Goal: Task Accomplishment & Management: Complete application form

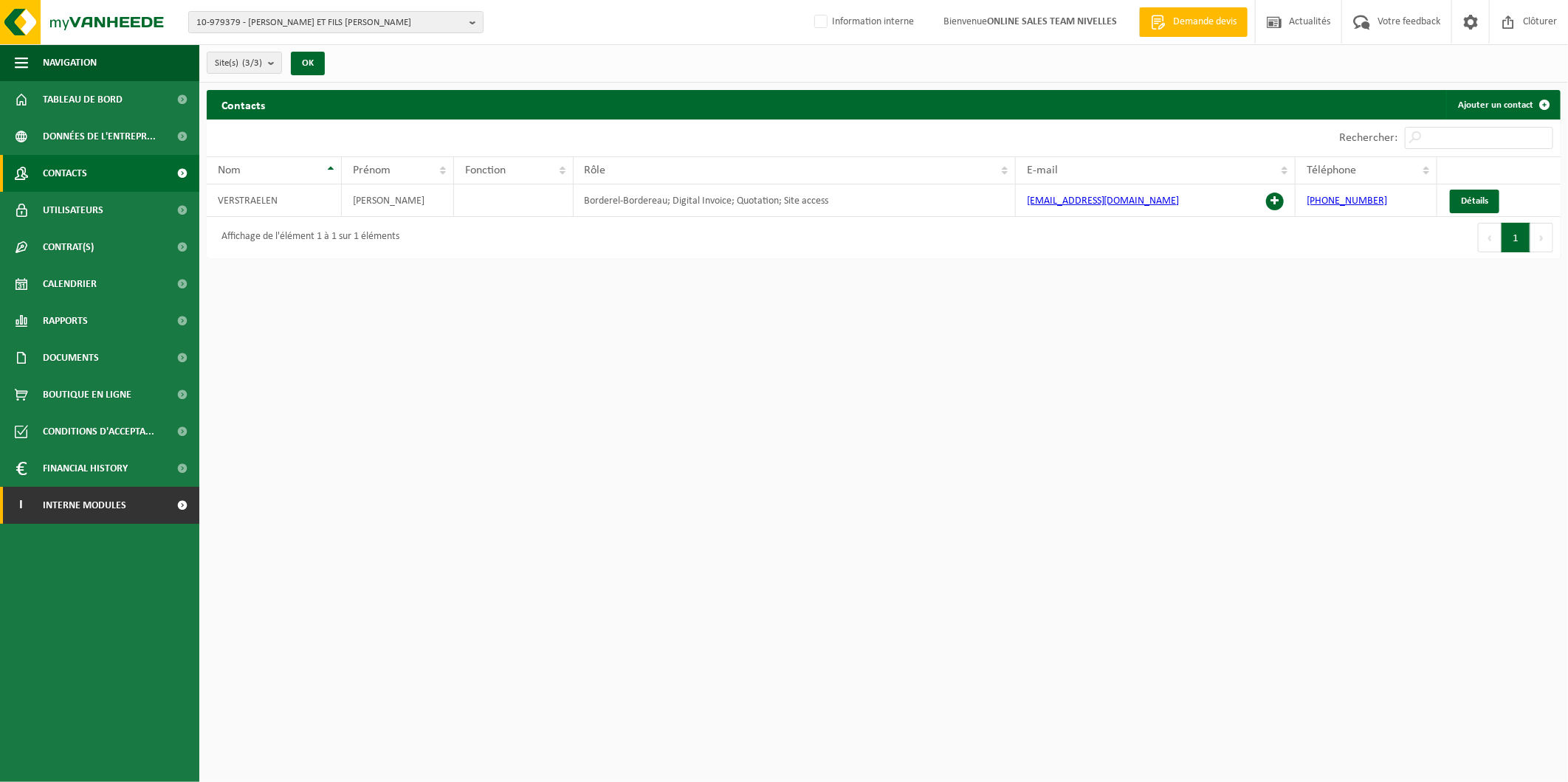
click at [166, 501] on span at bounding box center [183, 505] width 34 height 37
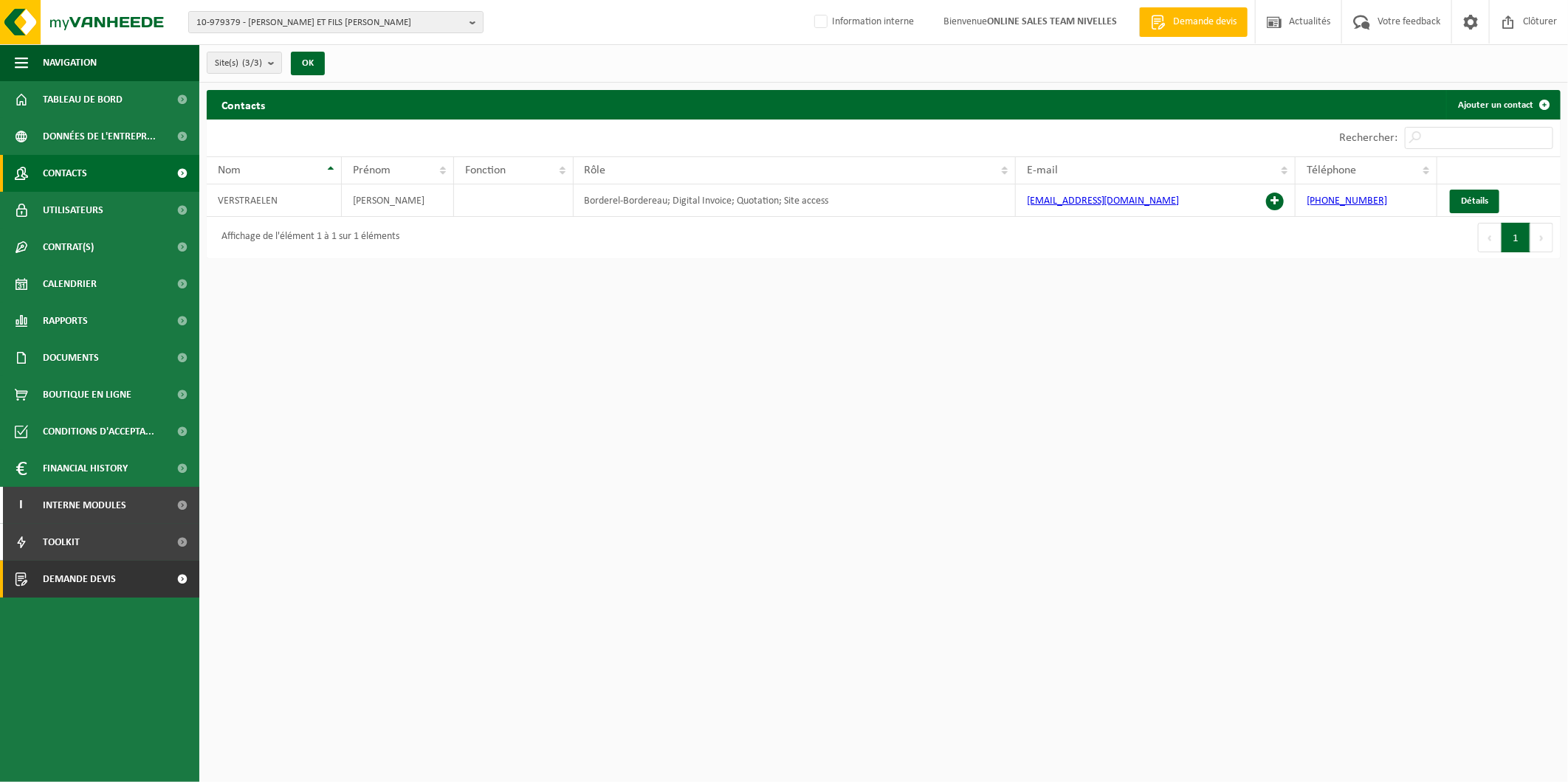
click at [123, 579] on link "Demande devis" at bounding box center [99, 579] width 199 height 37
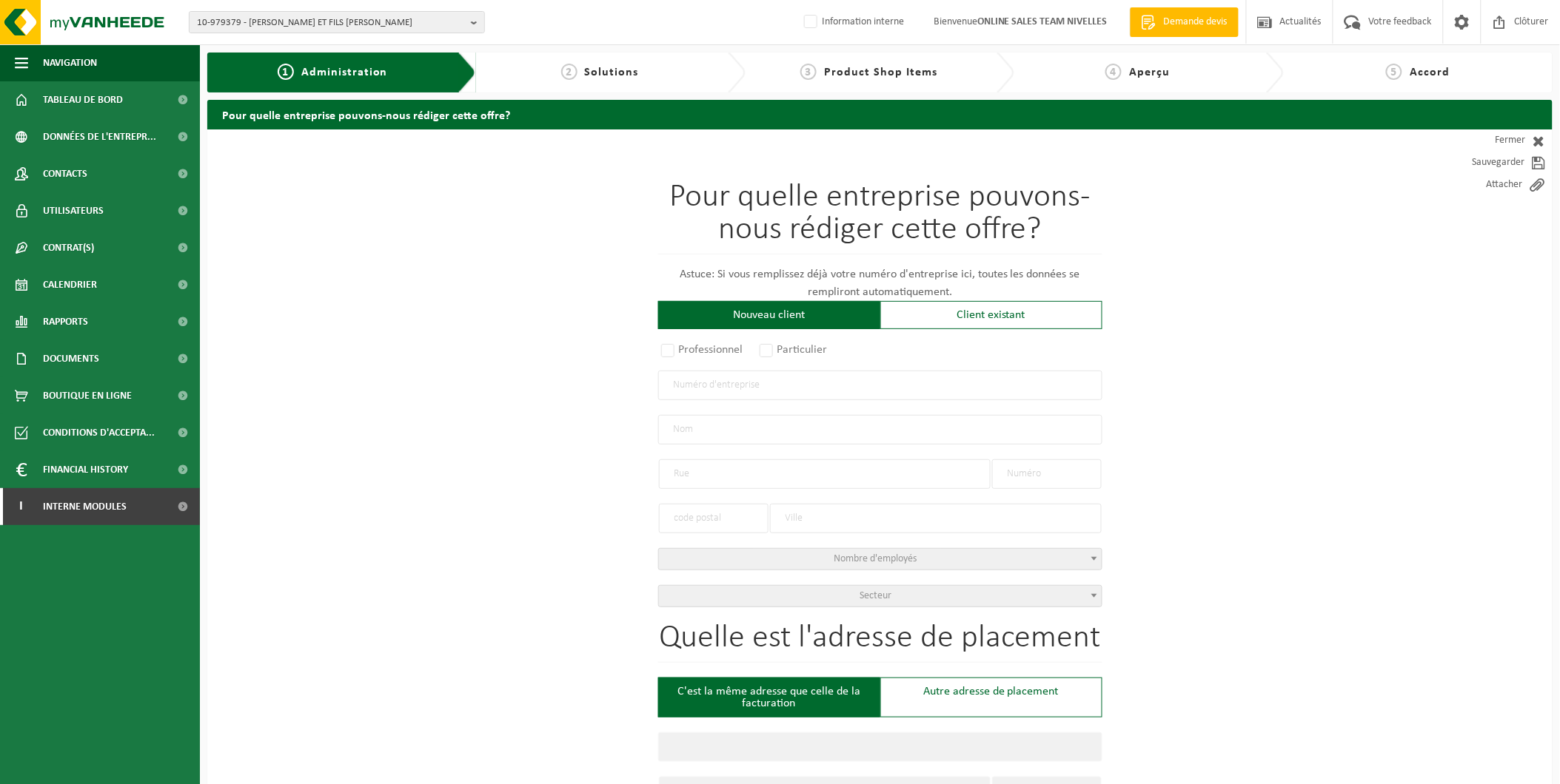
click at [789, 383] on input "text" at bounding box center [880, 386] width 444 height 30
type input "413035403"
radio input "true"
type input "41303540300018"
type input "MORAIS ANTONIO"
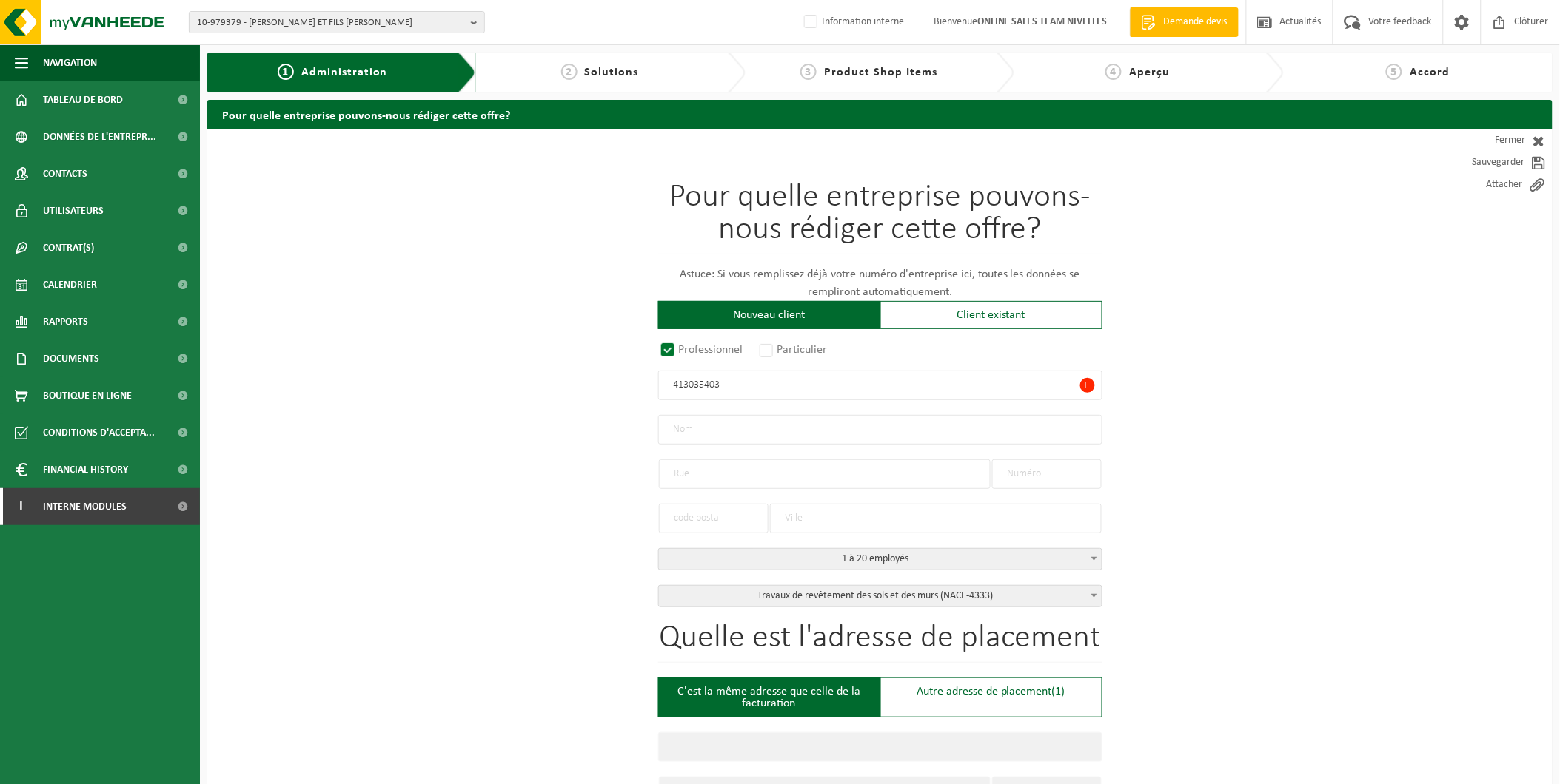
type input "CAR SAINT ELOI"
type input "12000"
type input "RODEZ"
select select "D"
select select "NACE_4333"
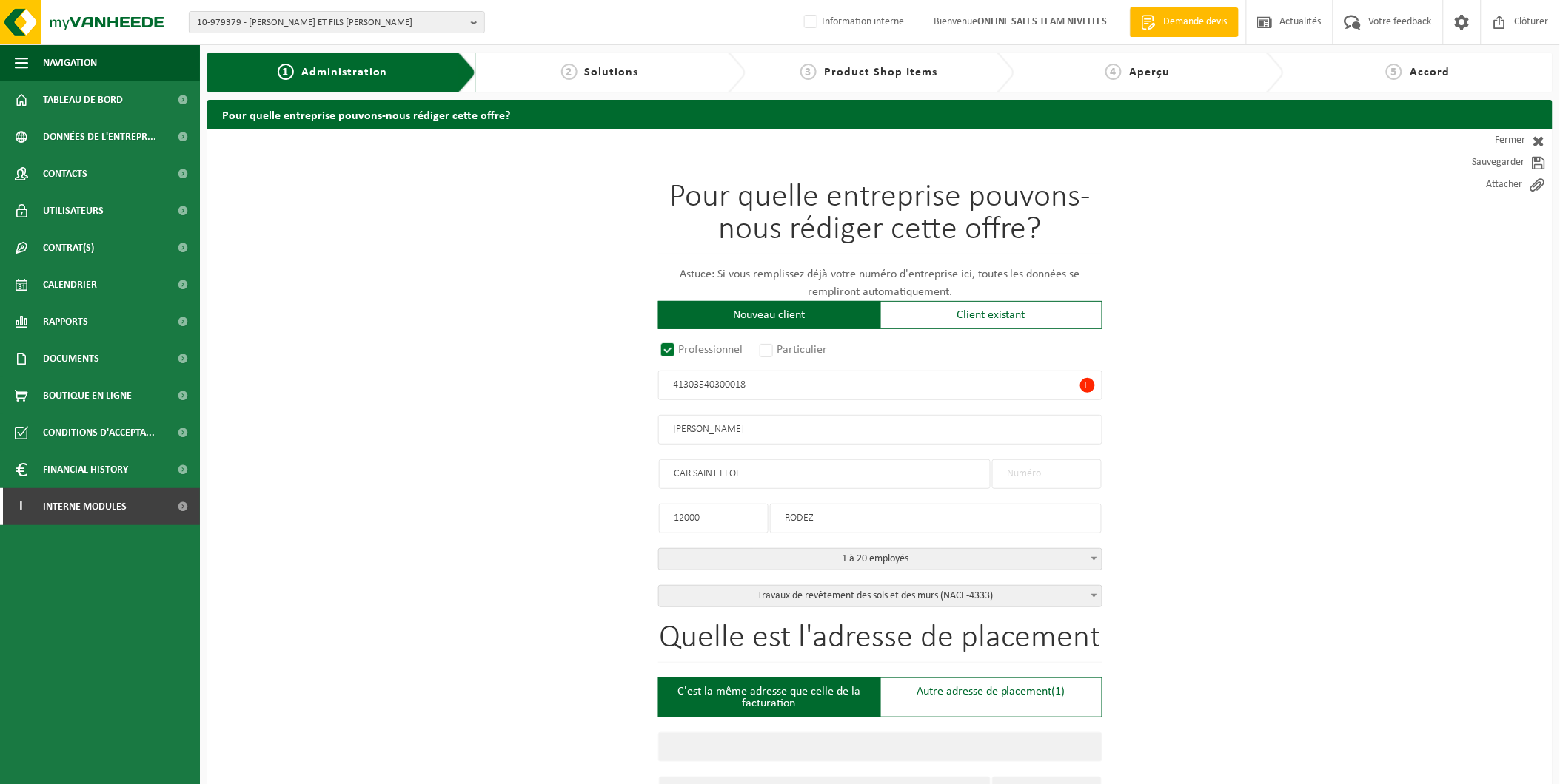
type input "MORAIS ANTONIO"
type input "CAR SAINT ELOI"
type input "12000"
type input "RODEZ"
type input "41303540300018"
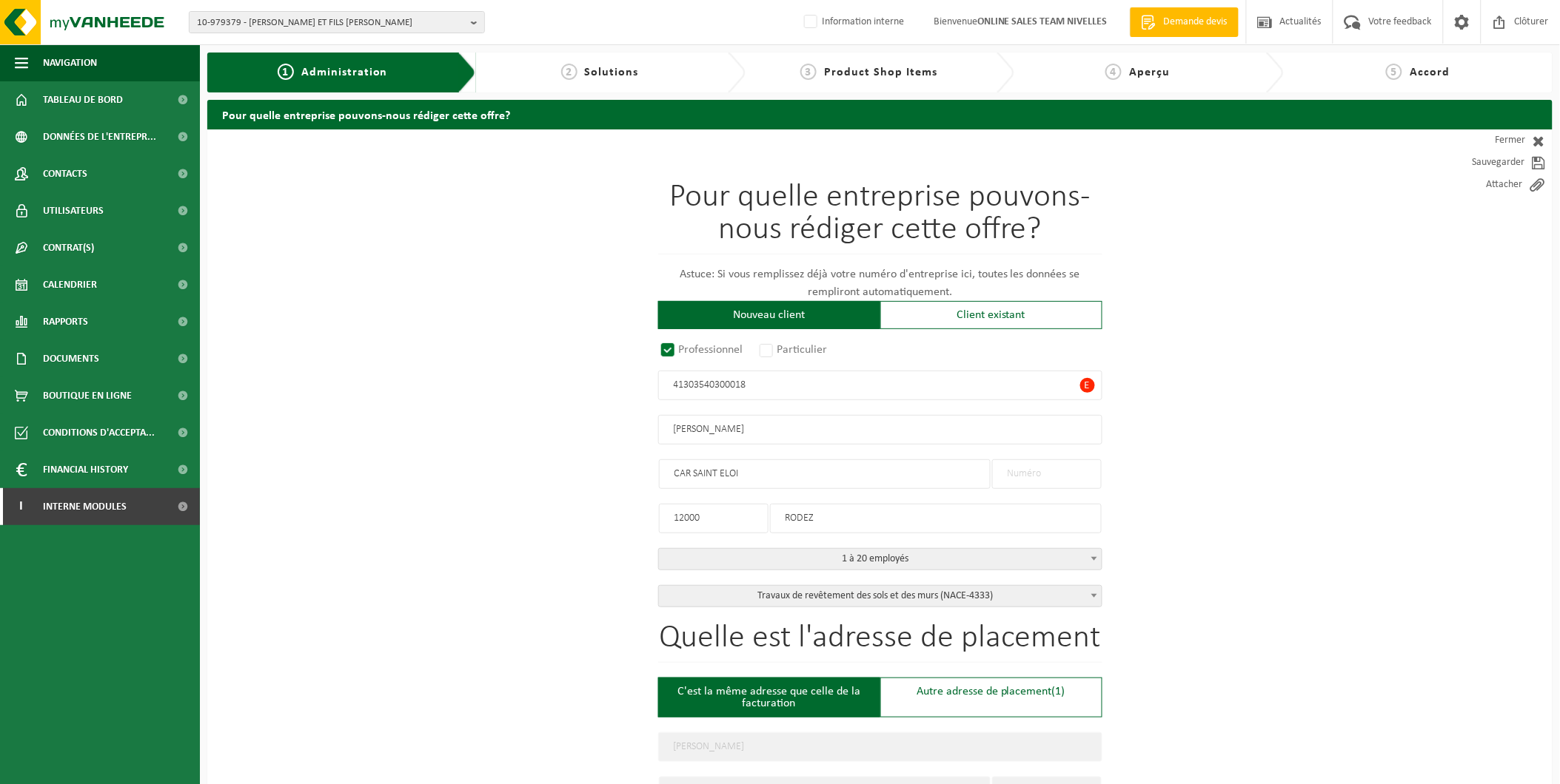
click at [671, 388] on input "41303540300018" at bounding box center [880, 386] width 444 height 30
drag, startPoint x: 680, startPoint y: 388, endPoint x: 665, endPoint y: 388, distance: 15.0
click at [665, 388] on input "041303540300018" at bounding box center [880, 386] width 444 height 30
type input "41303540300018"
radio input "true"
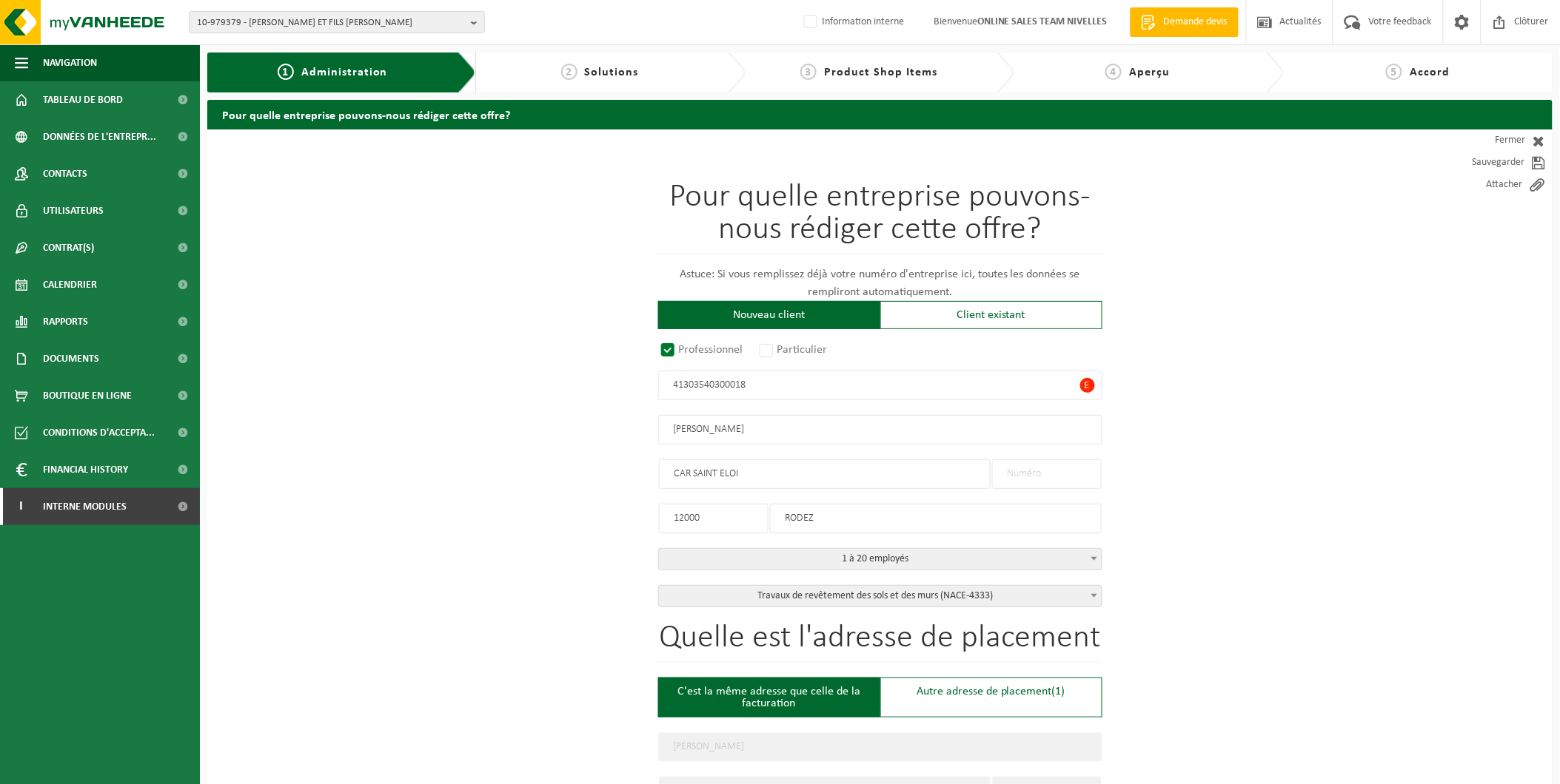
type input "41303540300018"
type input "MORAIS ANTONIO"
type input "CAR SAINT ELOI"
type input "12000"
type input "RODEZ"
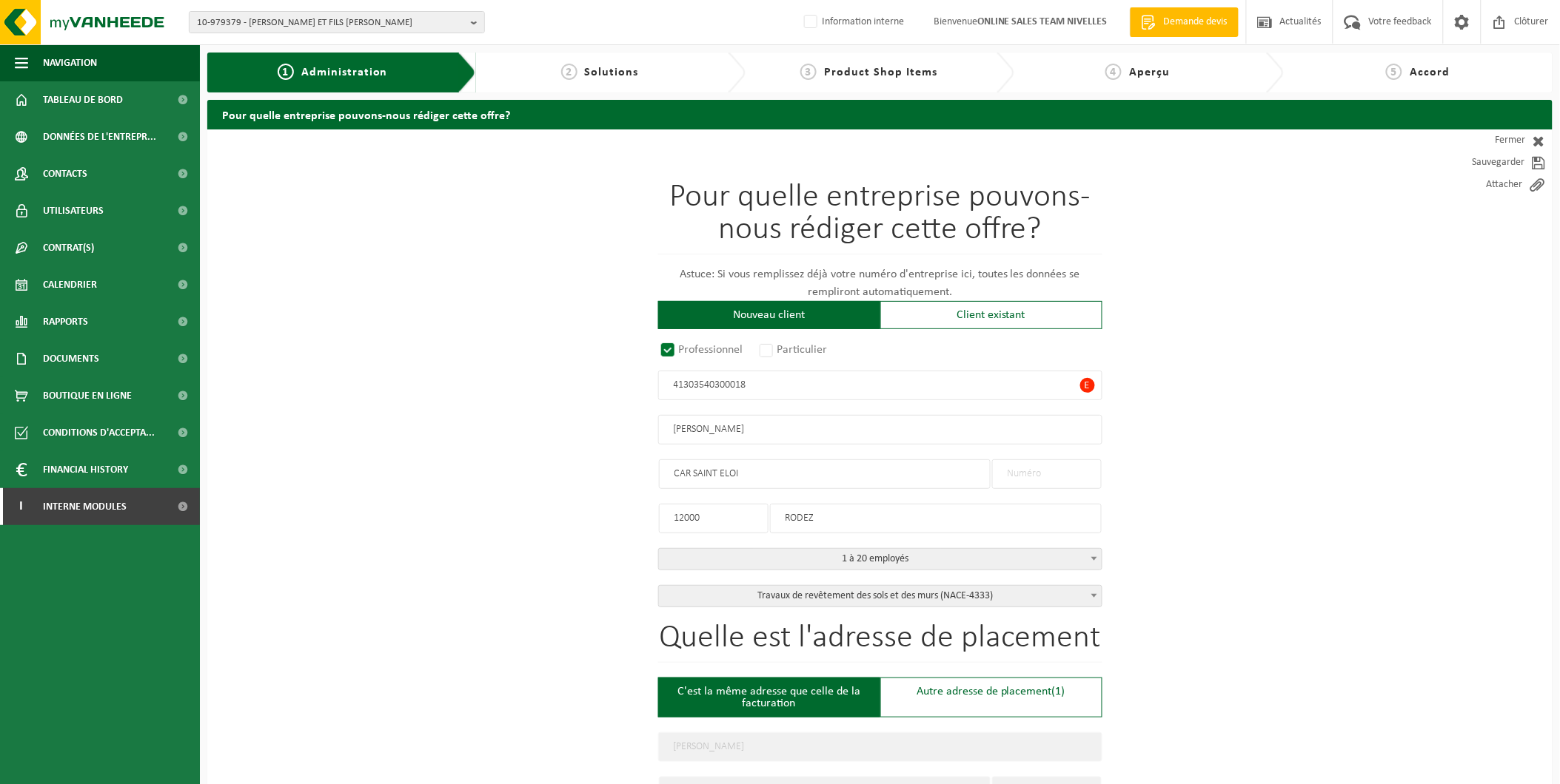
select select "D"
select select "NACE_4333"
click at [720, 383] on input "41303540300018" at bounding box center [880, 386] width 444 height 30
drag, startPoint x: 720, startPoint y: 383, endPoint x: 769, endPoint y: 383, distance: 49.0
click at [769, 383] on input "41303540300018" at bounding box center [880, 386] width 444 height 30
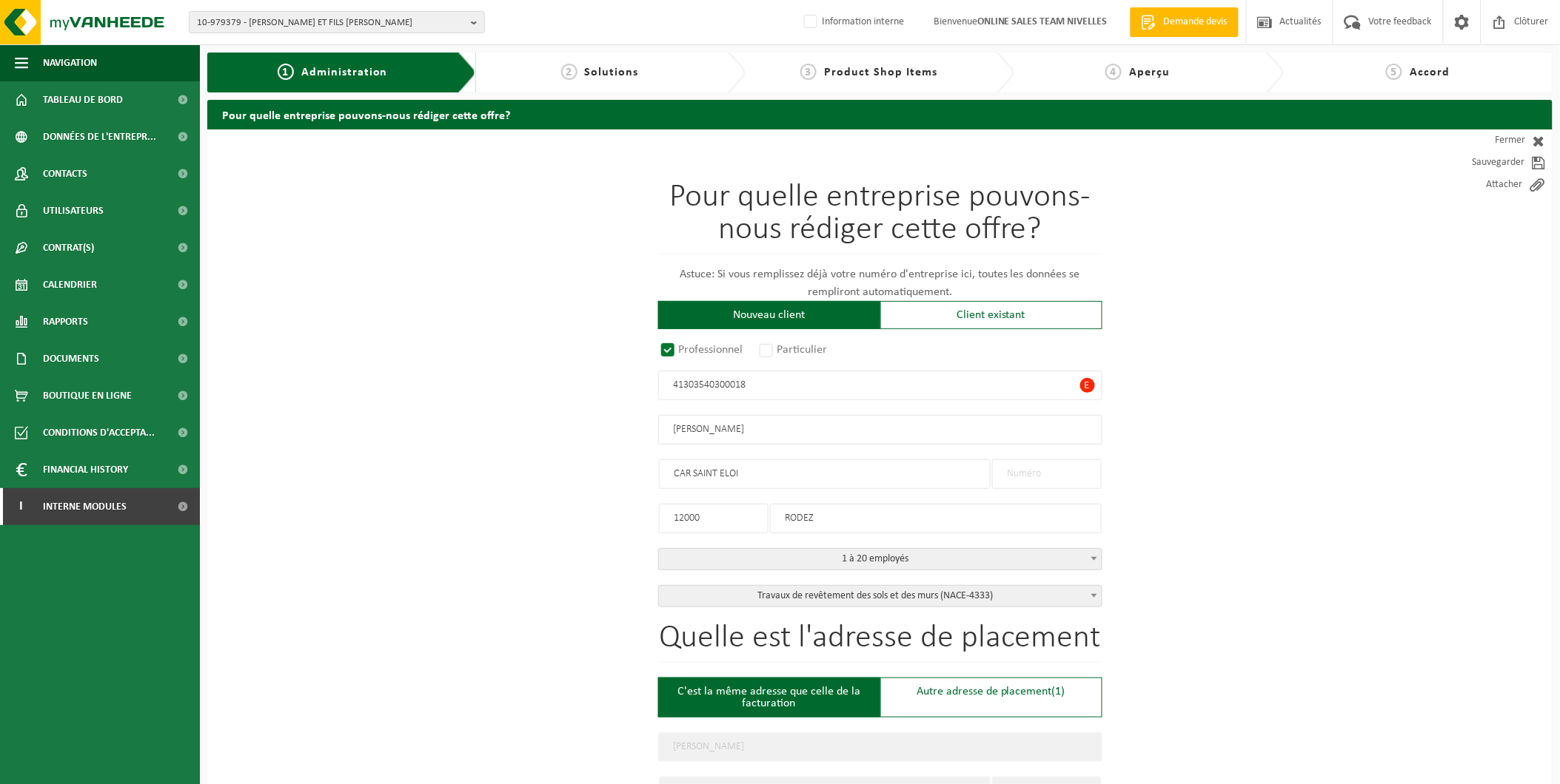
type input "413035403"
radio input "true"
type input "41303540300018"
type input "MORAIS ANTONIO"
type input "CAR SAINT ELOI"
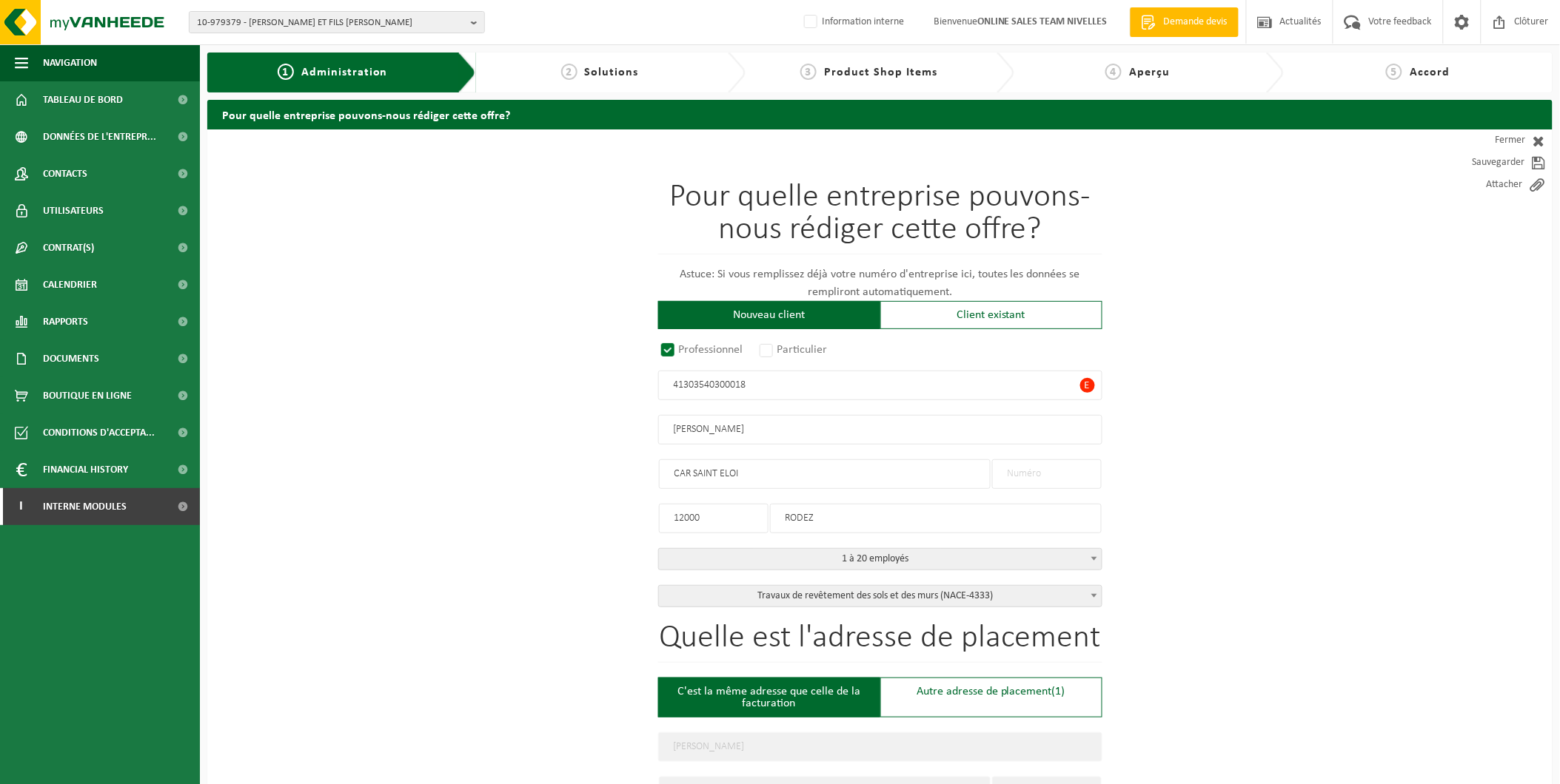
type input "12000"
type input "RODEZ"
select select "D"
select select "NACE_4333"
drag, startPoint x: 785, startPoint y: 382, endPoint x: 724, endPoint y: 397, distance: 62.8
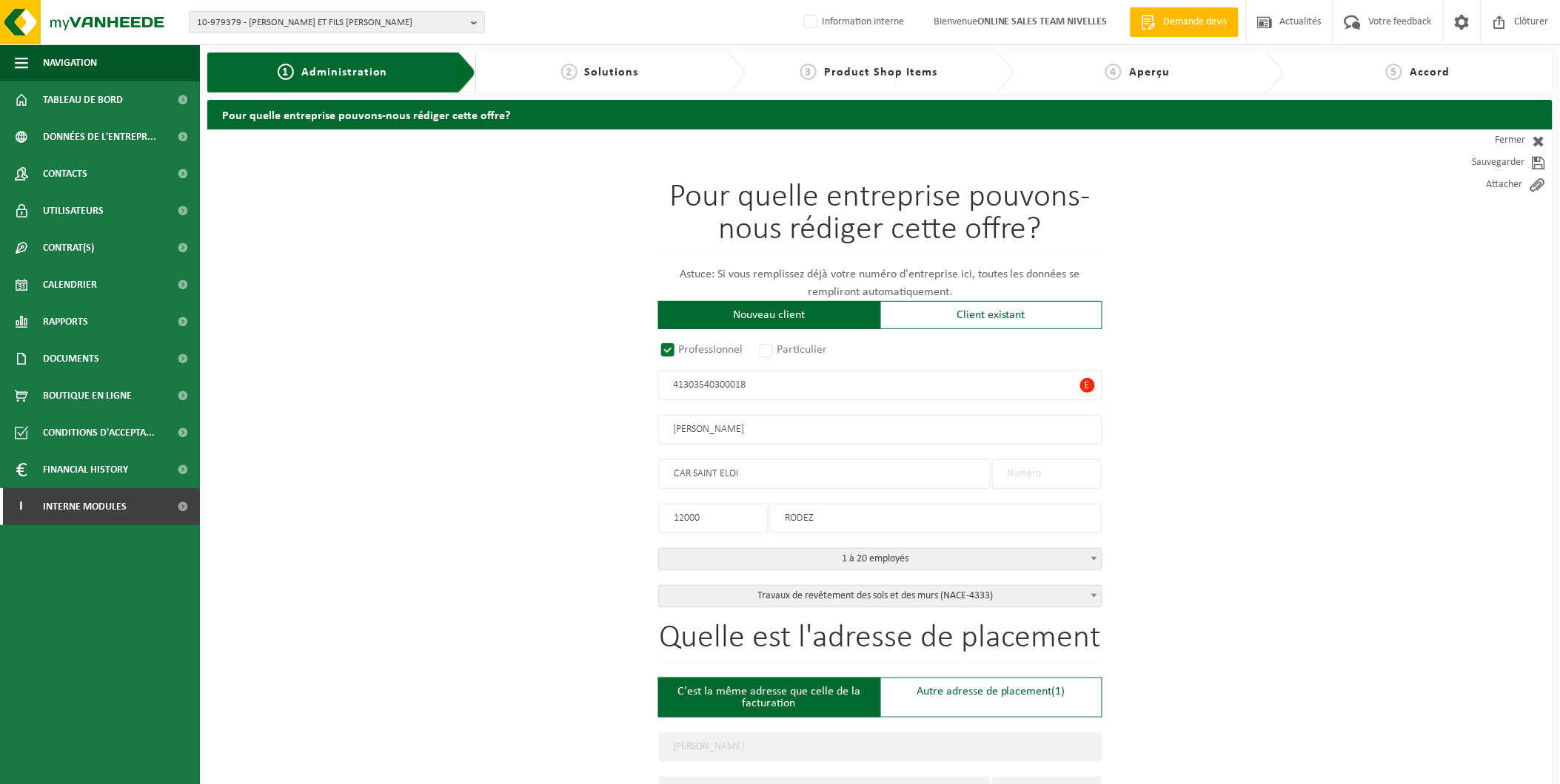
click at [724, 397] on input "41303540300018" at bounding box center [880, 386] width 444 height 30
drag, startPoint x: 720, startPoint y: 385, endPoint x: 634, endPoint y: 385, distance: 86.0
click at [819, 366] on div "Pour quelle entreprise pouvons-nous rédiger cette offre? Astuce: Si vous rempli…" at bounding box center [880, 395] width 444 height 427
click at [726, 385] on input "41303540300018" at bounding box center [880, 386] width 444 height 30
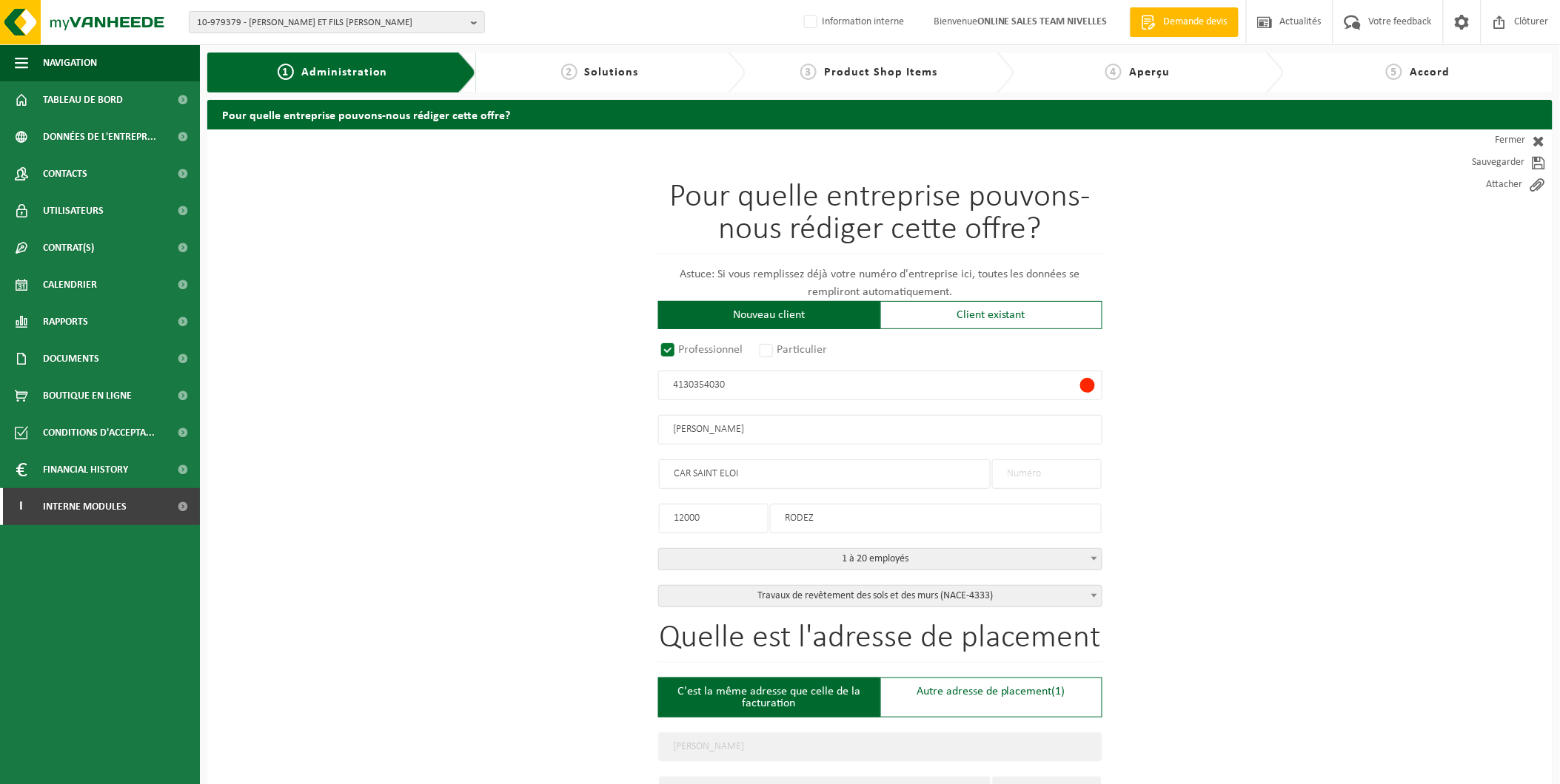
drag, startPoint x: 676, startPoint y: 383, endPoint x: 606, endPoint y: 383, distance: 70.0
click at [674, 386] on input "4130354030" at bounding box center [880, 386] width 444 height 30
click at [748, 385] on input "04130354030" at bounding box center [880, 386] width 444 height 30
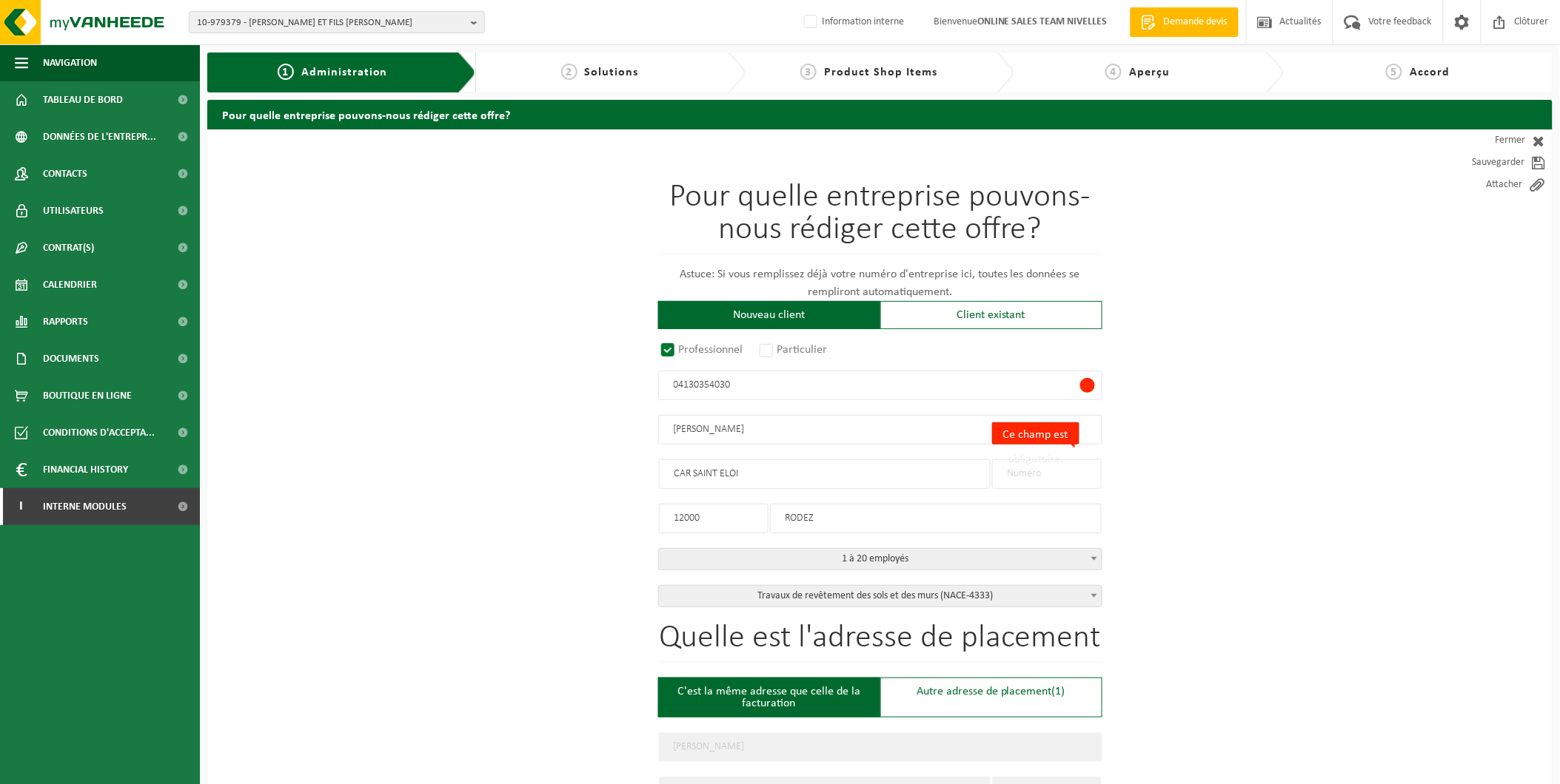
drag, startPoint x: 746, startPoint y: 387, endPoint x: 622, endPoint y: 383, distance: 124.1
click at [738, 387] on input "04130354030" at bounding box center [880, 386] width 444 height 30
type input "0413035403"
radio input "false"
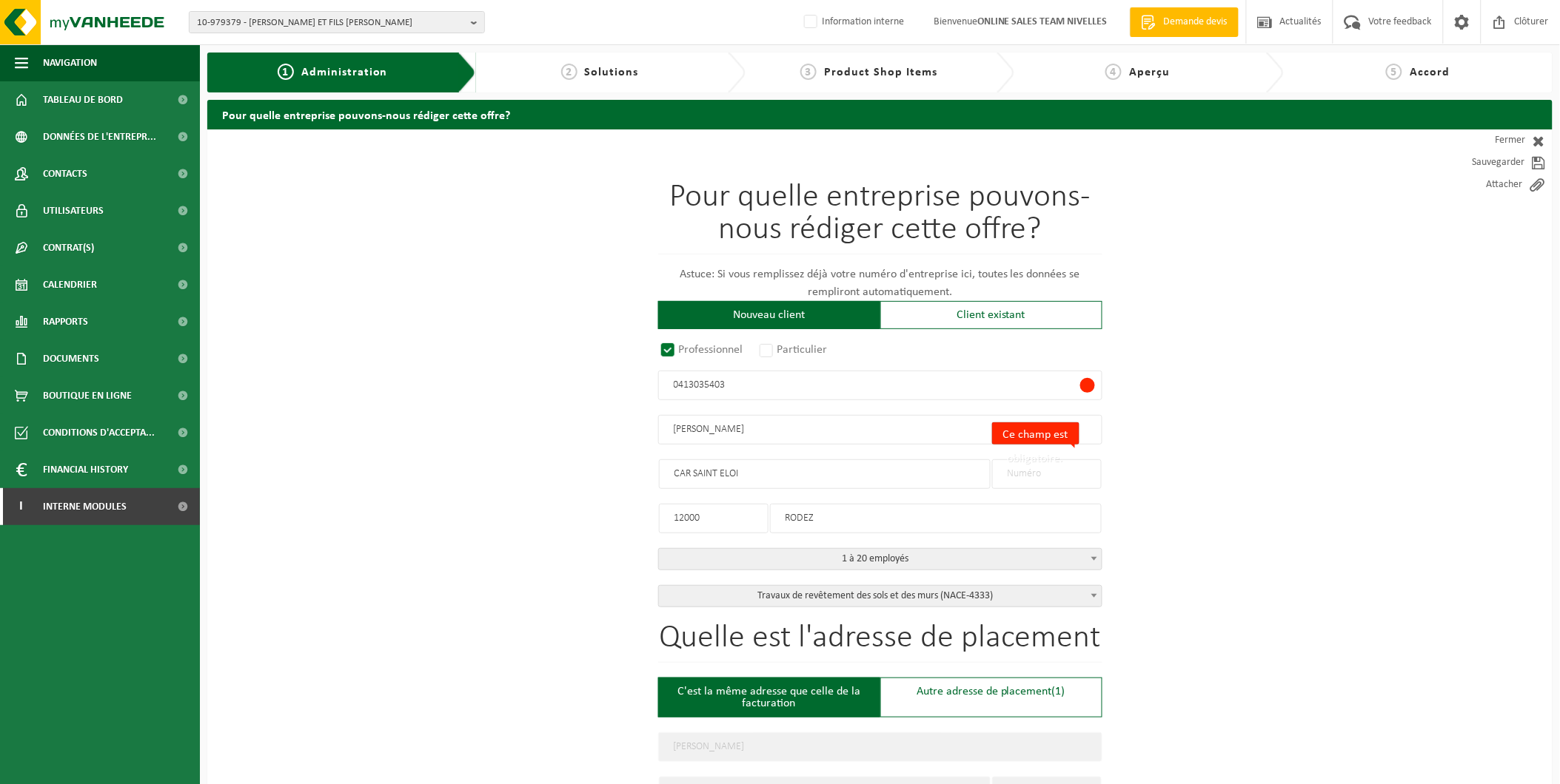
select select
type input "DOBBELAERE MICHEL SRL"
type input "RUE D'HOVES"
type input "99"
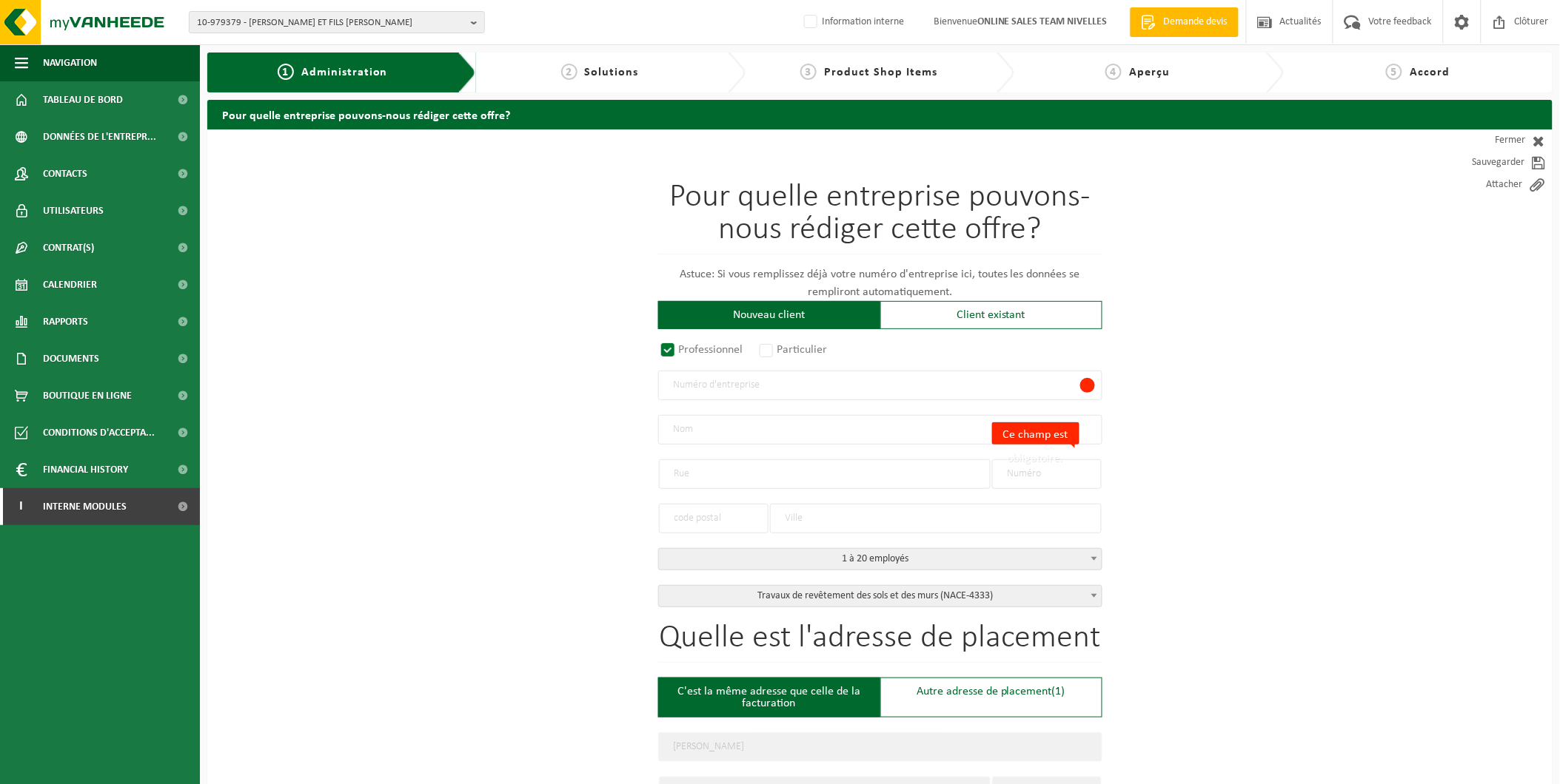
type input "7830"
type input "SILLY"
type input "2034723171"
radio input "true"
select select "146747"
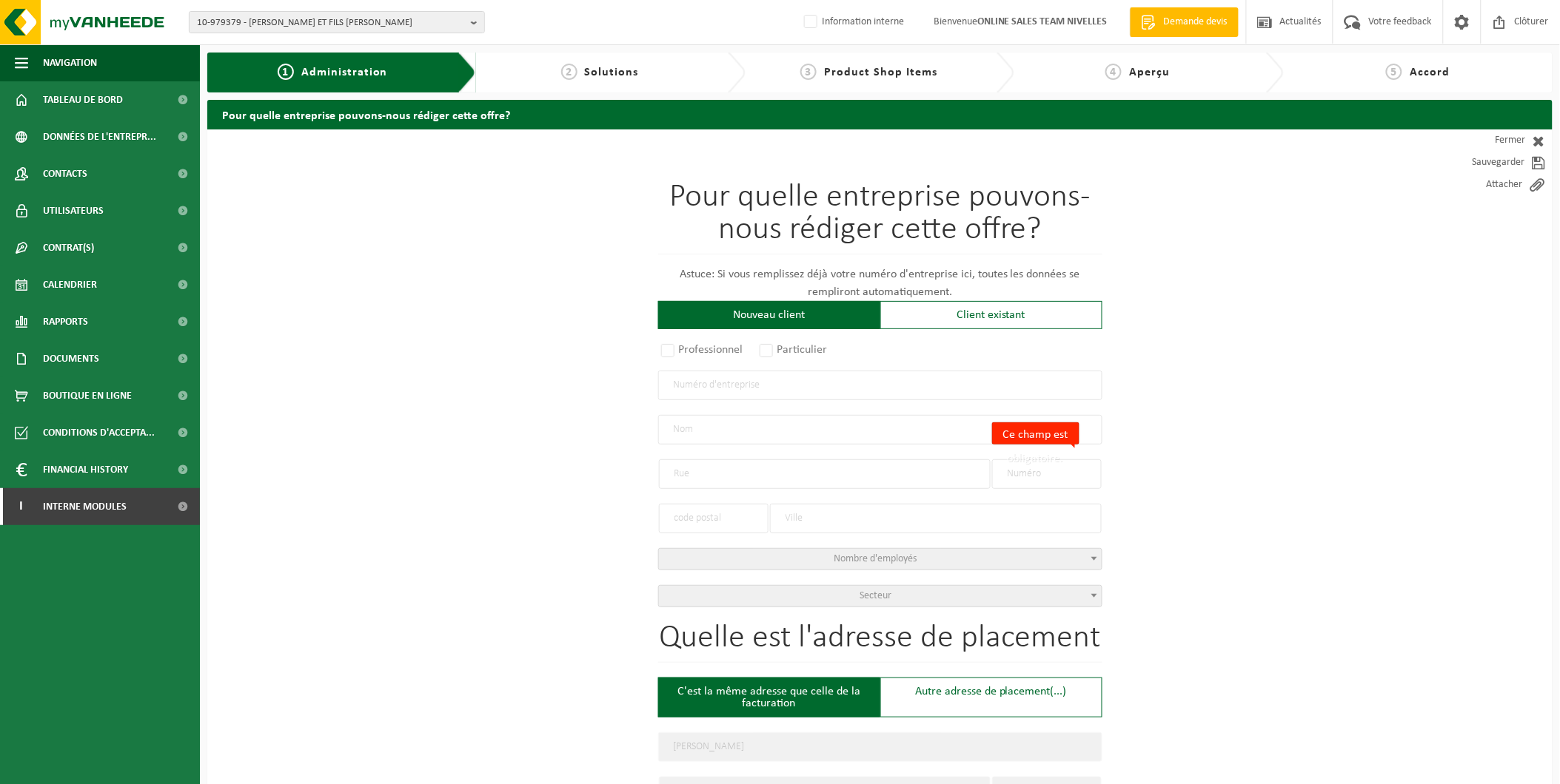
type input "0413.035.403"
type input "[PERSON_NAME]"
type input "RUE DE HOVES"
type input "99"
type input "7830"
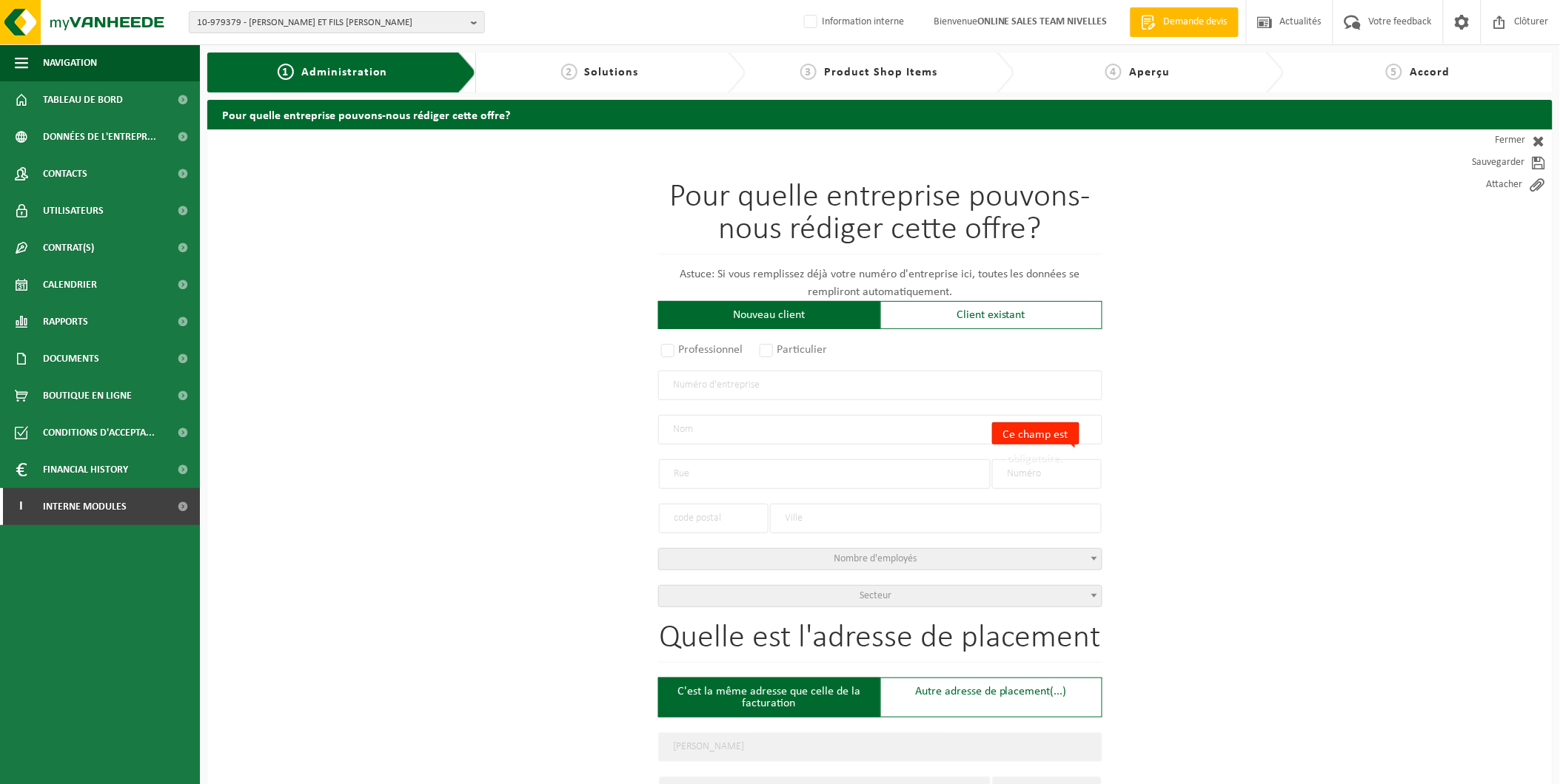
type input "SILLY"
select select "11"
type input "[PERSON_NAME]"
type input "RUE DE HOVES"
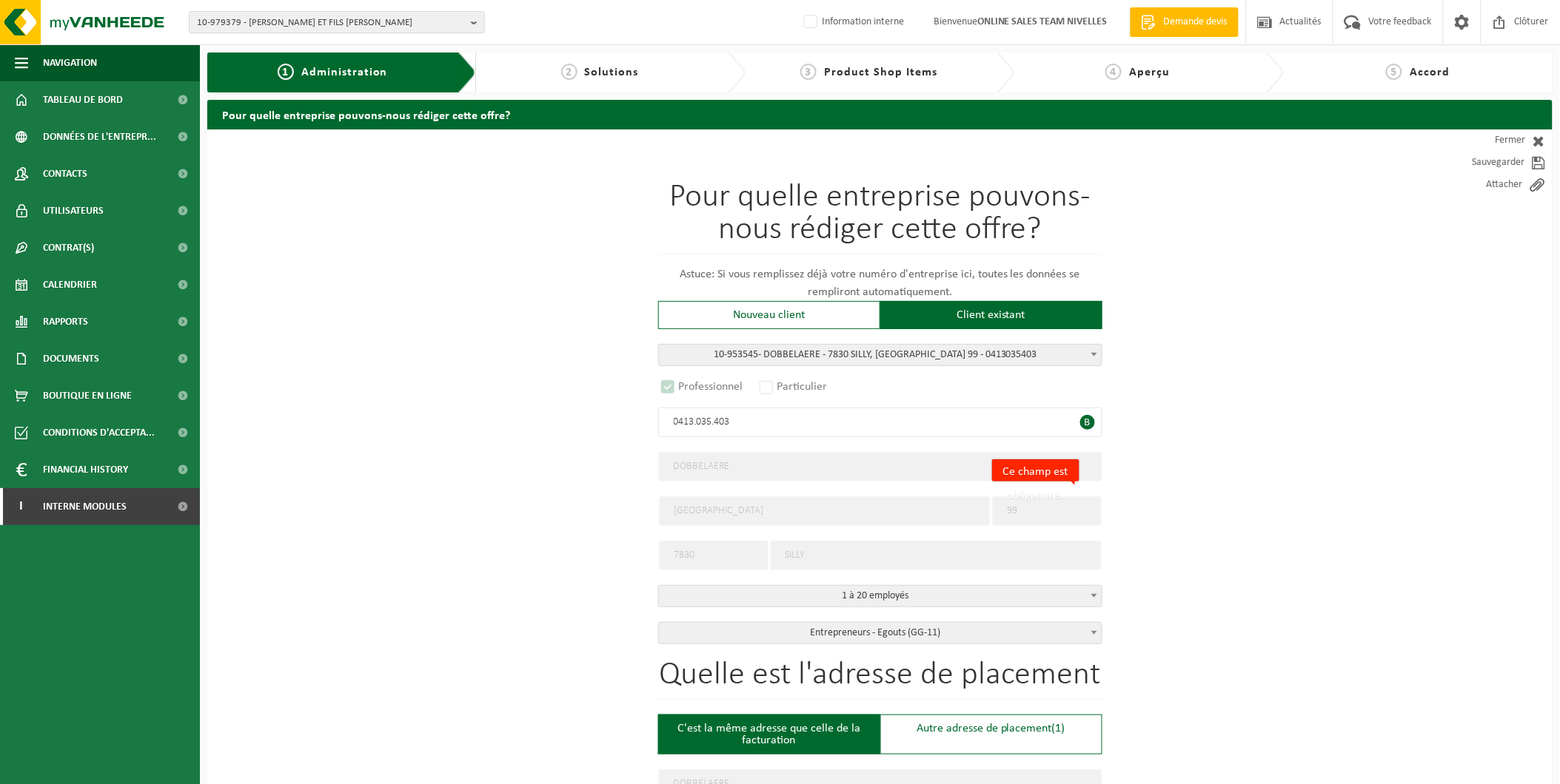
select select "D"
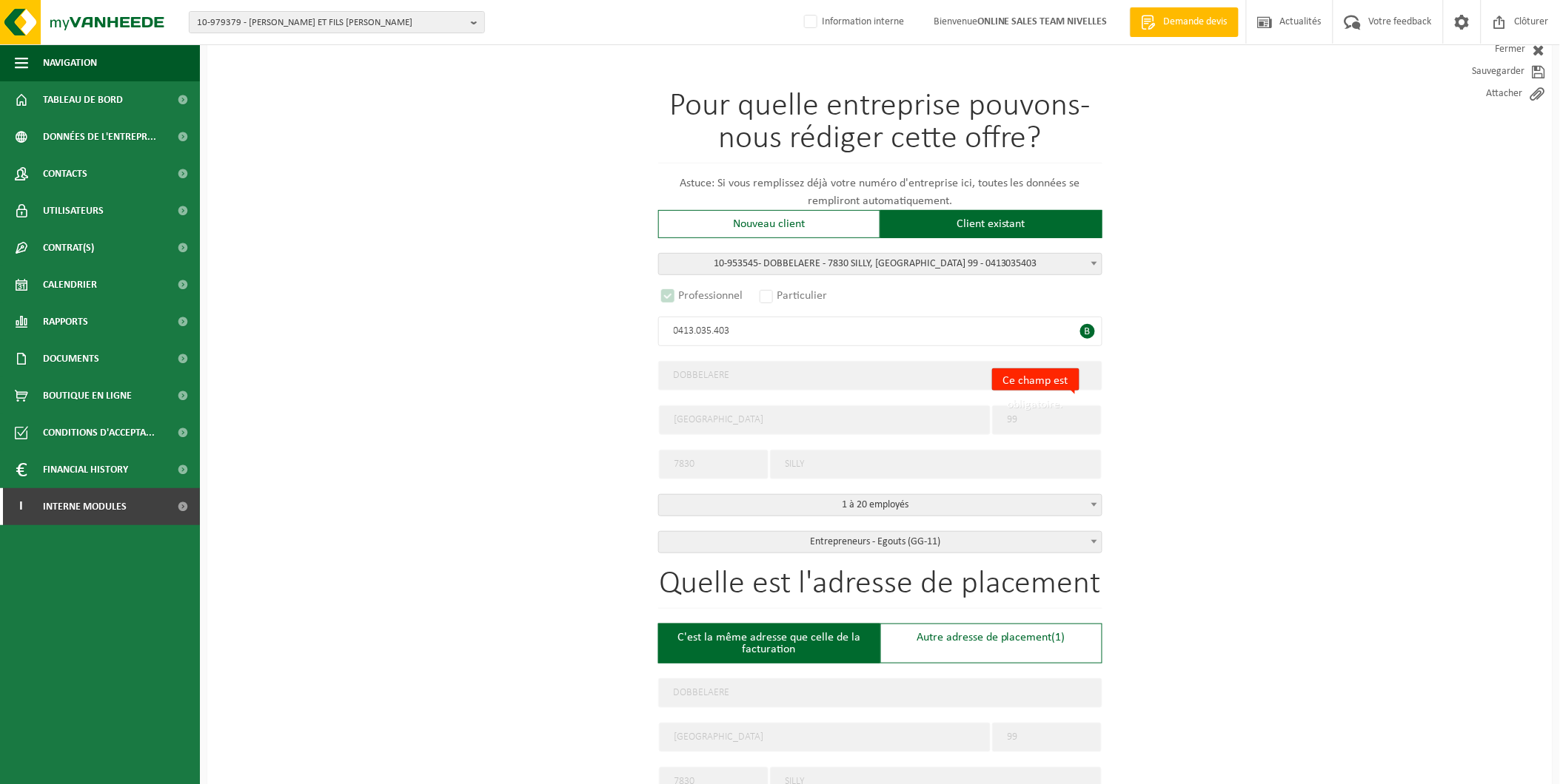
scroll to position [165, 0]
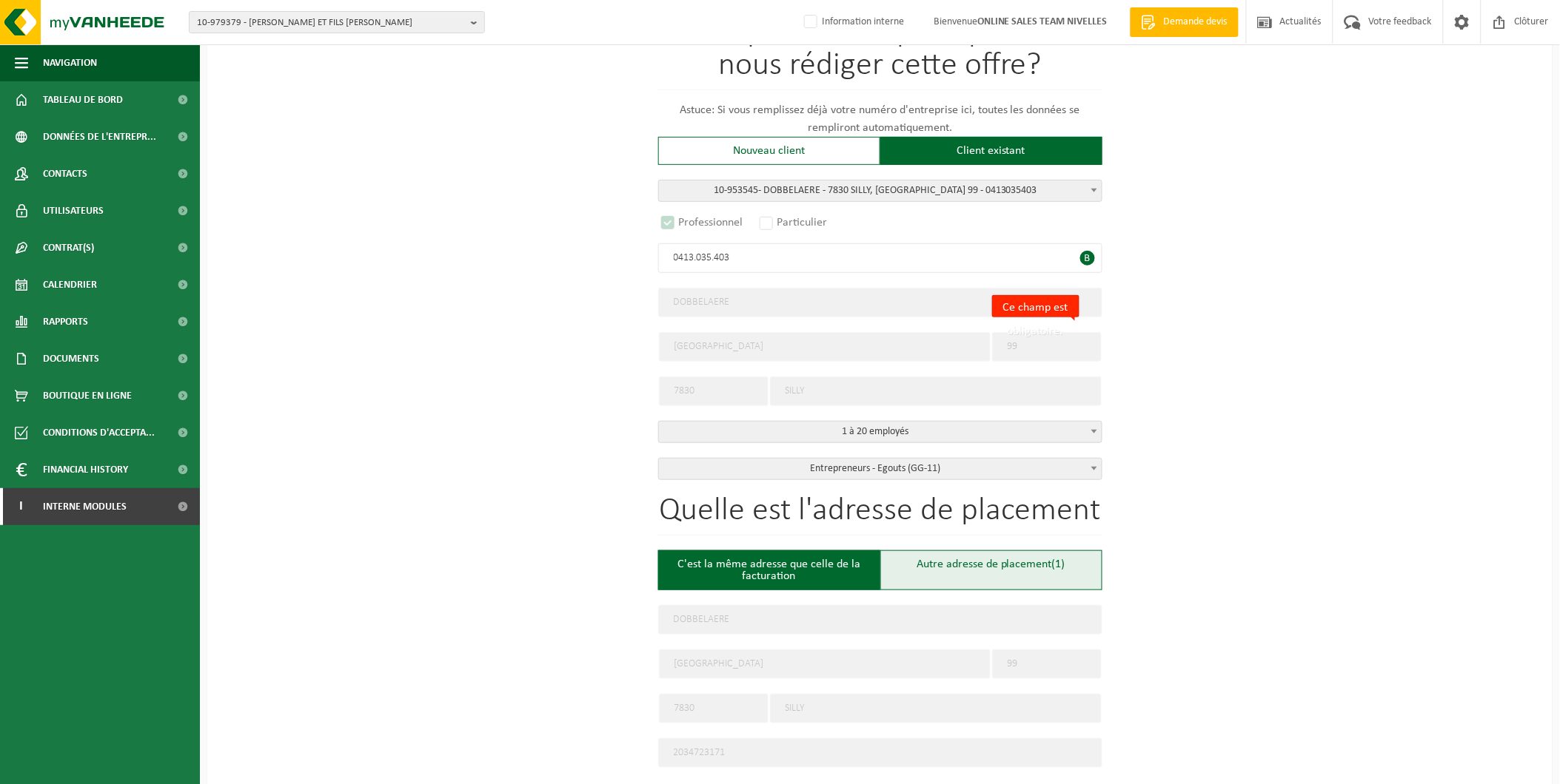
type input "0413.035.403"
click at [1025, 563] on div "Autre adresse de placement (1)" at bounding box center [992, 571] width 222 height 40
type input "Chantier -"
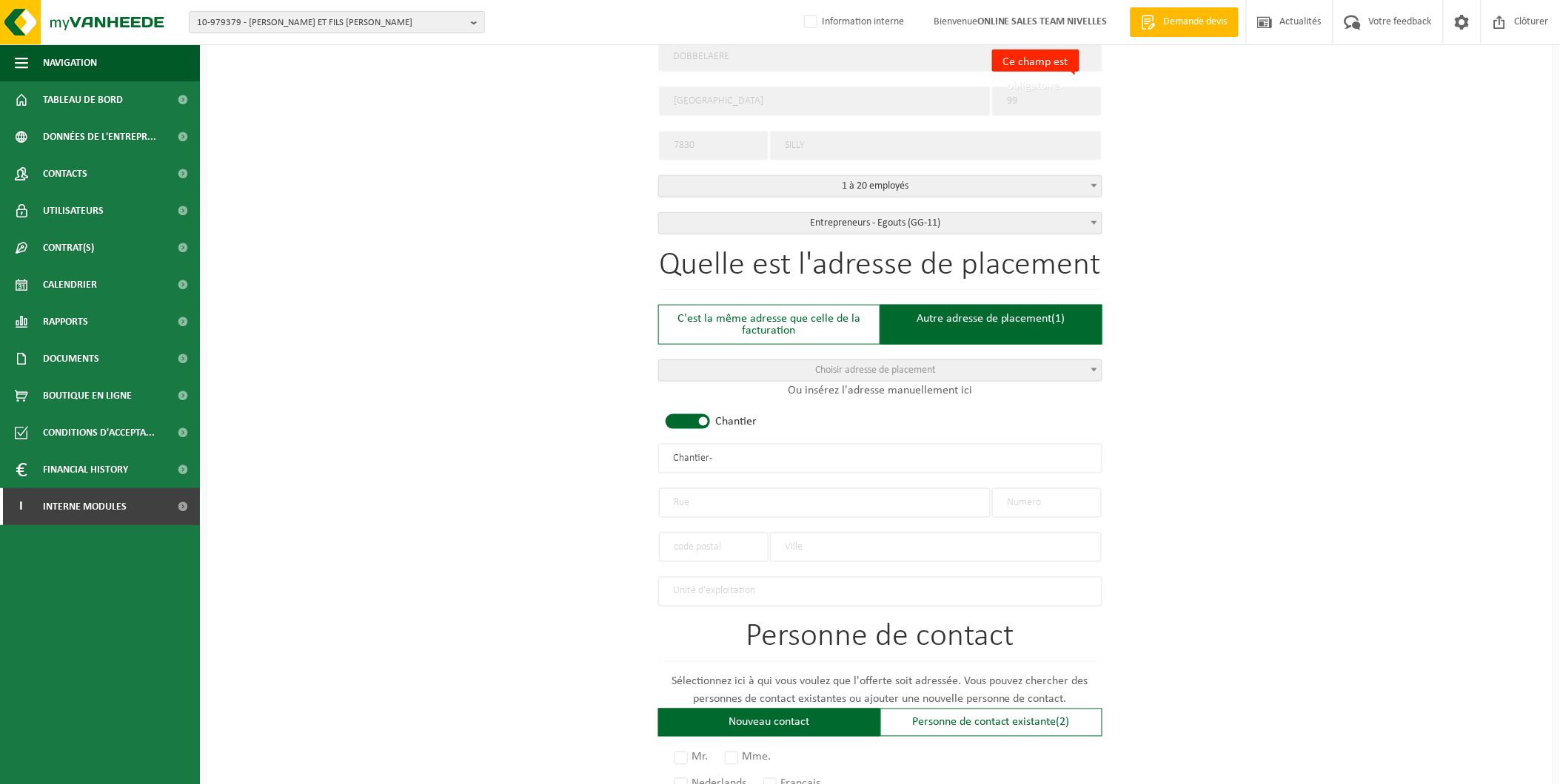
scroll to position [411, 0]
drag, startPoint x: 747, startPoint y: 456, endPoint x: 531, endPoint y: 456, distance: 216.0
click at [531, 456] on div "Pour quelle entreprise pouvons-nous rédiger cette offre? Astuce: Si vous rempli…" at bounding box center [880, 456] width 1346 height 1474
click at [703, 496] on input "text" at bounding box center [825, 502] width 332 height 30
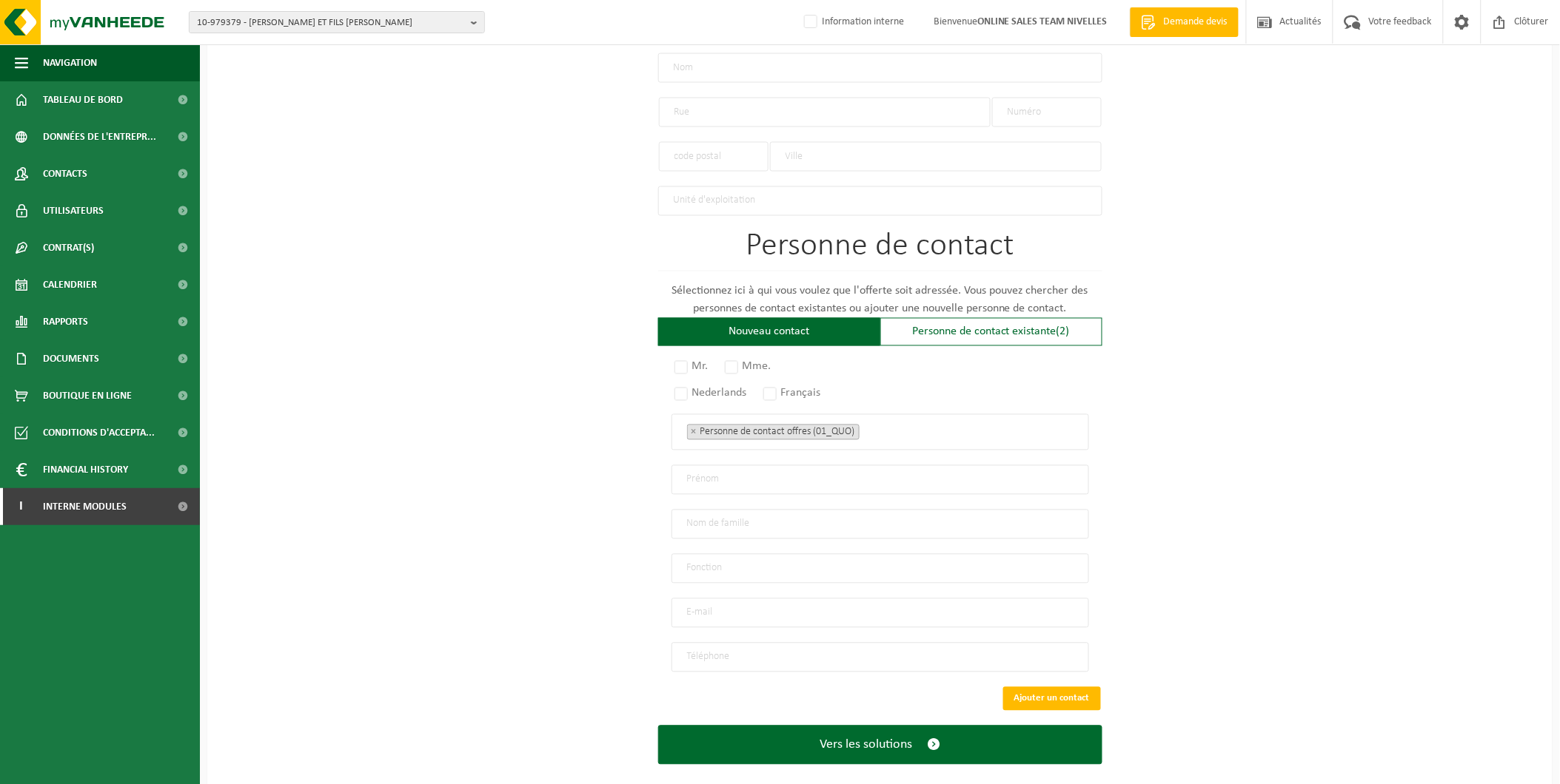
scroll to position [816, 0]
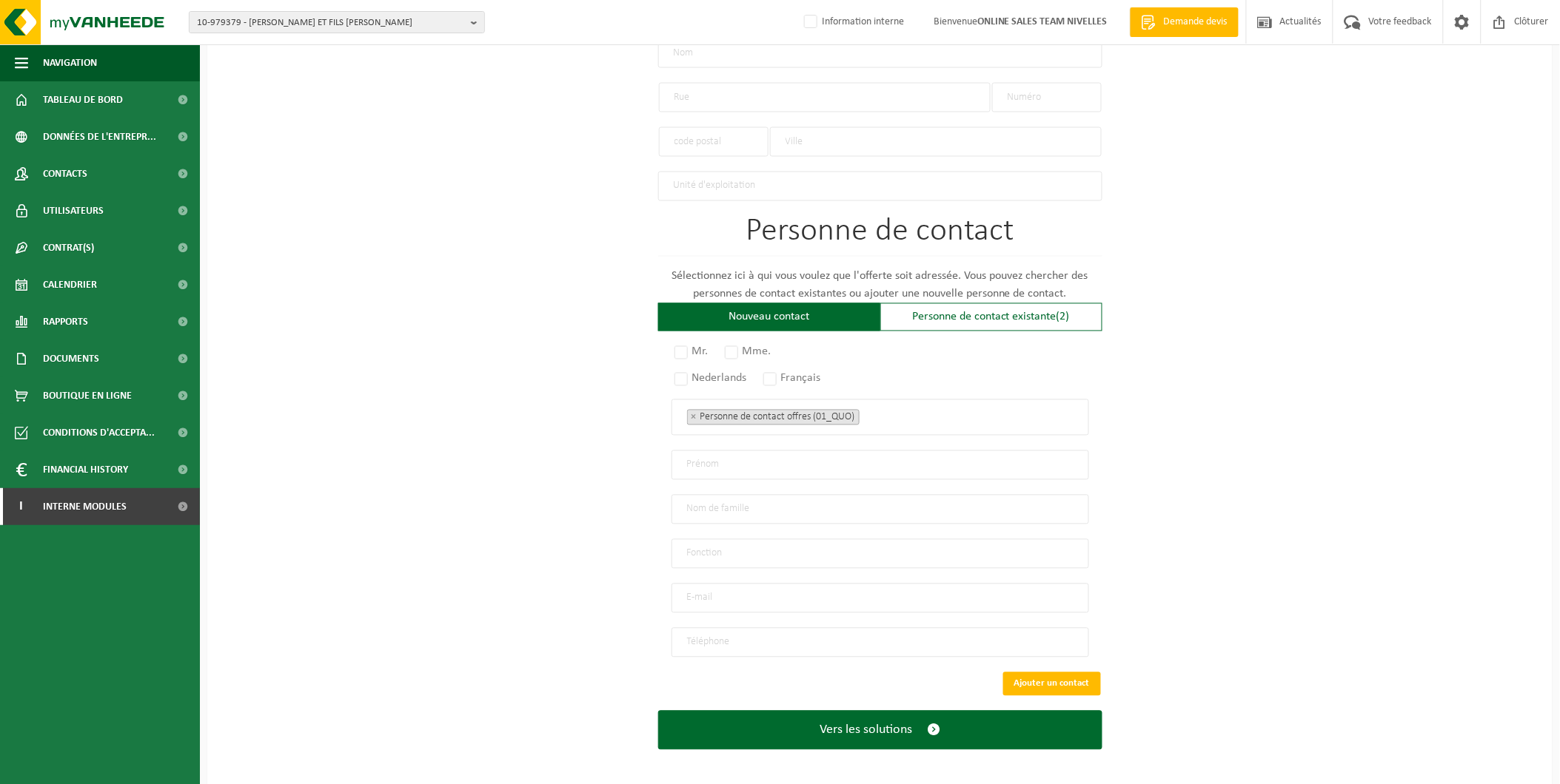
click at [707, 628] on input "tel" at bounding box center [880, 643] width 418 height 30
drag, startPoint x: 732, startPoint y: 638, endPoint x: 729, endPoint y: 647, distance: 9.5
click at [732, 638] on input "tel" at bounding box center [880, 643] width 418 height 30
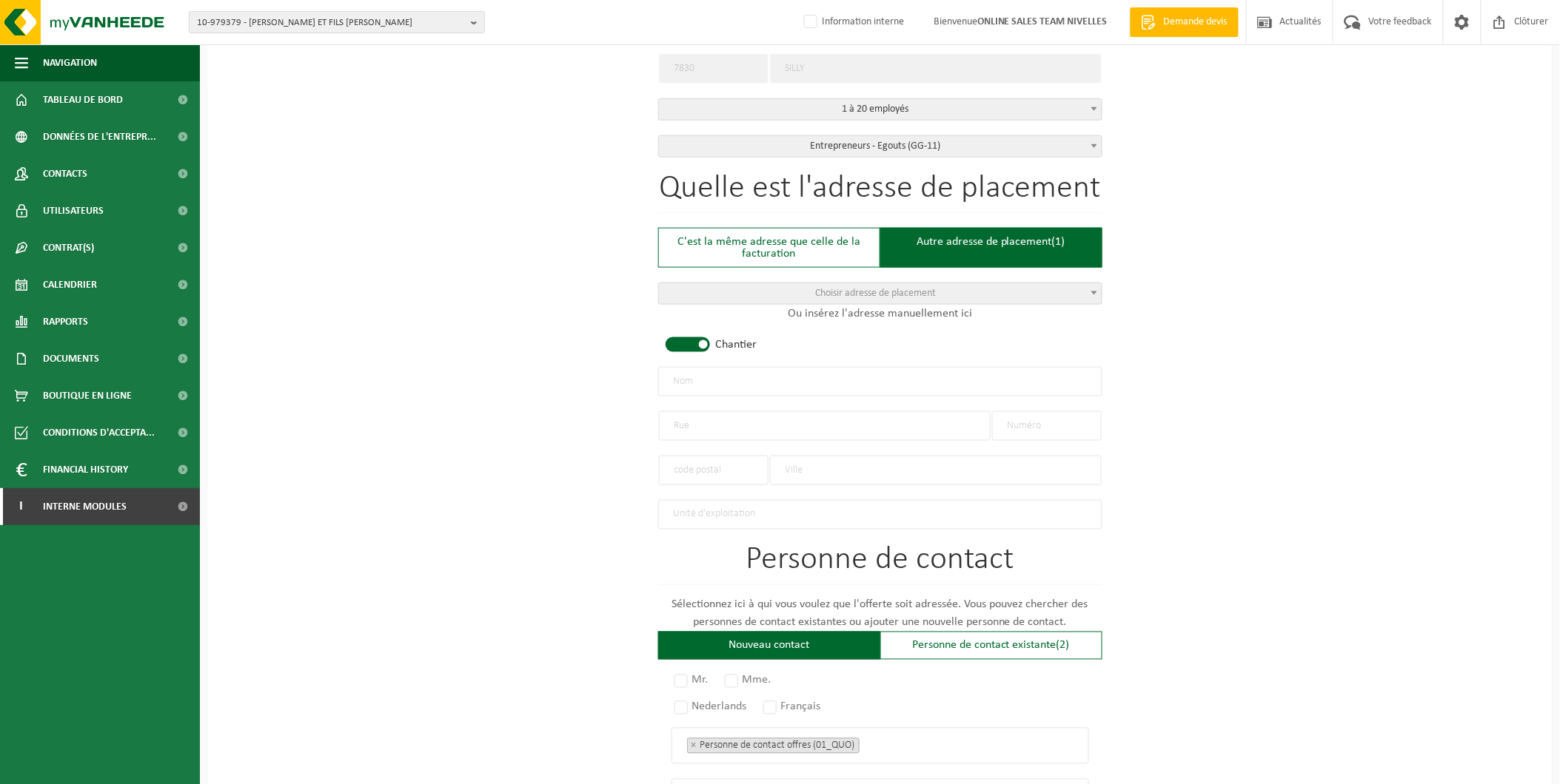
scroll to position [486, 0]
type input "+32 485 03 68 15"
click at [721, 370] on input "text" at bounding box center [880, 383] width 444 height 30
click at [670, 422] on input "text" at bounding box center [825, 427] width 332 height 30
type input "Chemin de la ferme du sart"
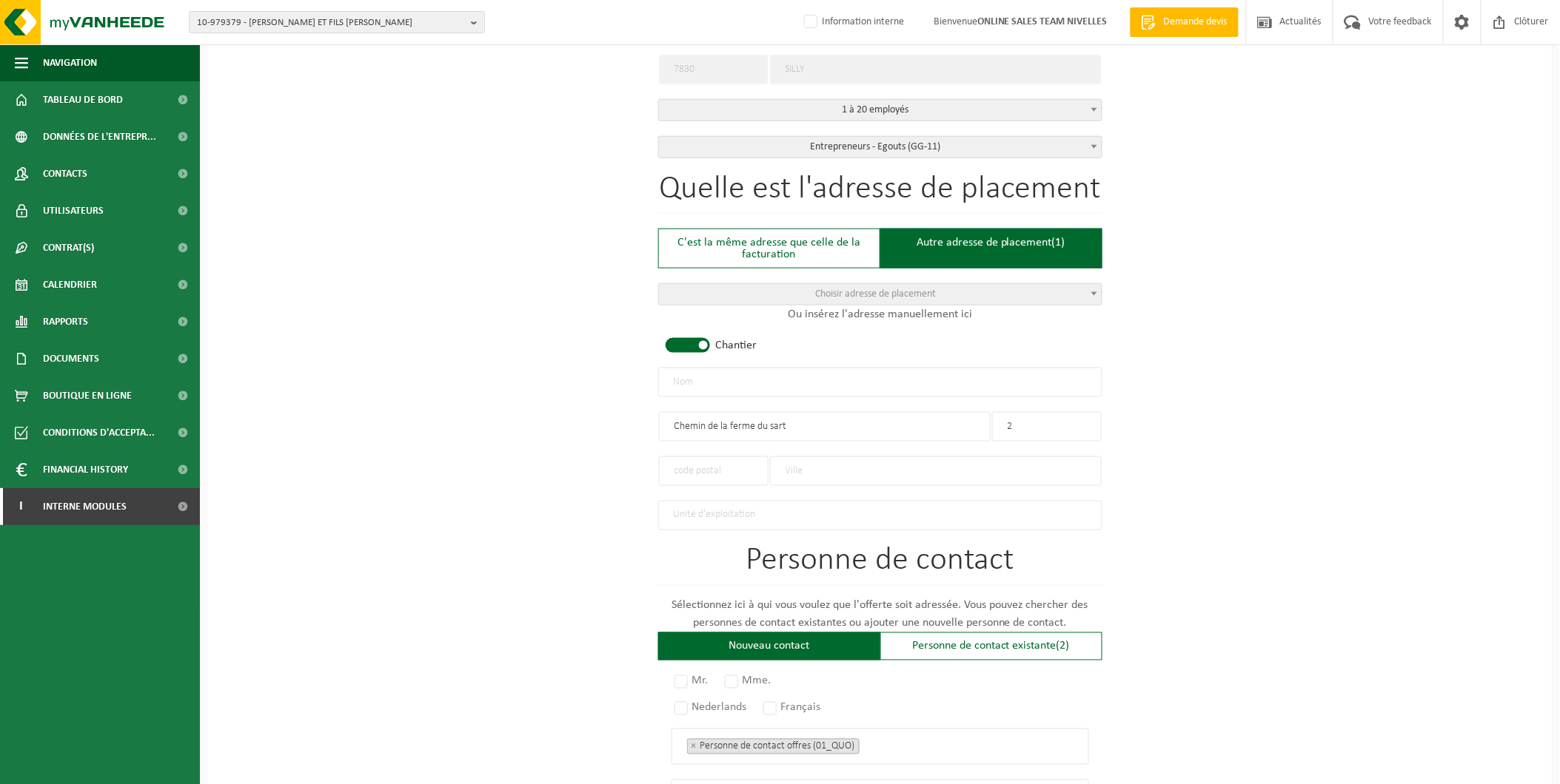
type input "2"
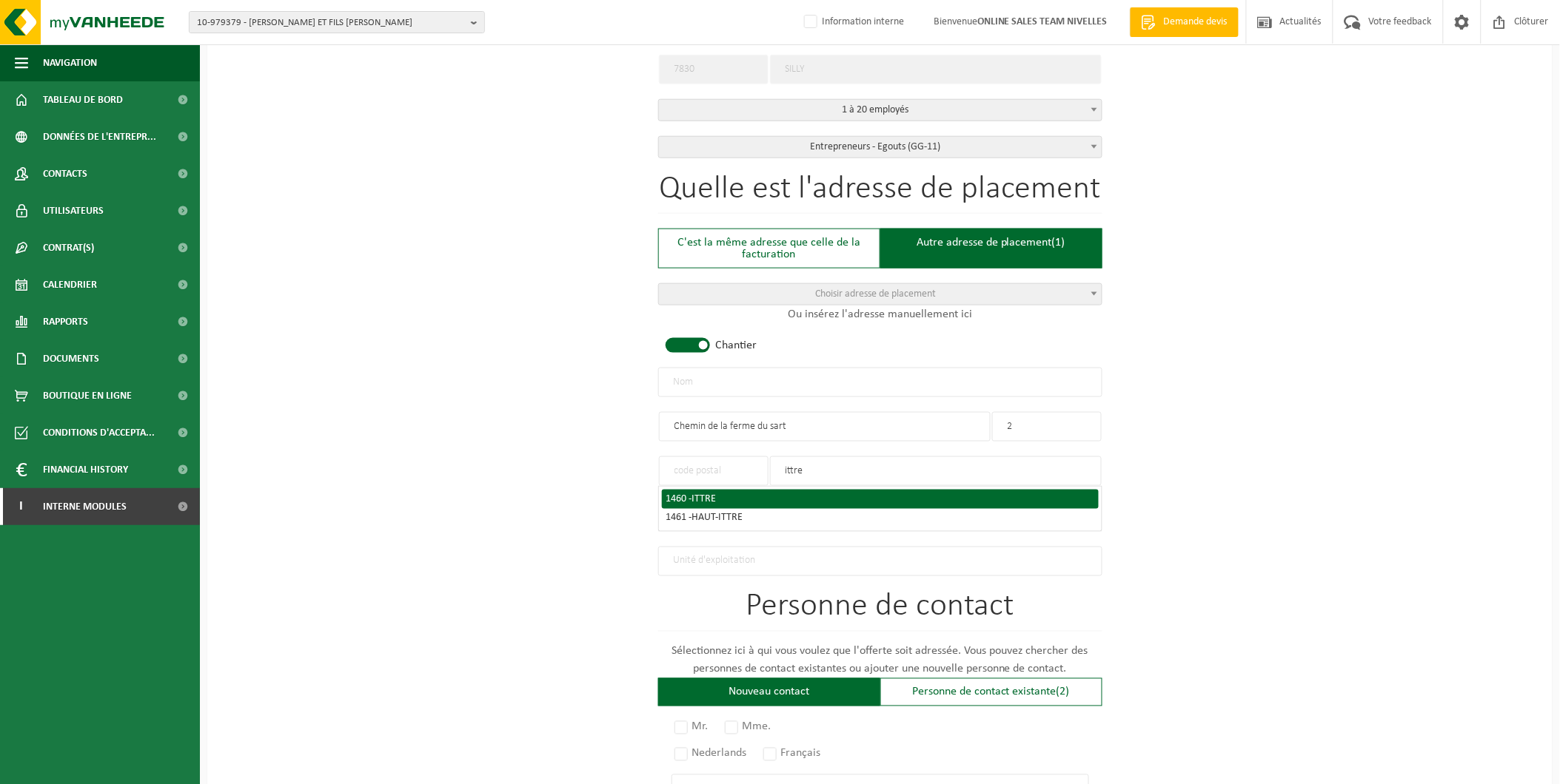
type input "ittre"
click at [715, 494] on span "ITTRE" at bounding box center [704, 498] width 25 height 11
type input "1460"
type input "ITTRE"
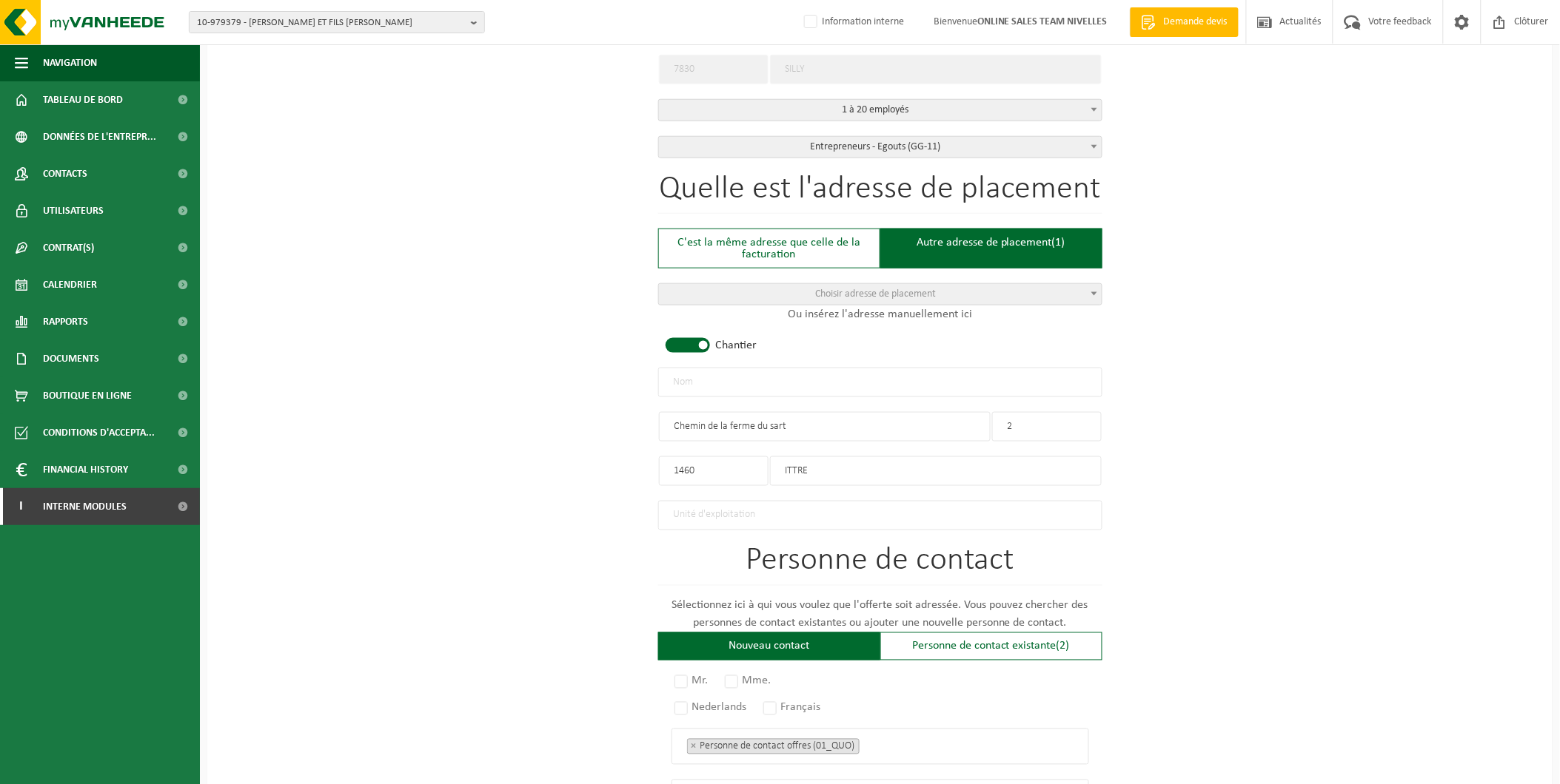
click at [738, 377] on input "text" at bounding box center [880, 383] width 444 height 30
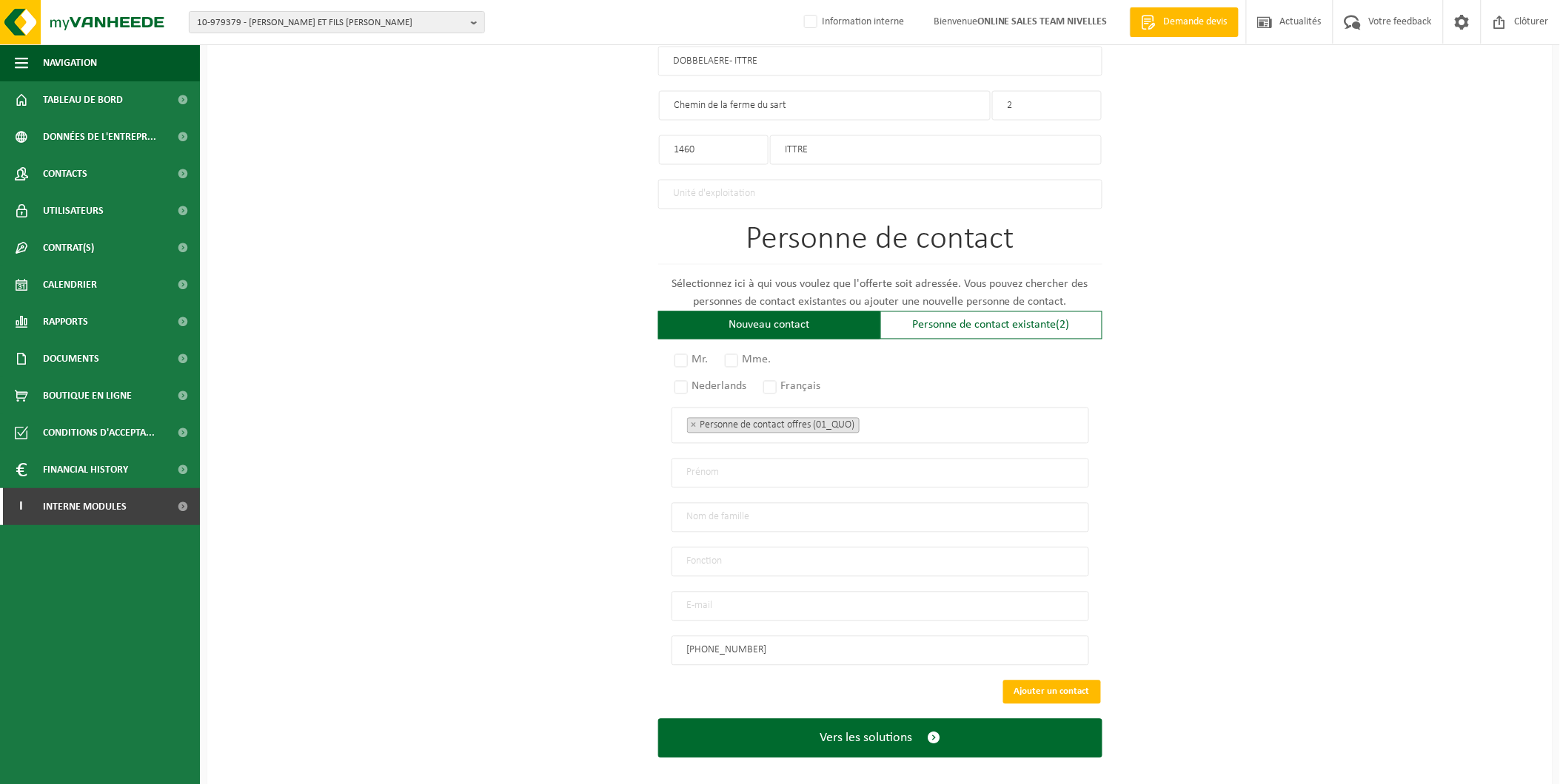
scroll to position [816, 0]
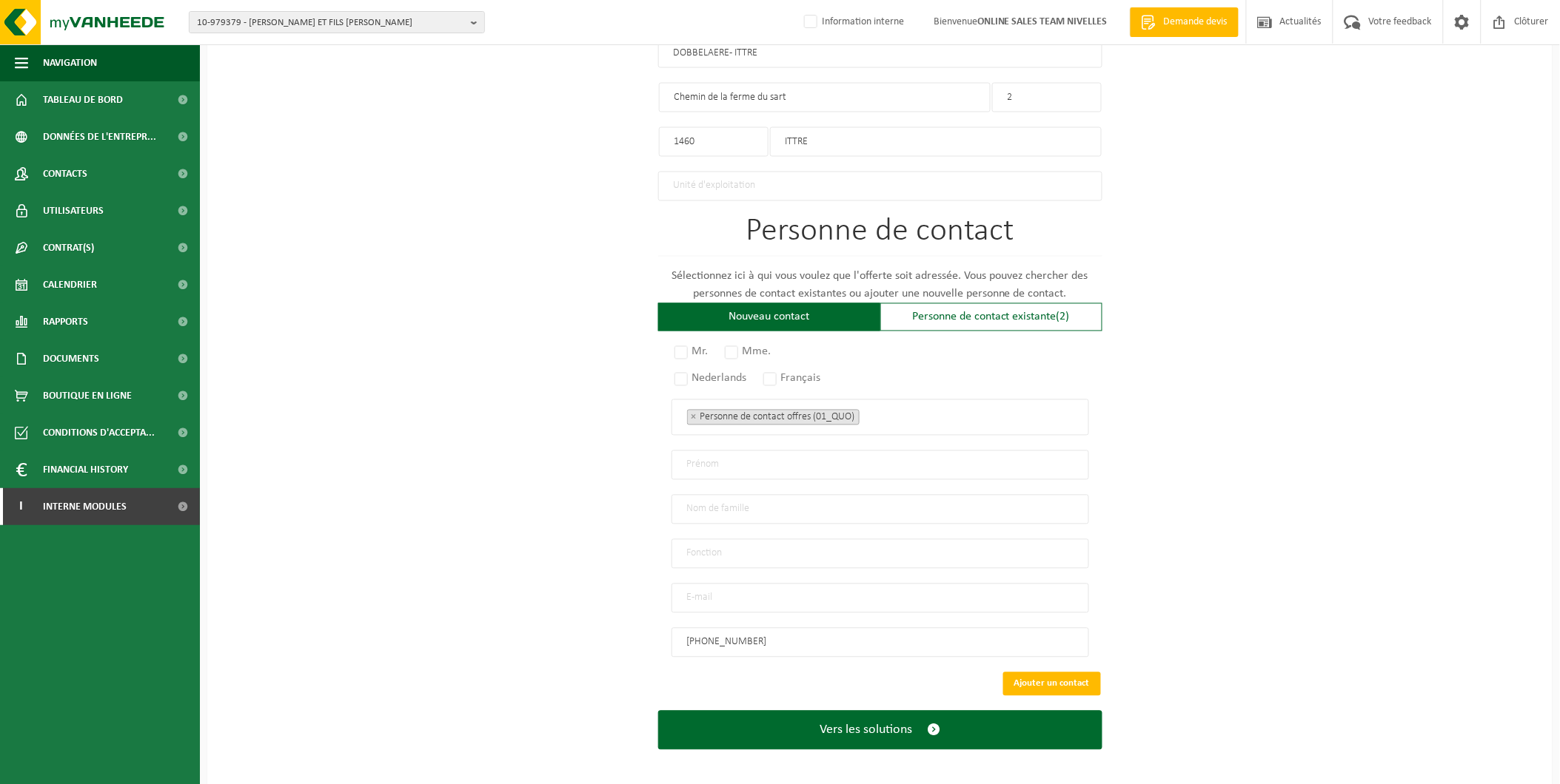
type input "DOBBELAERE - ITTRE"
click at [379, 167] on div "Pour quelle entreprise pouvons-nous rédiger cette offre? Astuce: Si vous rempli…" at bounding box center [880, 51] width 1346 height 1474
click at [754, 595] on input "email" at bounding box center [880, 598] width 418 height 30
click at [1259, 516] on div "Pour quelle entreprise pouvons-nous rédiger cette offre? Astuce: Si vous rempli…" at bounding box center [880, 51] width 1346 height 1474
click at [676, 347] on label "Mr." at bounding box center [692, 352] width 42 height 21
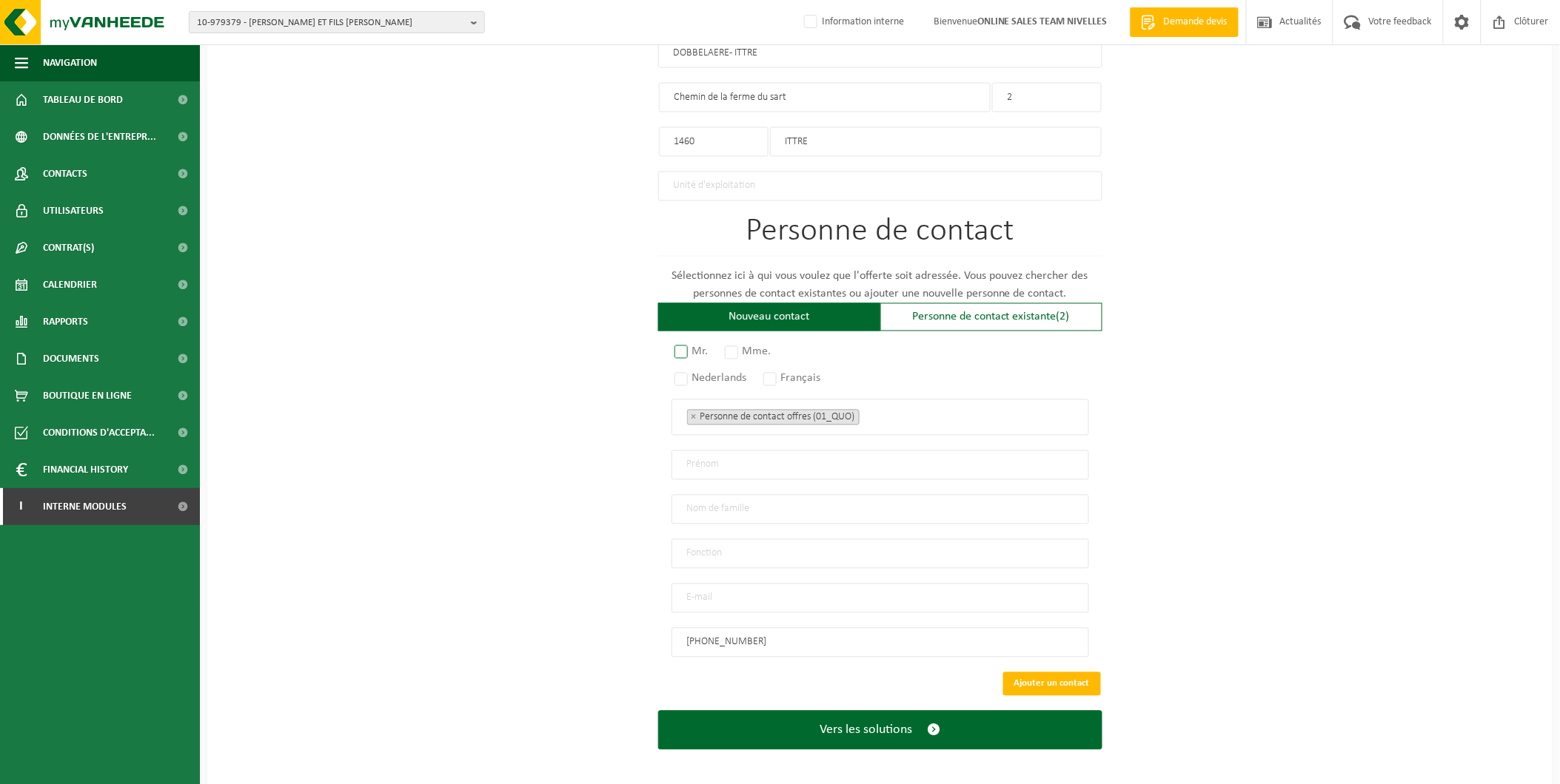
radio input "true"
click at [780, 373] on label "Français" at bounding box center [793, 378] width 66 height 21
radio input "true"
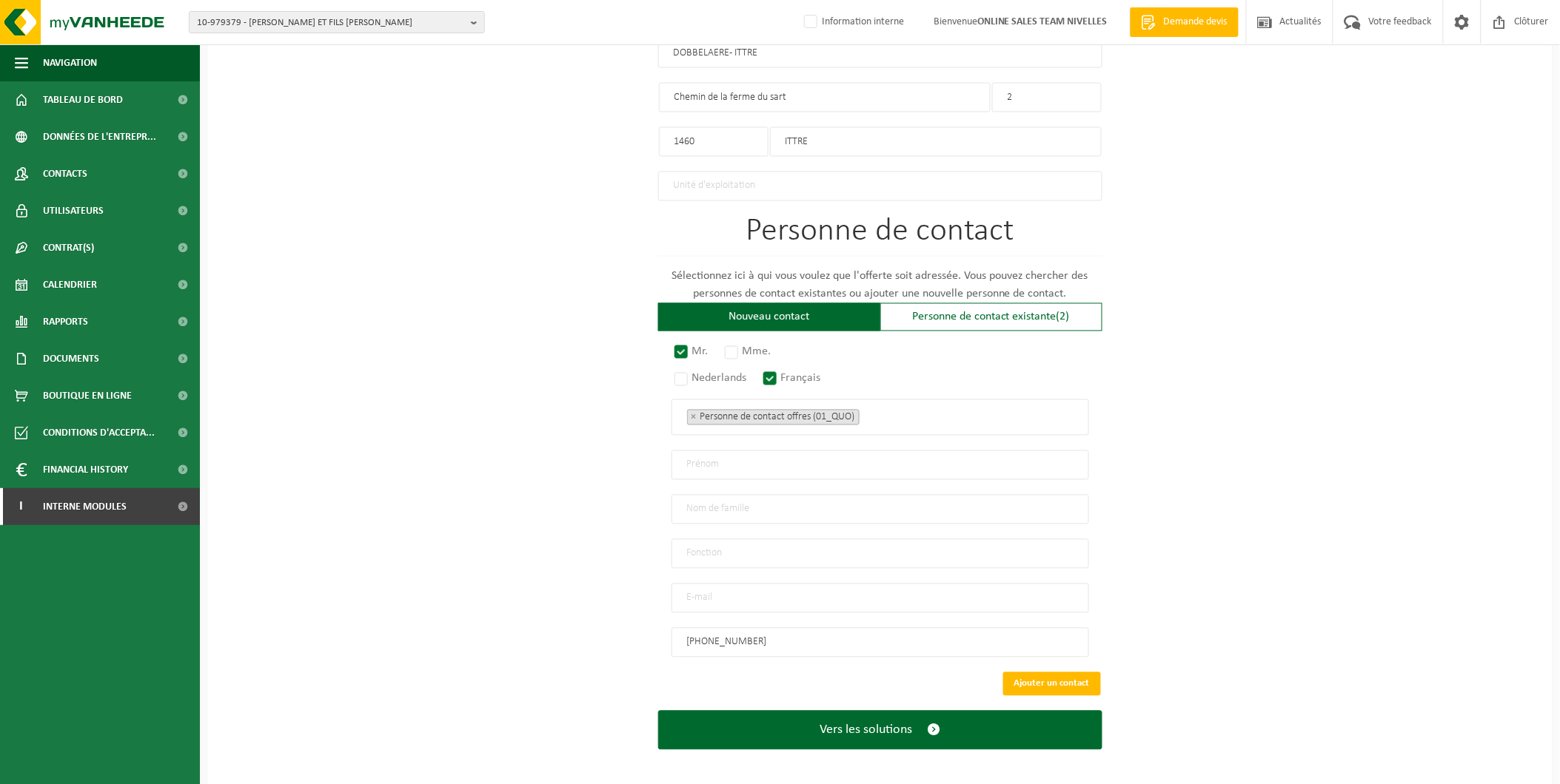
click at [723, 464] on input "text" at bounding box center [880, 465] width 418 height 30
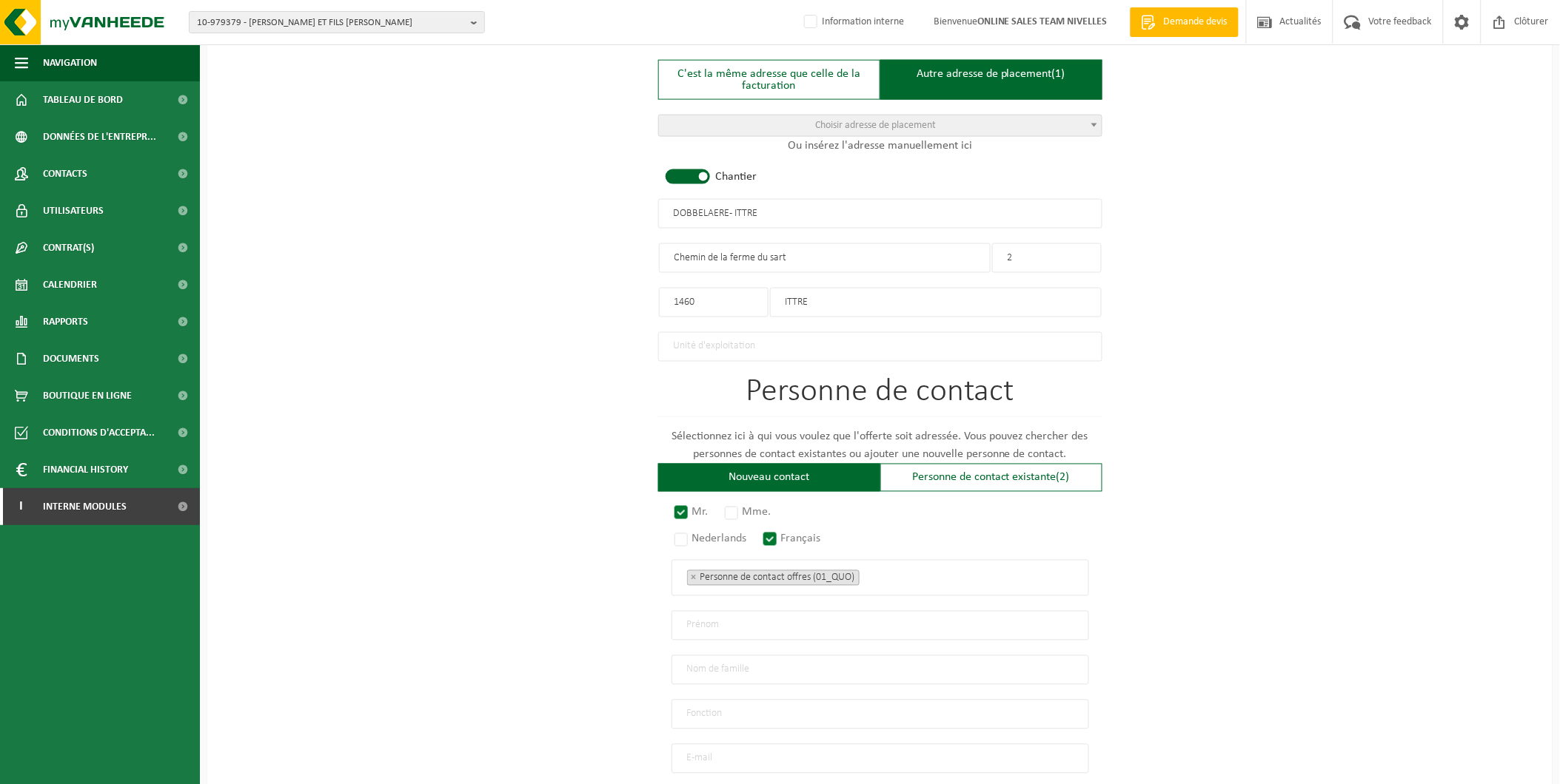
scroll to position [733, 0]
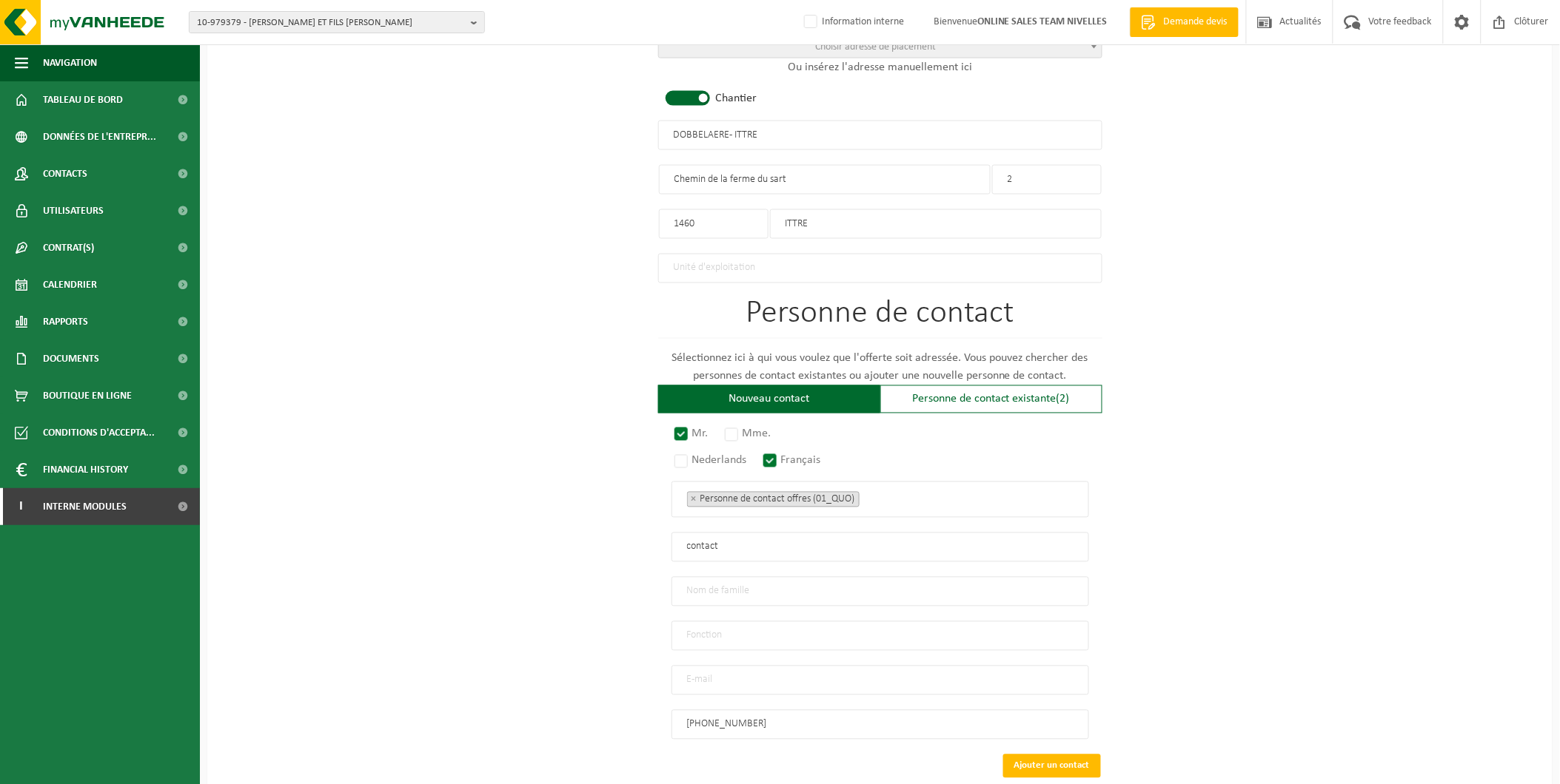
type input "contact"
type input "dobbelaere"
drag, startPoint x: 716, startPoint y: 534, endPoint x: 490, endPoint y: 524, distance: 226.2
click at [490, 524] on div "Pour quelle entreprise pouvons-nous rédiger cette offre? Astuce: Si vous rempli…" at bounding box center [880, 133] width 1346 height 1474
type input "CONTACT"
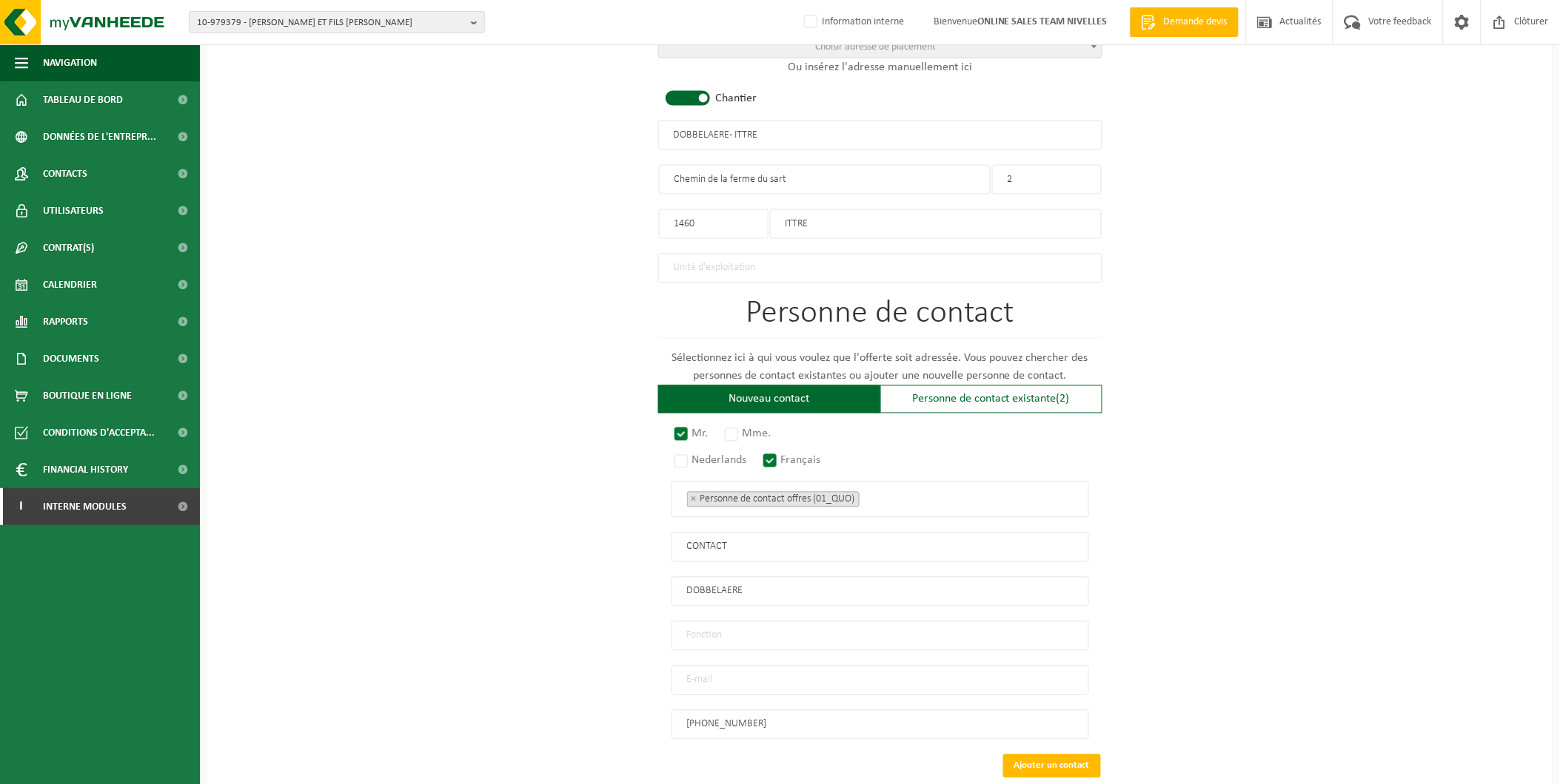
type input "DOBBELAERE"
click at [820, 634] on input "text" at bounding box center [880, 636] width 418 height 30
type input "Manager"
click at [713, 678] on input "email" at bounding box center [880, 681] width 418 height 30
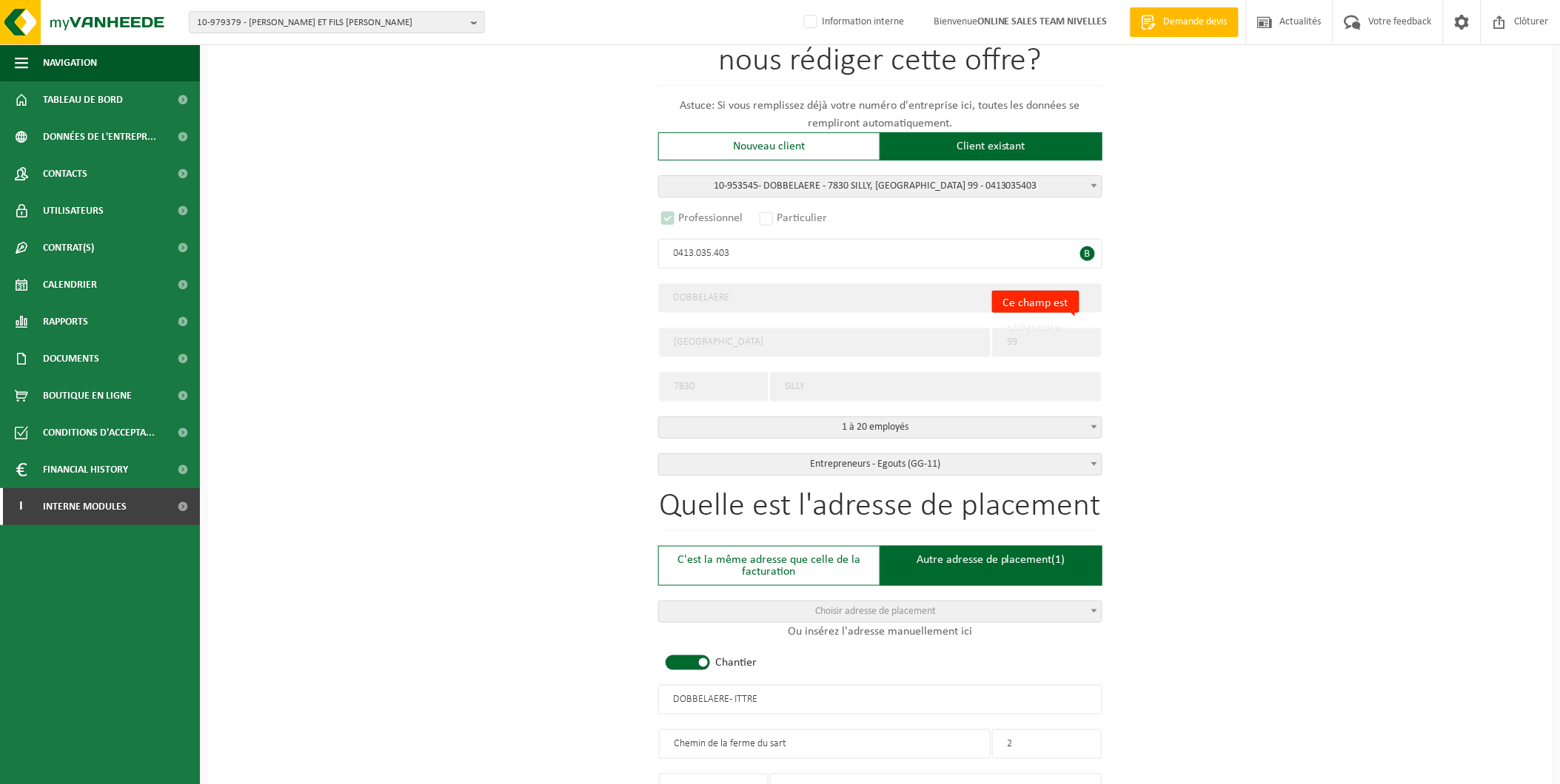
scroll to position [158, 0]
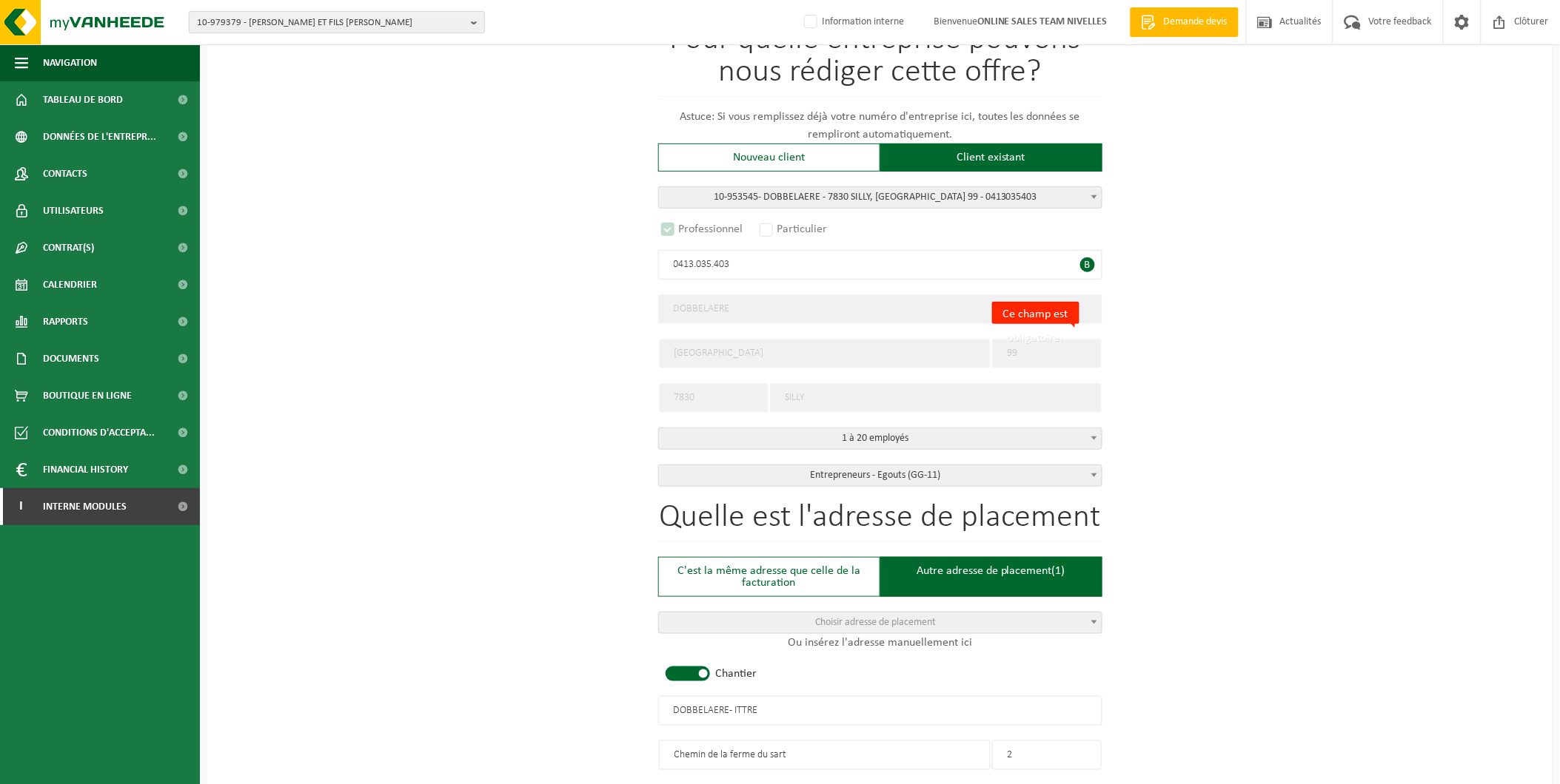
click at [322, 25] on span "10-979379 - VERSTRAELEN OLIVIER ET FILS SRL - SOMBREFFE" at bounding box center [331, 23] width 268 height 22
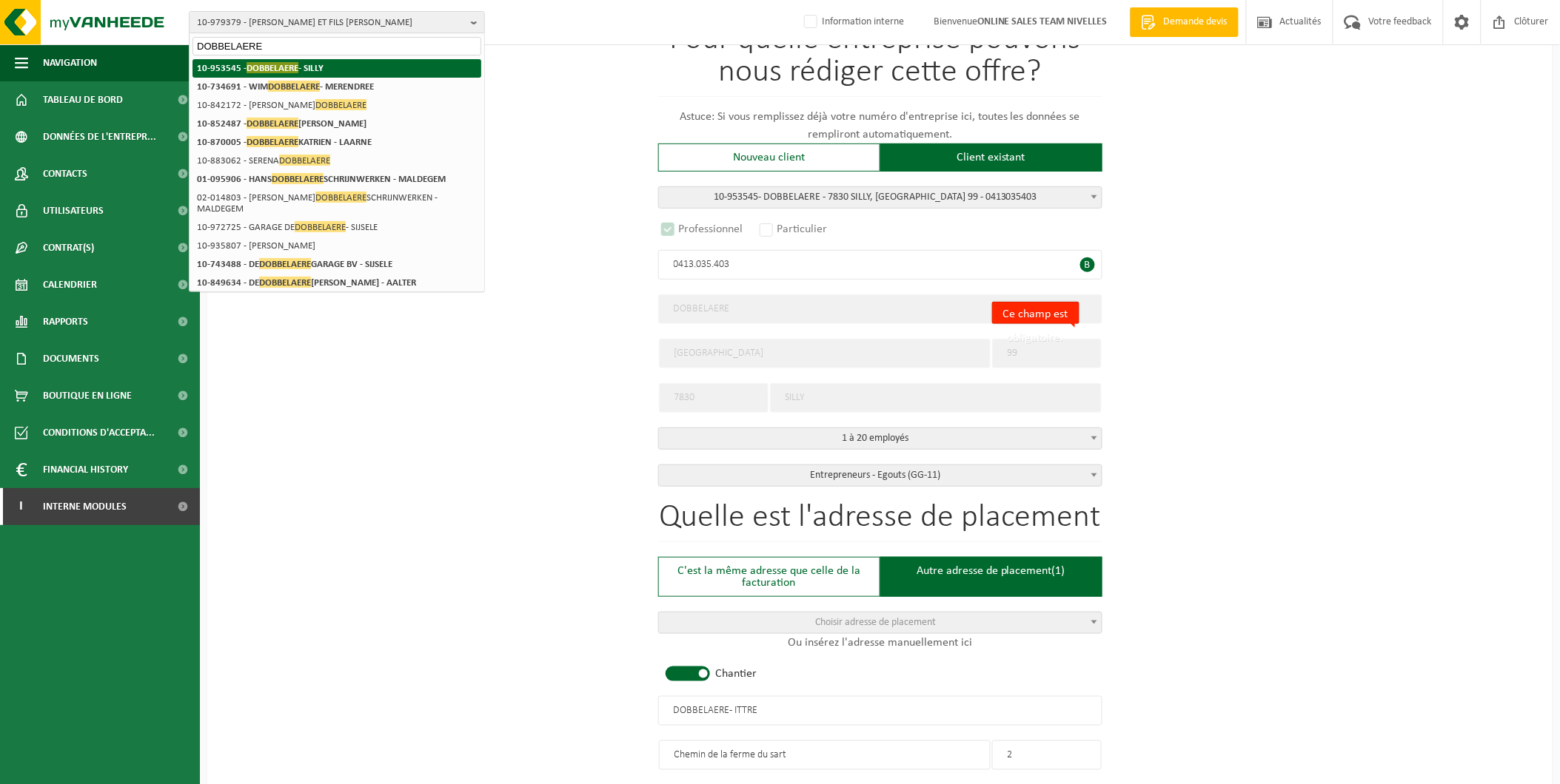
type input "DOBBELAERE"
click at [287, 65] on span "DOBBELAERE" at bounding box center [272, 67] width 52 height 11
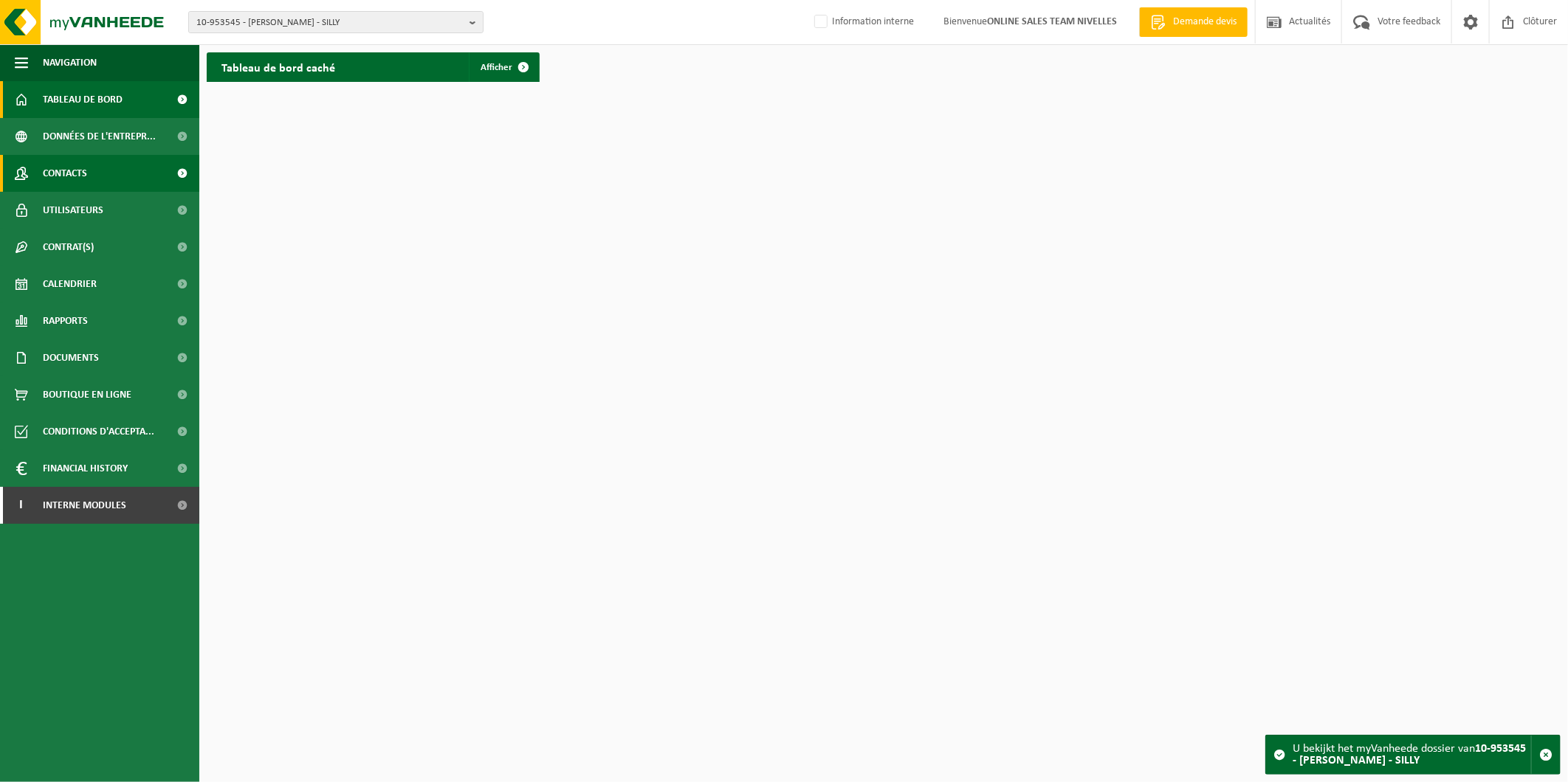
click at [63, 167] on span "Contacts" at bounding box center [64, 173] width 45 height 37
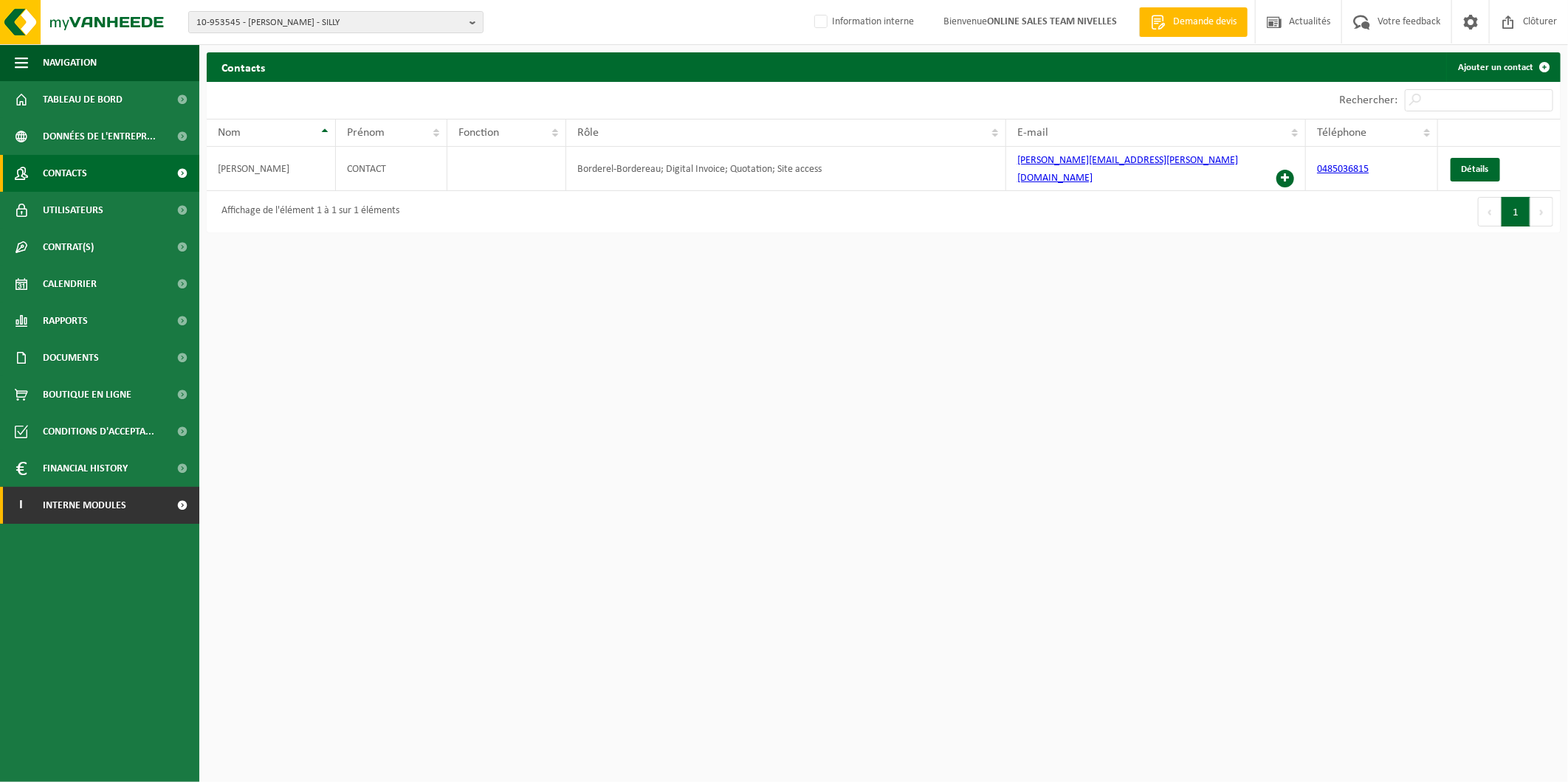
click at [123, 504] on span "Interne modules" at bounding box center [84, 505] width 83 height 37
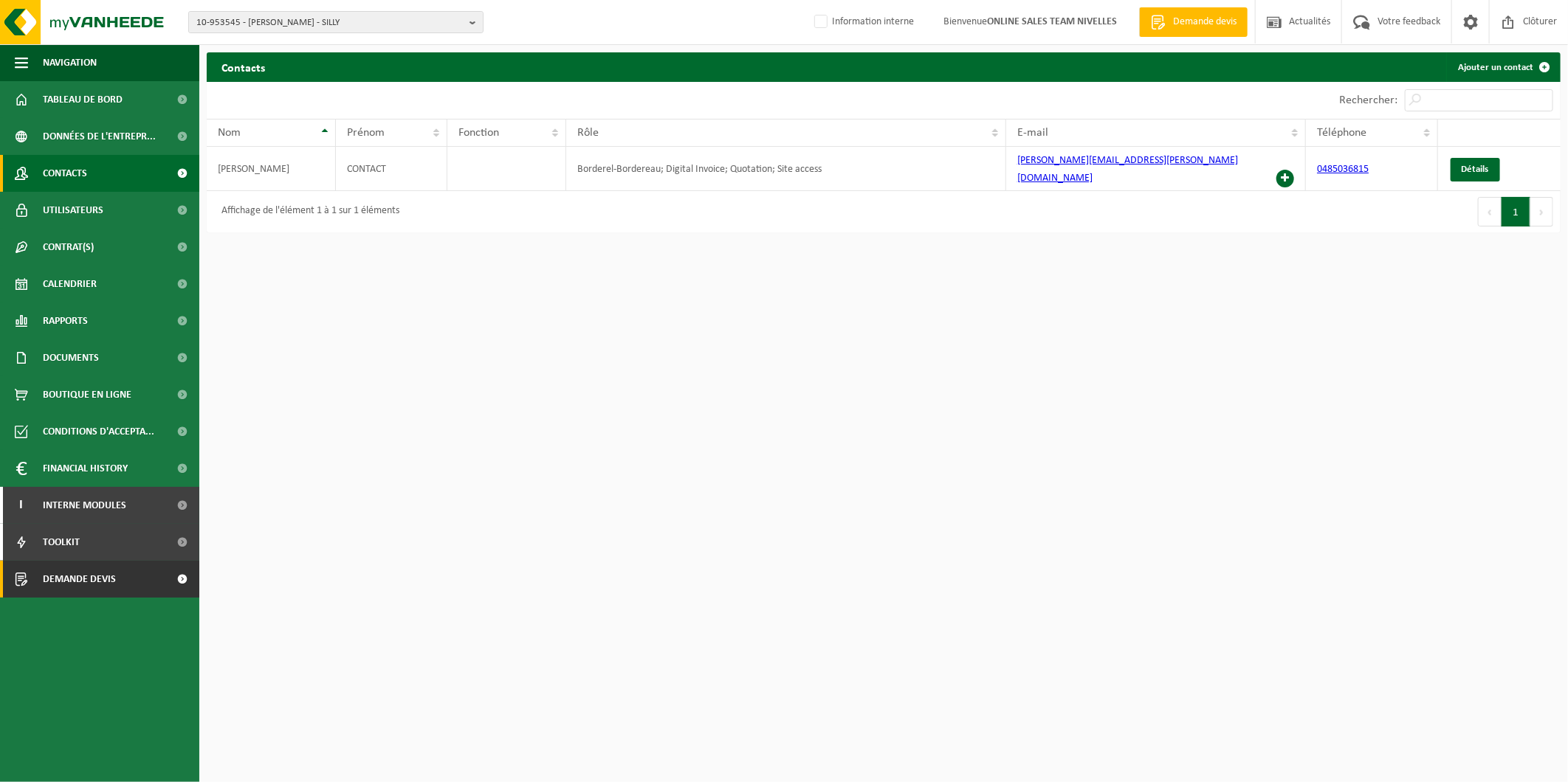
click at [115, 586] on span "Demande devis" at bounding box center [79, 579] width 73 height 37
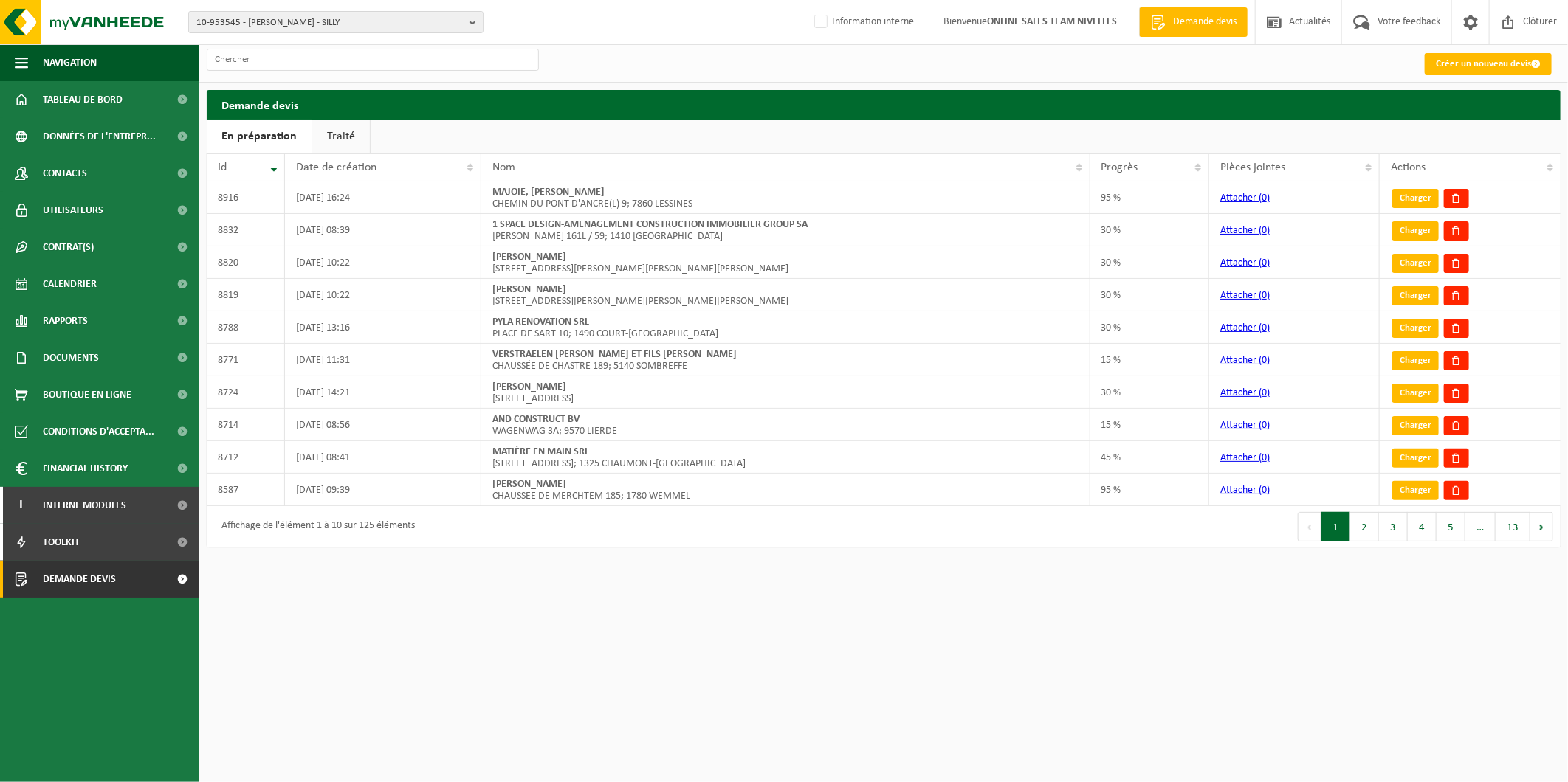
click at [330, 136] on link "Traité" at bounding box center [341, 137] width 57 height 34
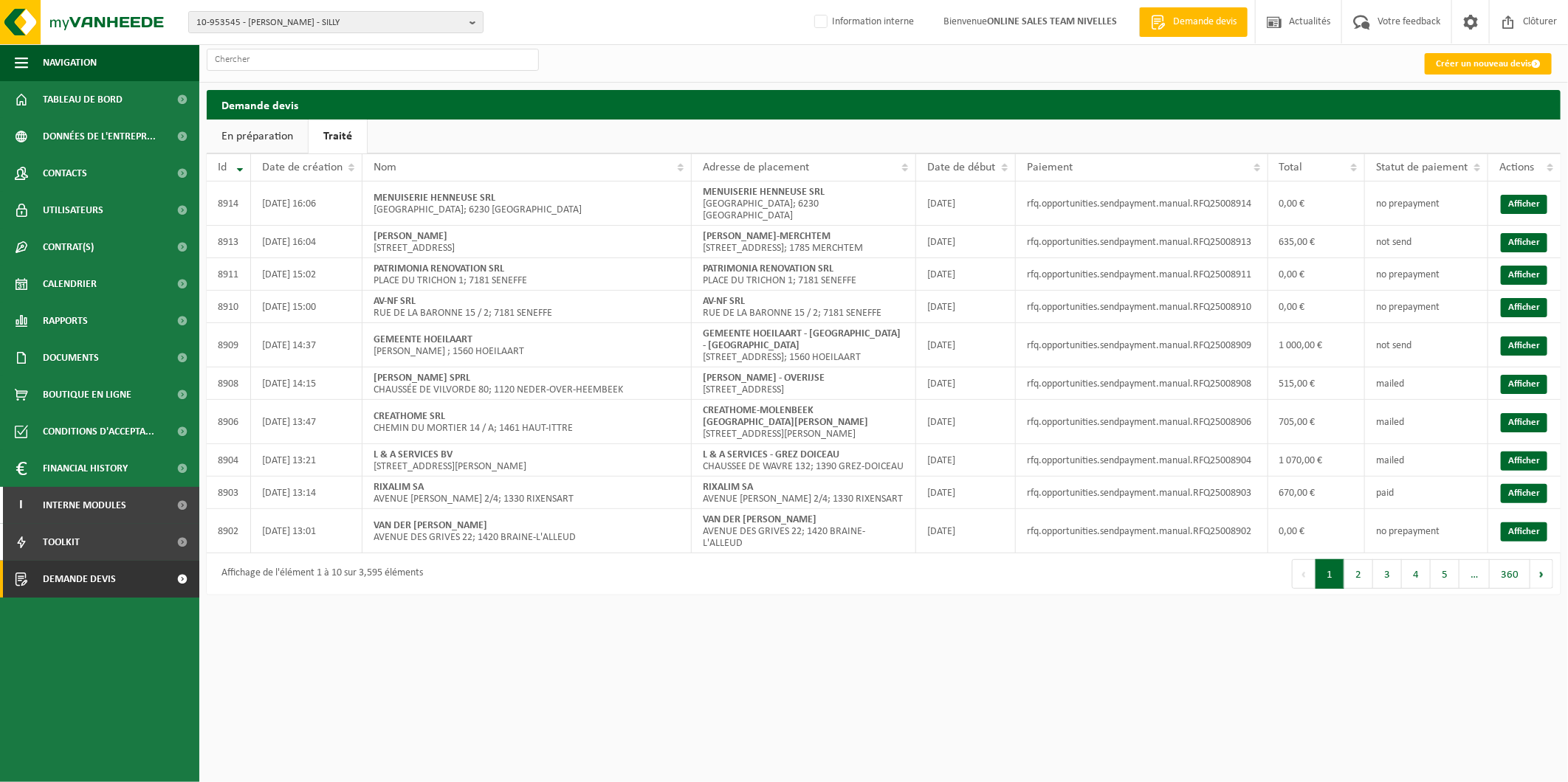
click at [268, 141] on link "En préparation" at bounding box center [257, 137] width 101 height 34
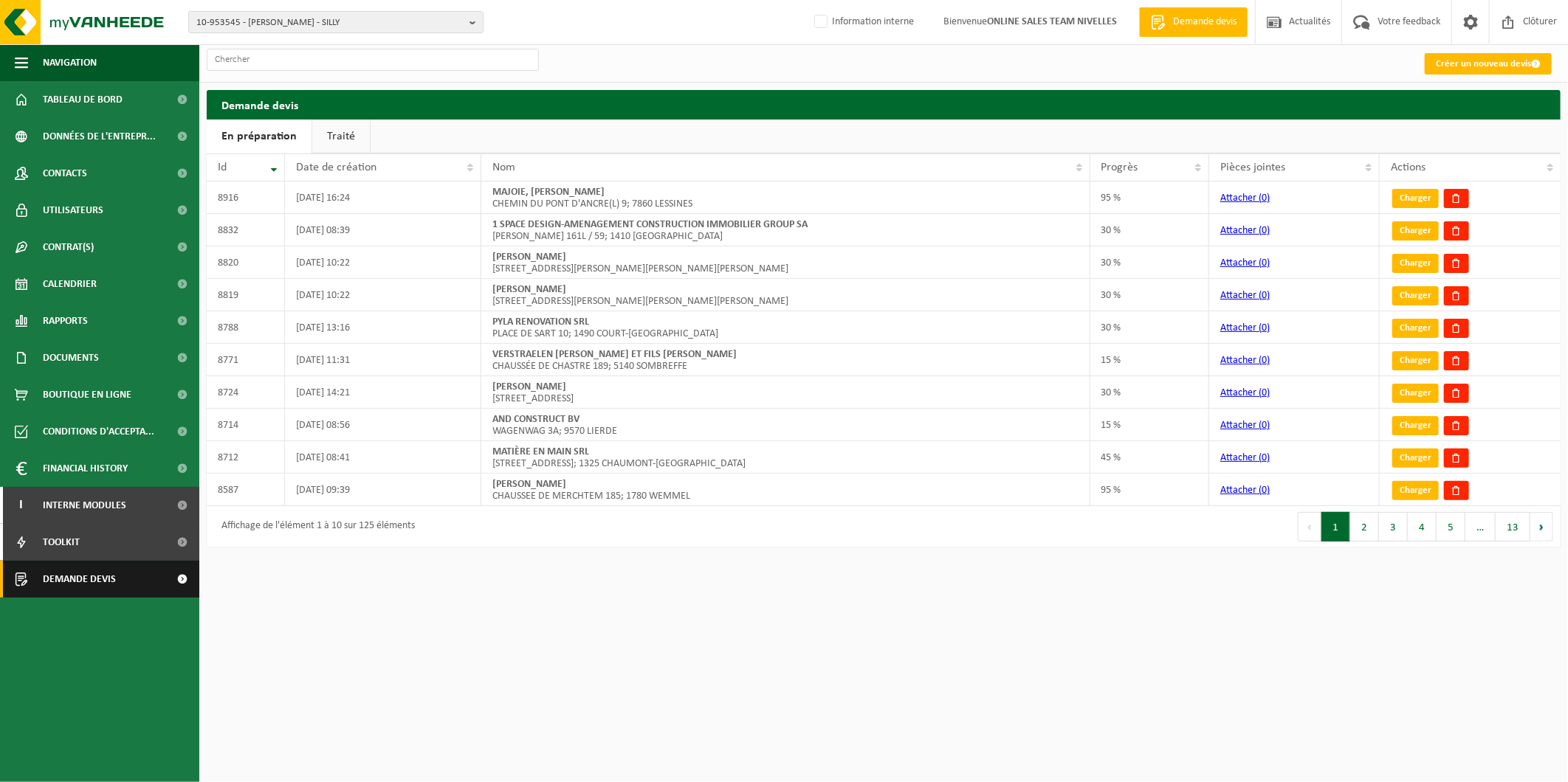
click at [121, 580] on link "Demande devis" at bounding box center [99, 579] width 199 height 37
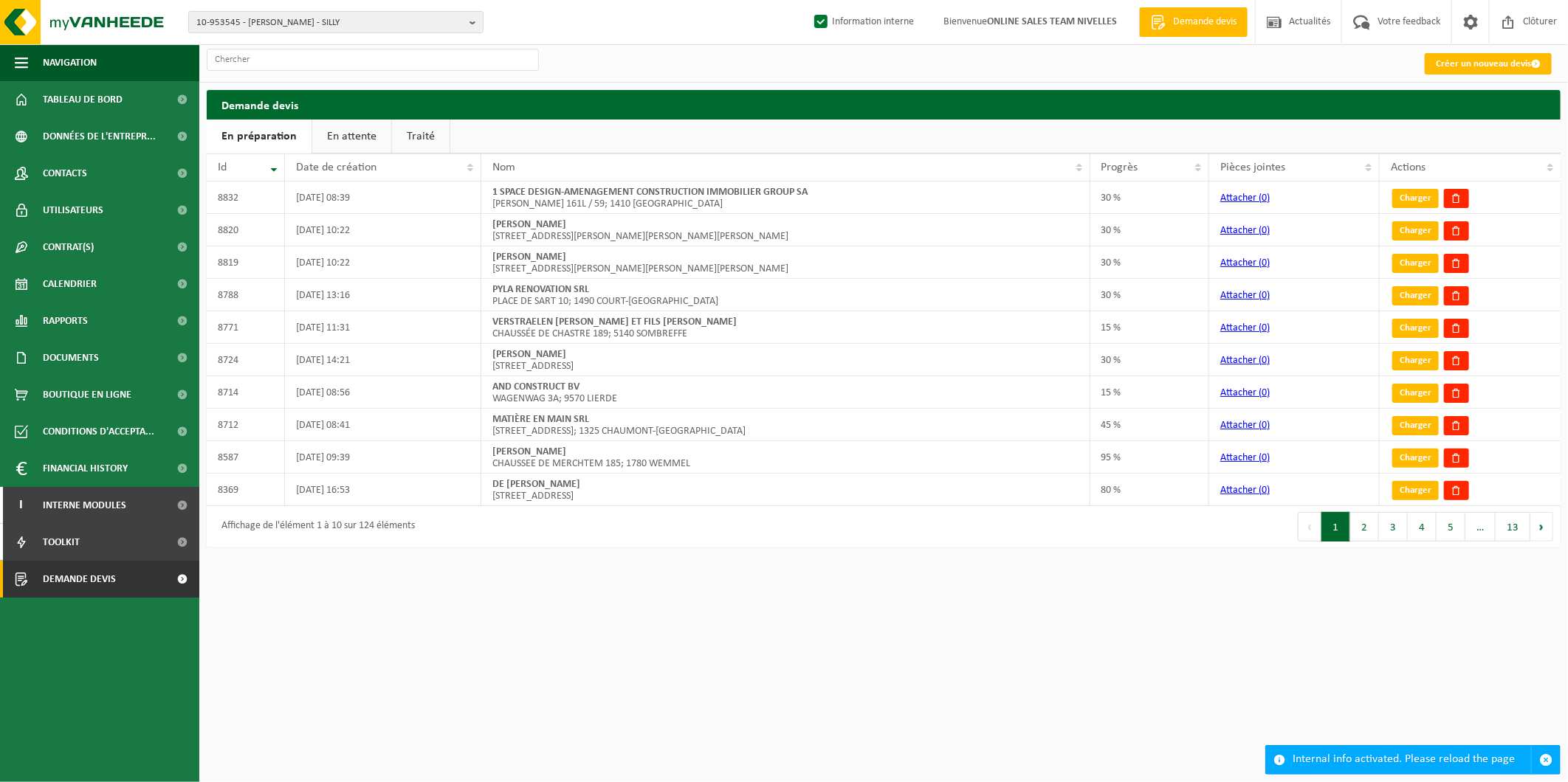
click at [336, 134] on link "En attente" at bounding box center [351, 137] width 79 height 34
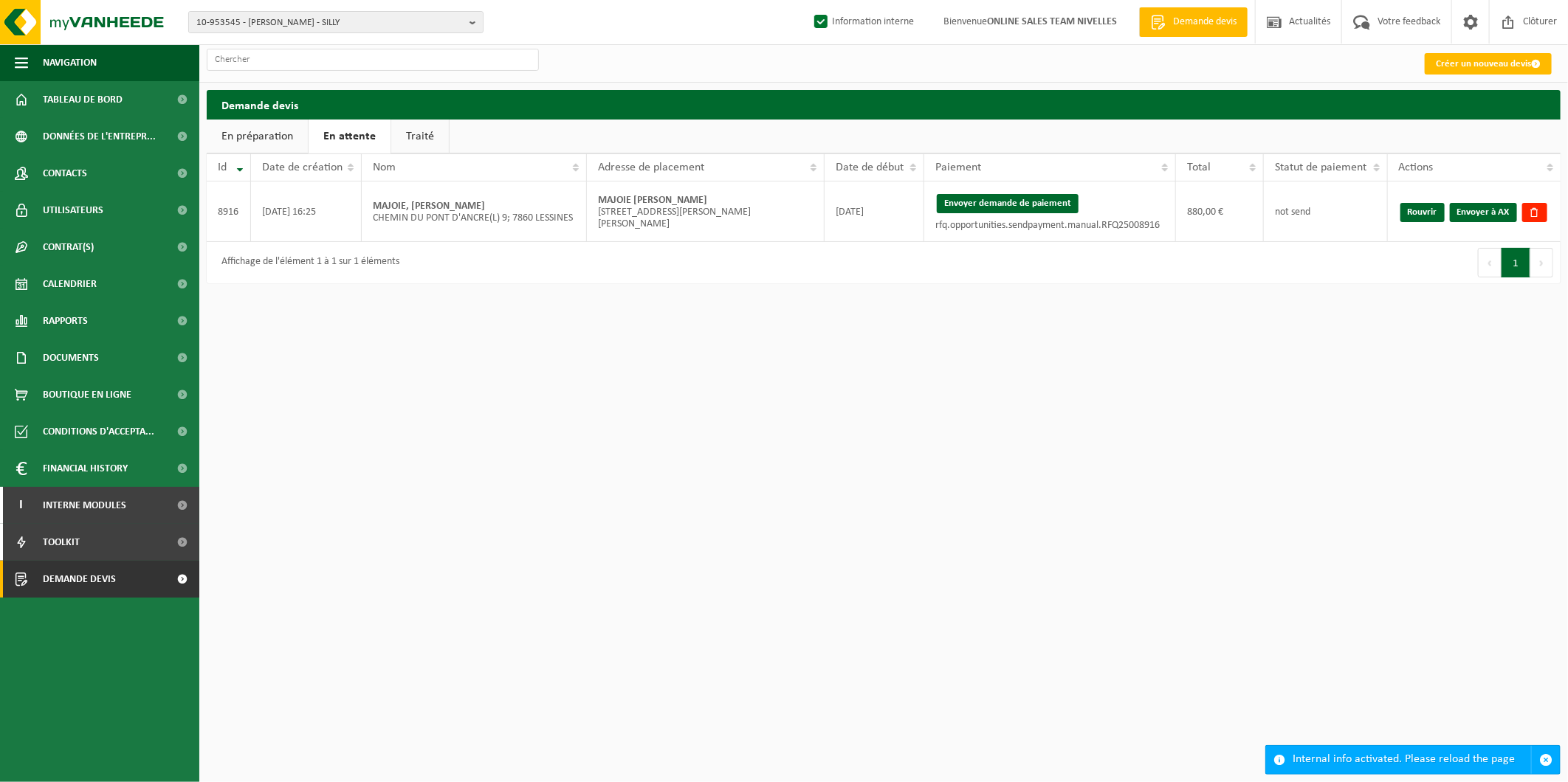
click at [281, 134] on link "En préparation" at bounding box center [257, 137] width 101 height 34
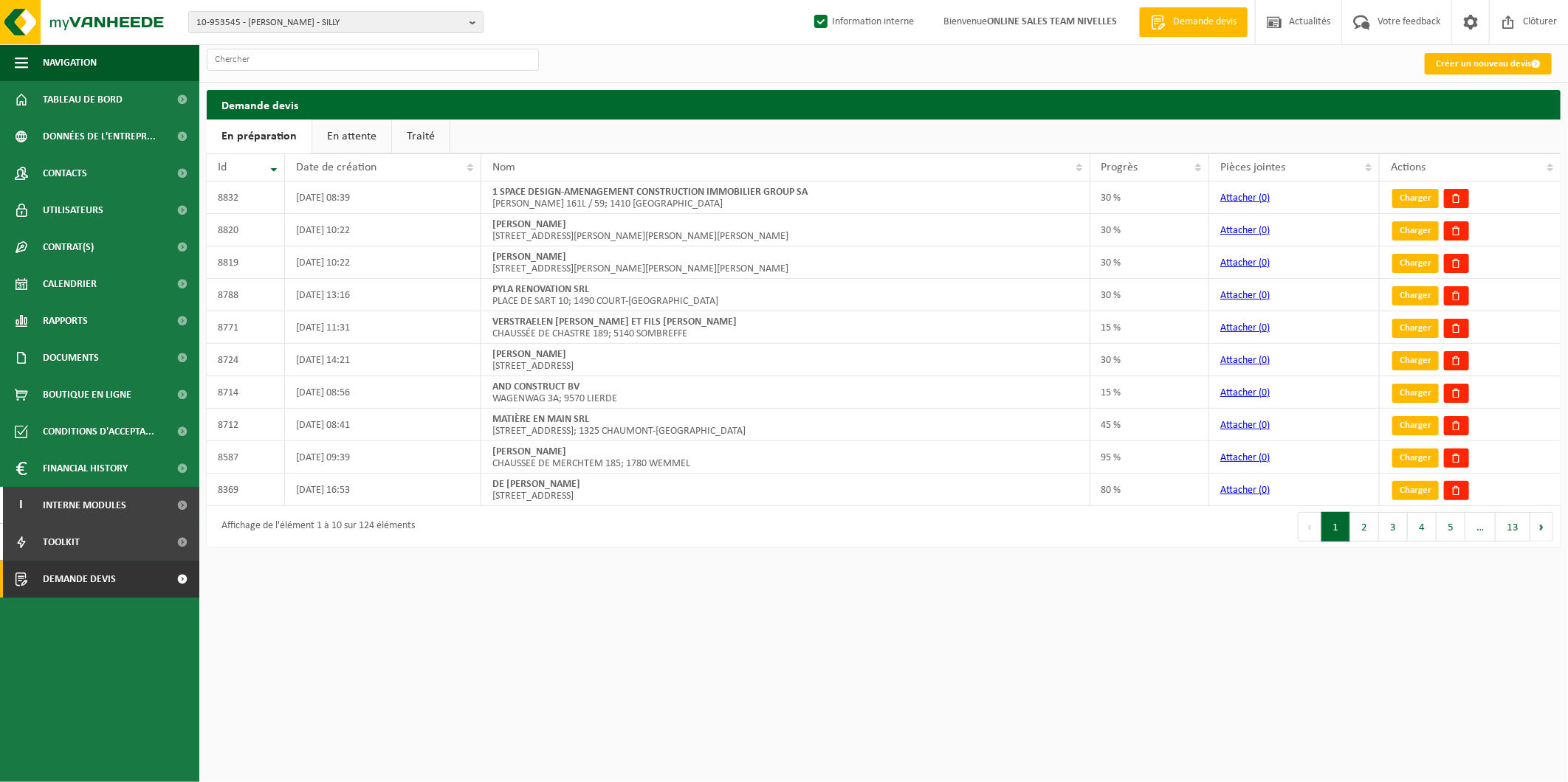
click at [431, 137] on link "Traité" at bounding box center [421, 137] width 57 height 34
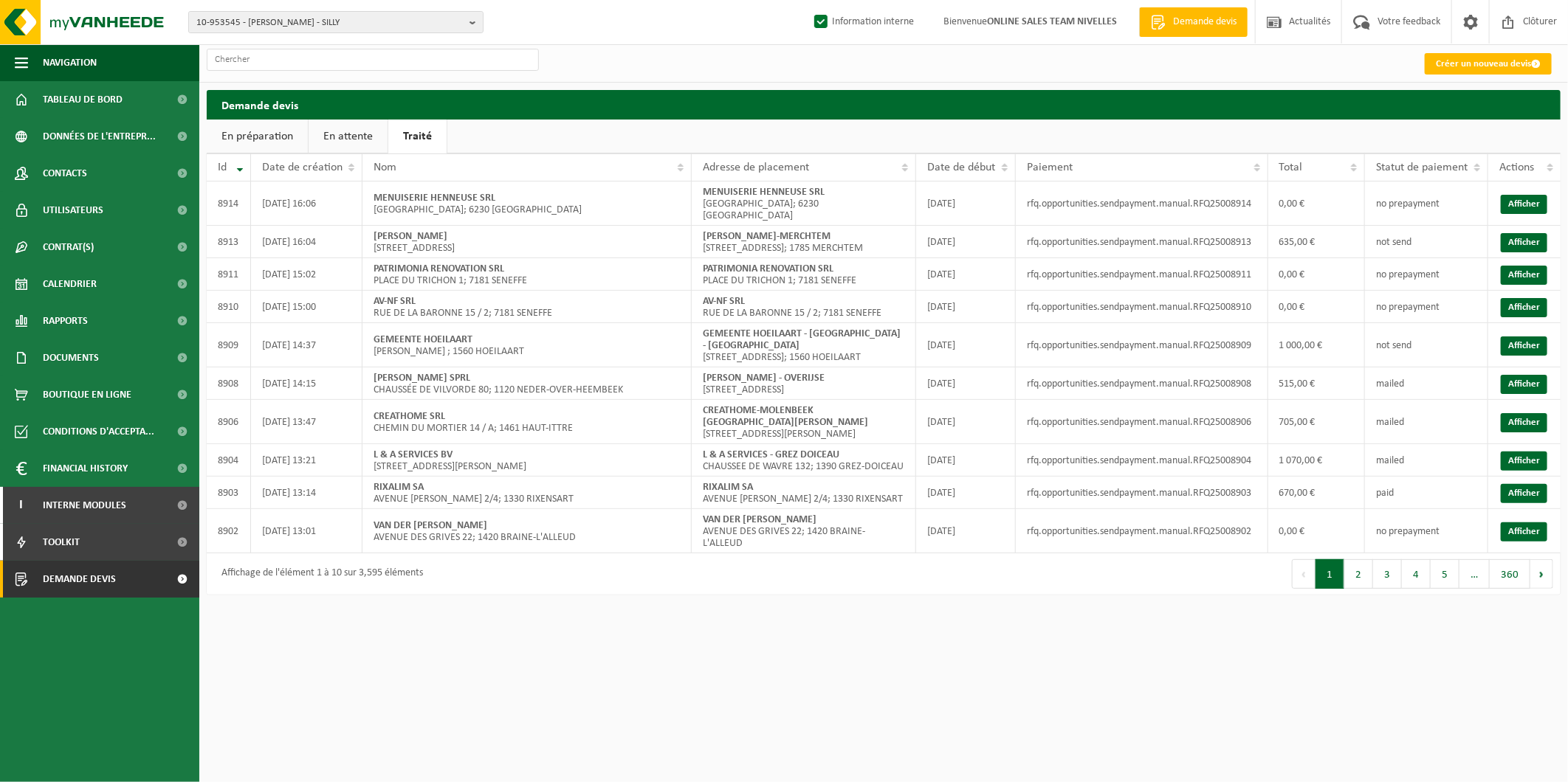
click at [344, 137] on link "En attente" at bounding box center [348, 137] width 79 height 34
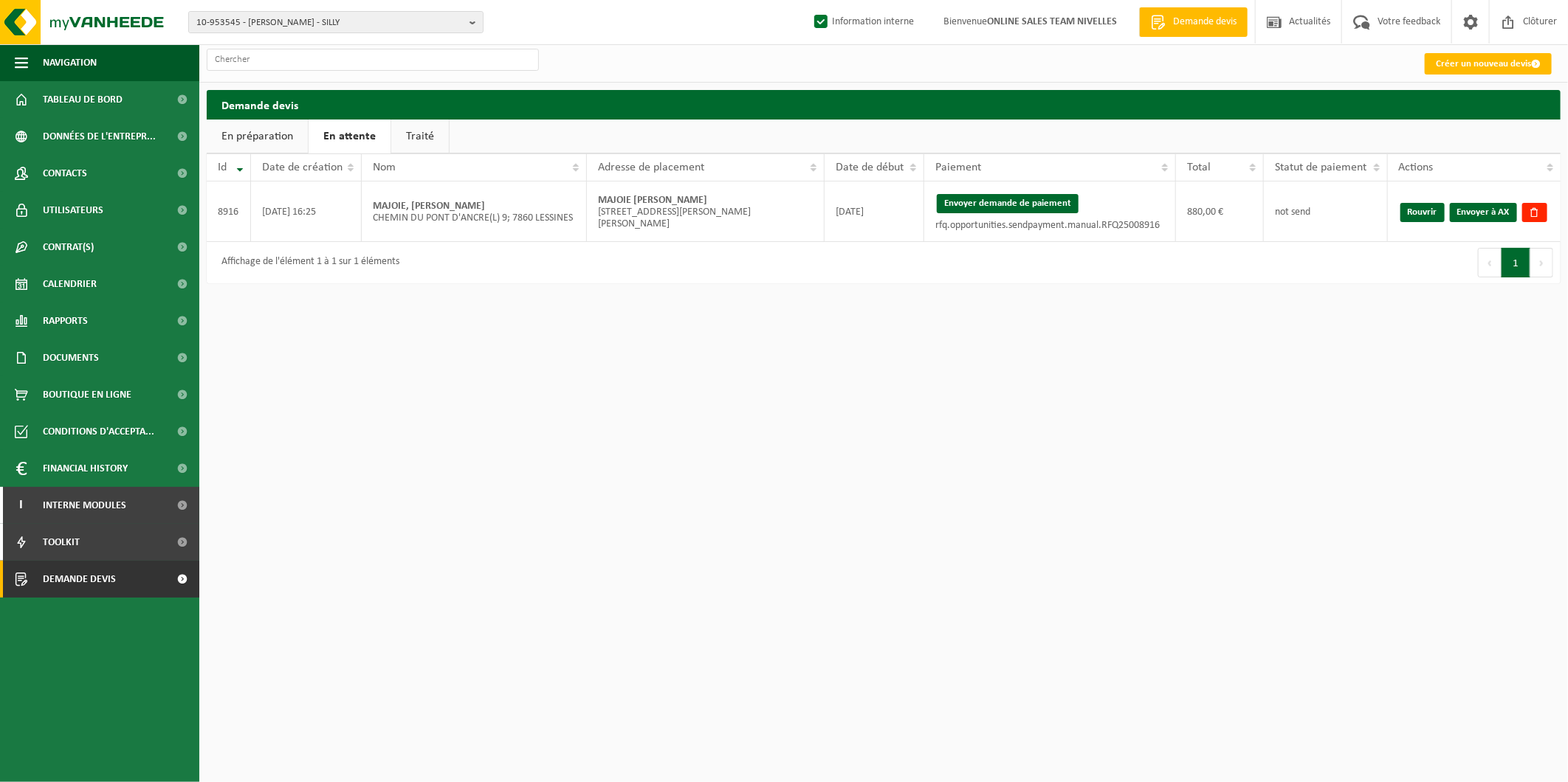
click at [277, 133] on link "En préparation" at bounding box center [257, 137] width 101 height 34
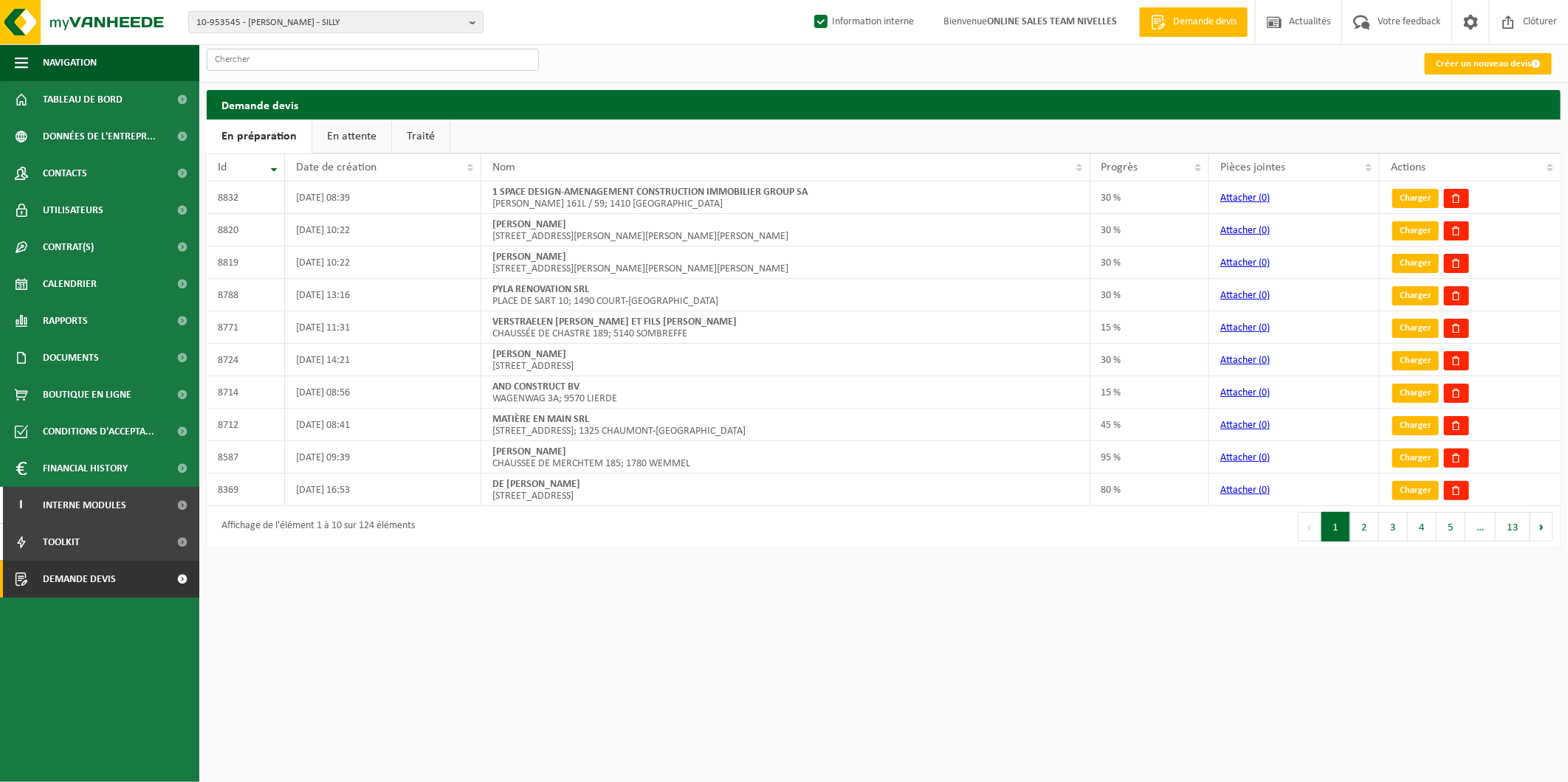
click at [315, 64] on input "text" at bounding box center [373, 59] width 333 height 22
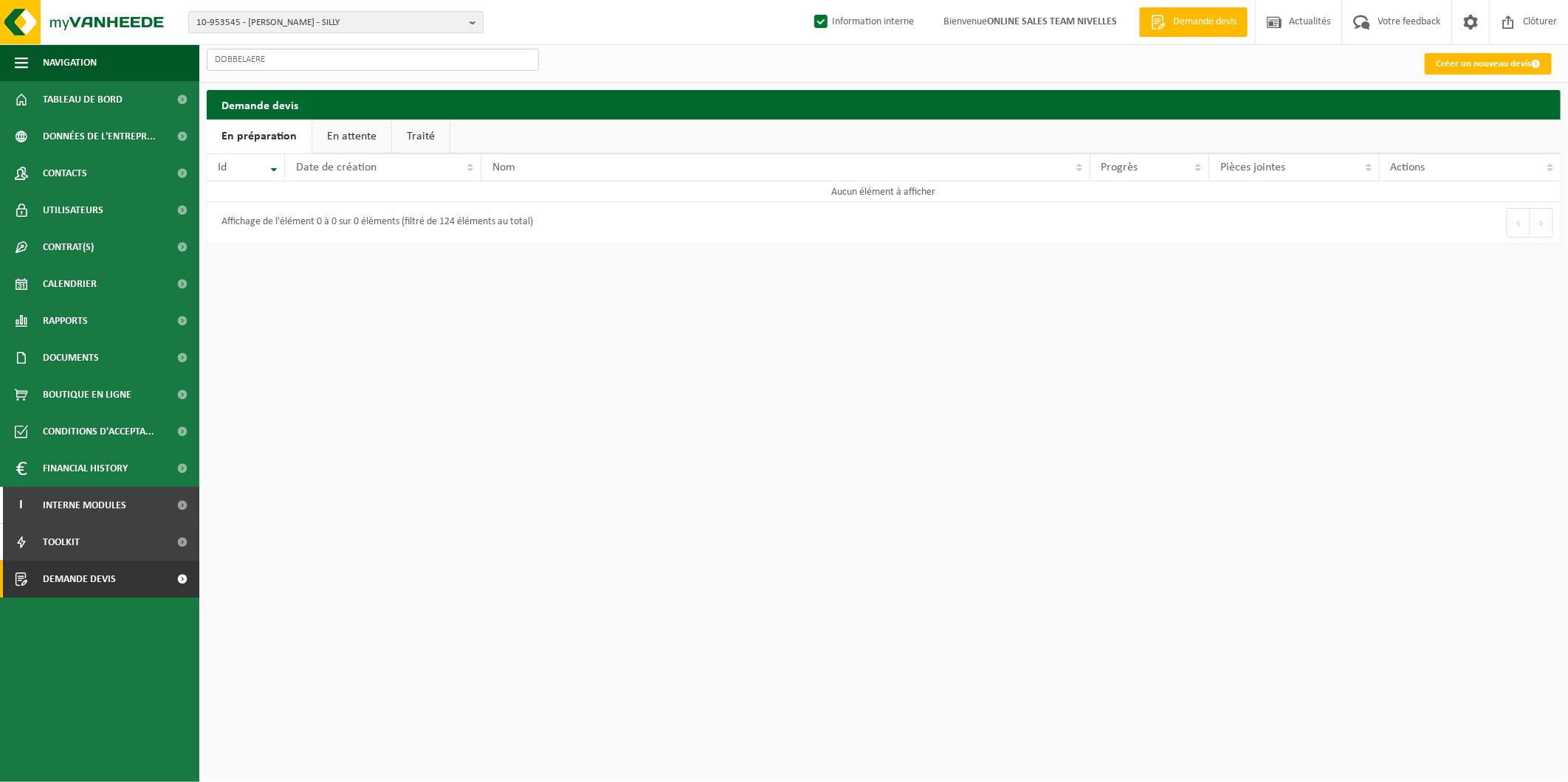
type input "DOBBELAERE"
click at [1452, 59] on link "Créer un nouveau devis" at bounding box center [1488, 64] width 127 height 22
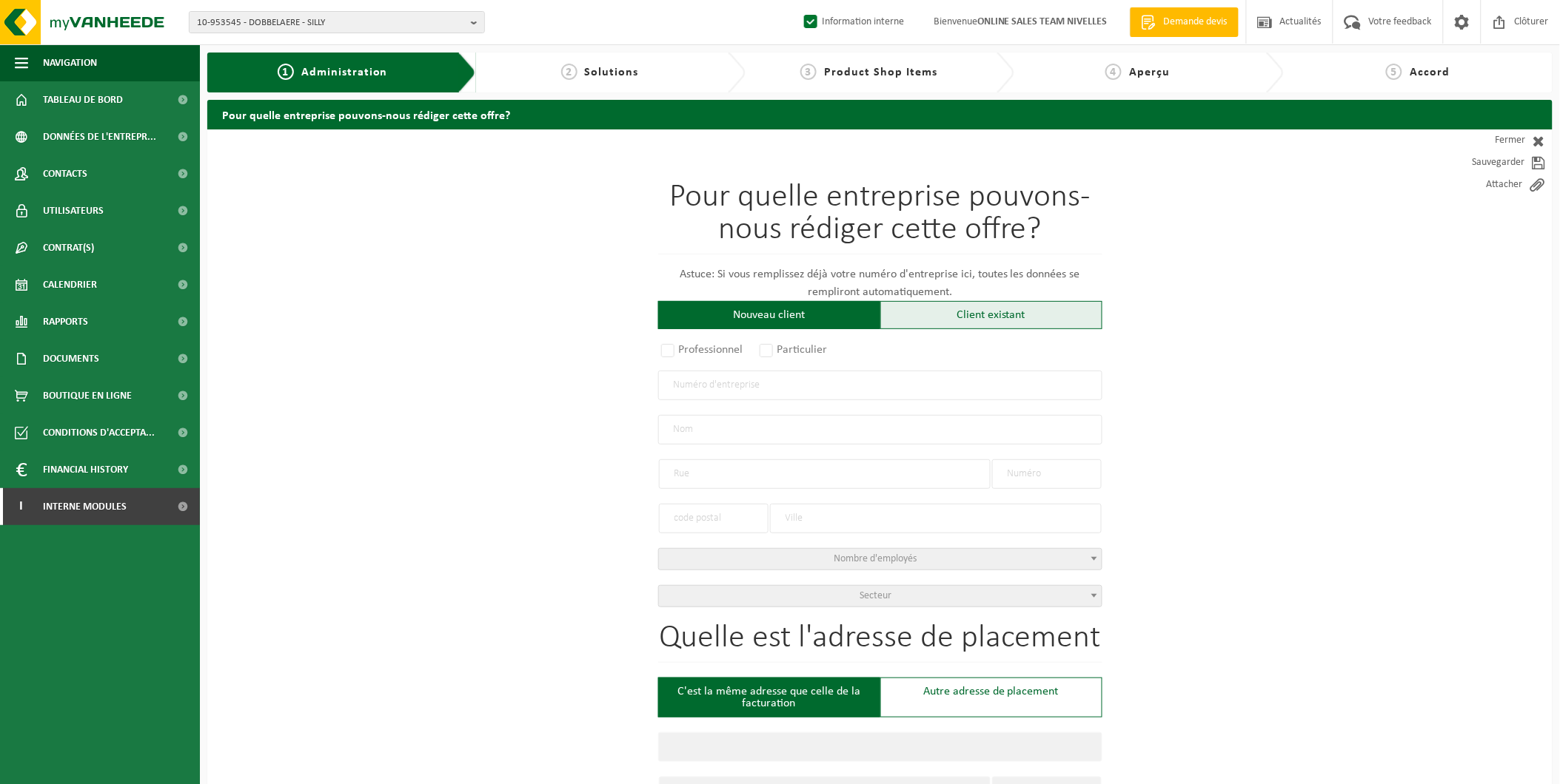
click at [982, 319] on div "Client existant" at bounding box center [992, 315] width 222 height 28
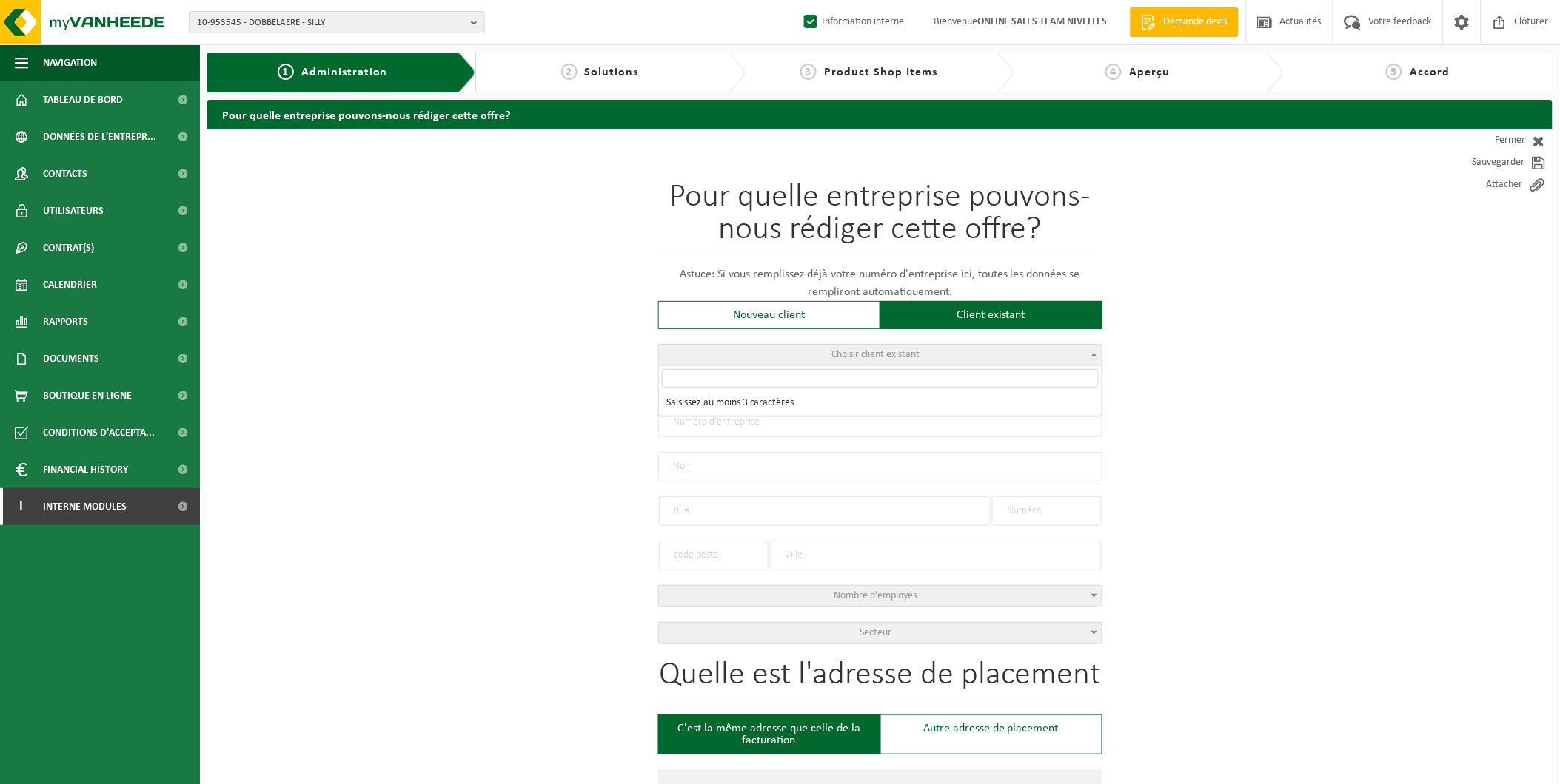
click at [904, 356] on span "Choisir client existant" at bounding box center [875, 354] width 88 height 11
click at [1033, 353] on span "Choisir client existant" at bounding box center [881, 354] width 443 height 21
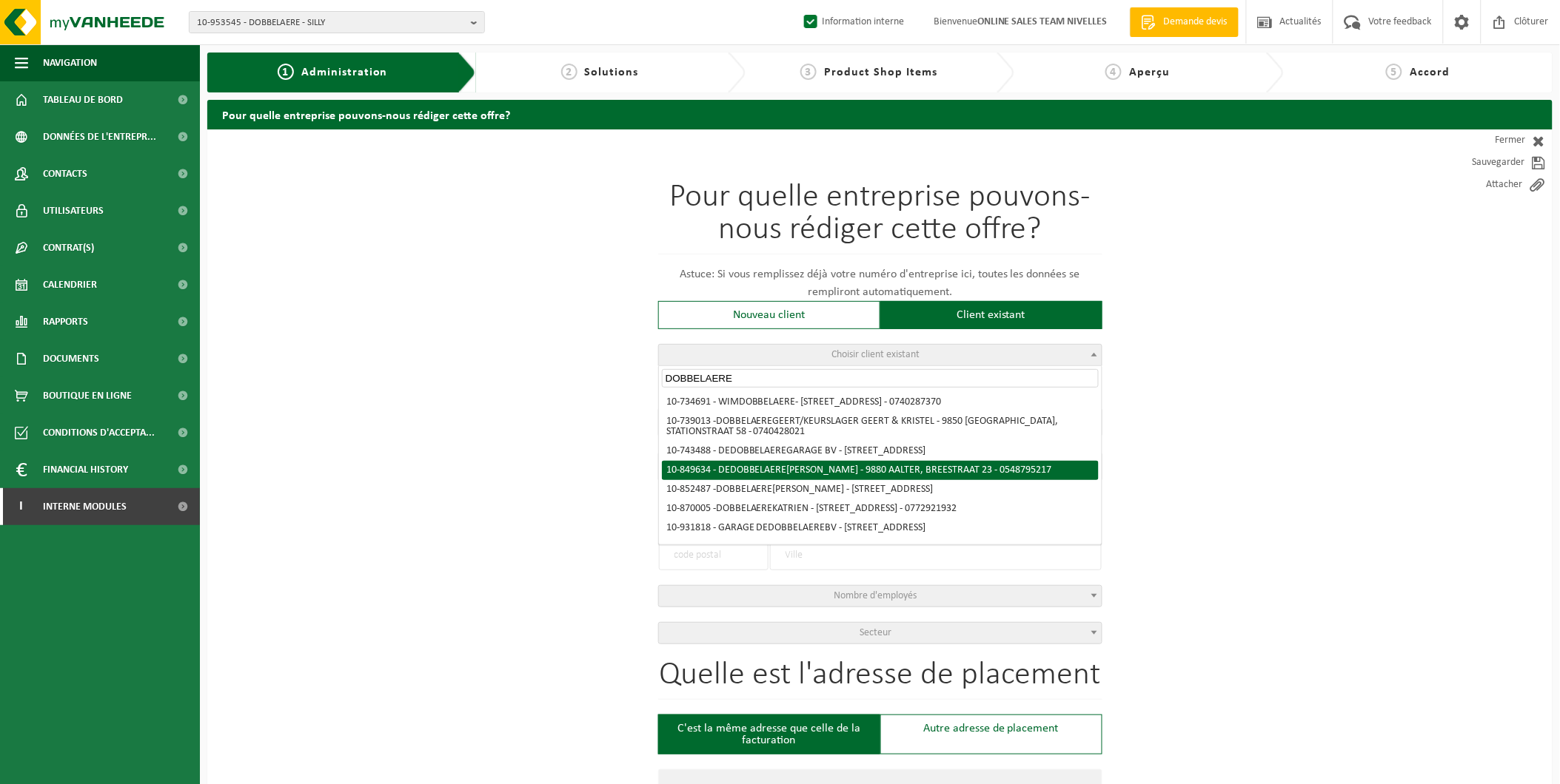
scroll to position [46, 0]
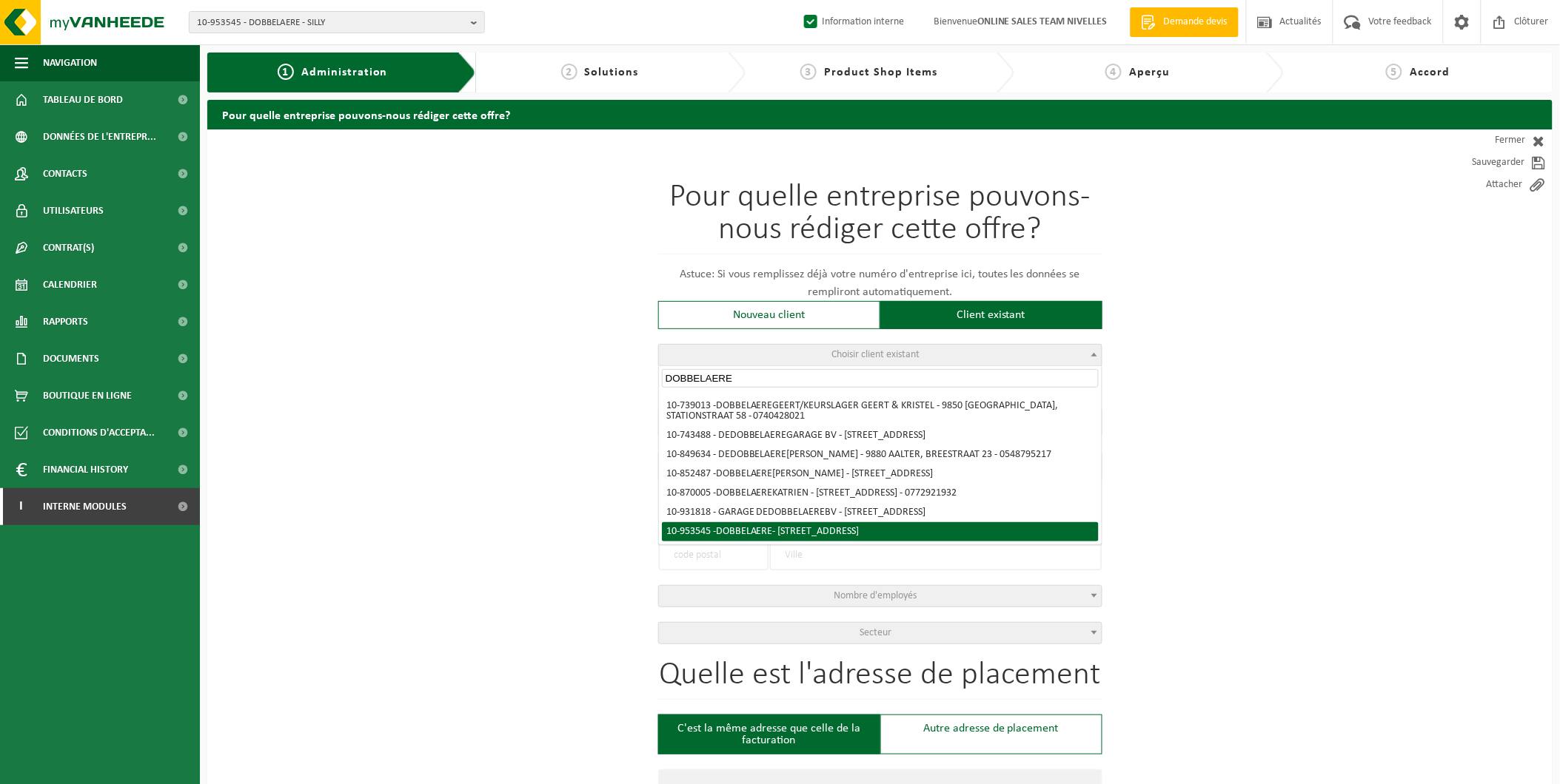
type input "DOBBELAERE"
radio input "true"
type input "0413.035.403"
type input "DOBBELAERE"
type input "RUE DE HOVES"
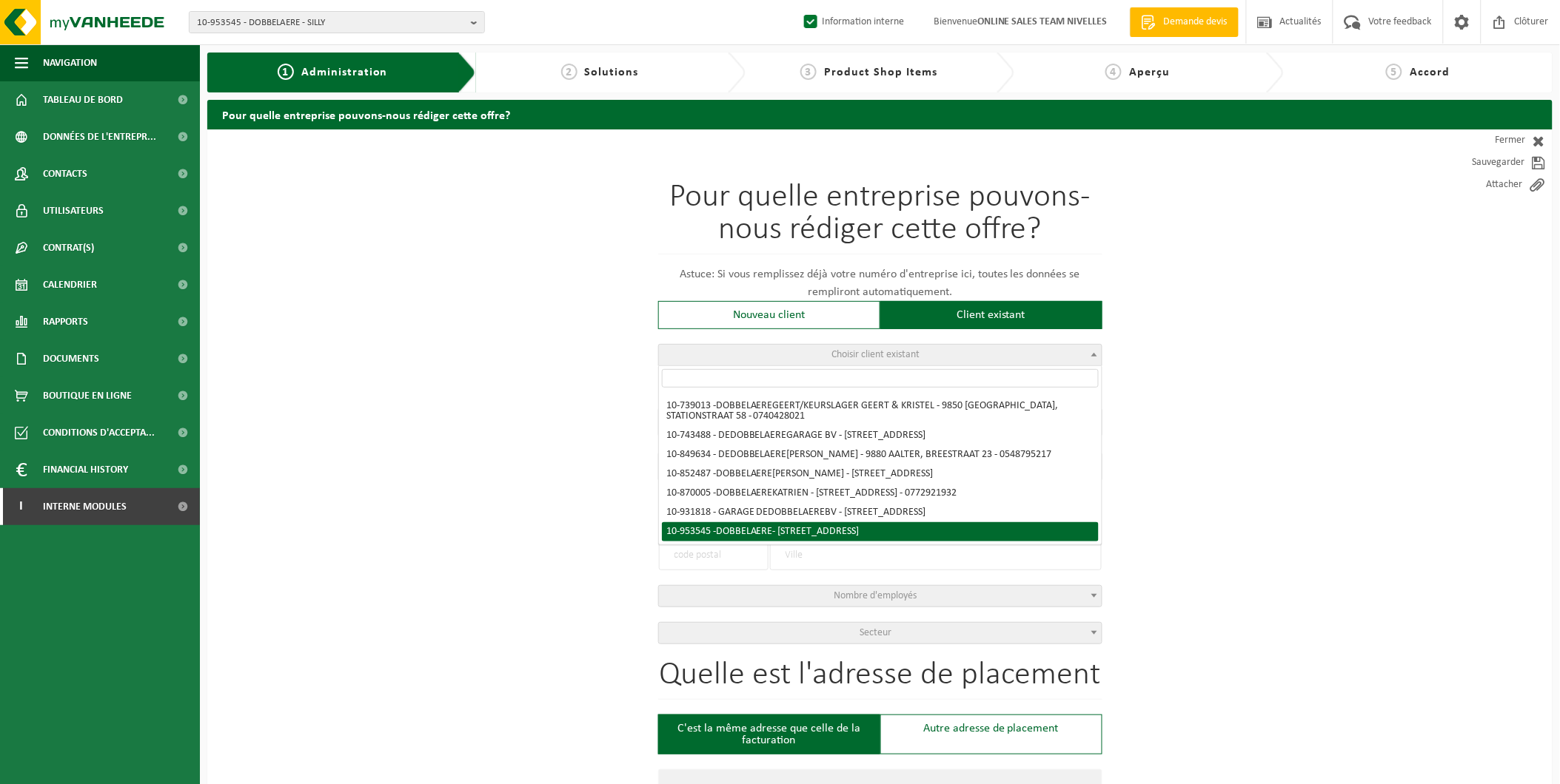
type input "99"
type input "7830"
type input "SILLY"
select select "11"
type input "DOBBELAERE"
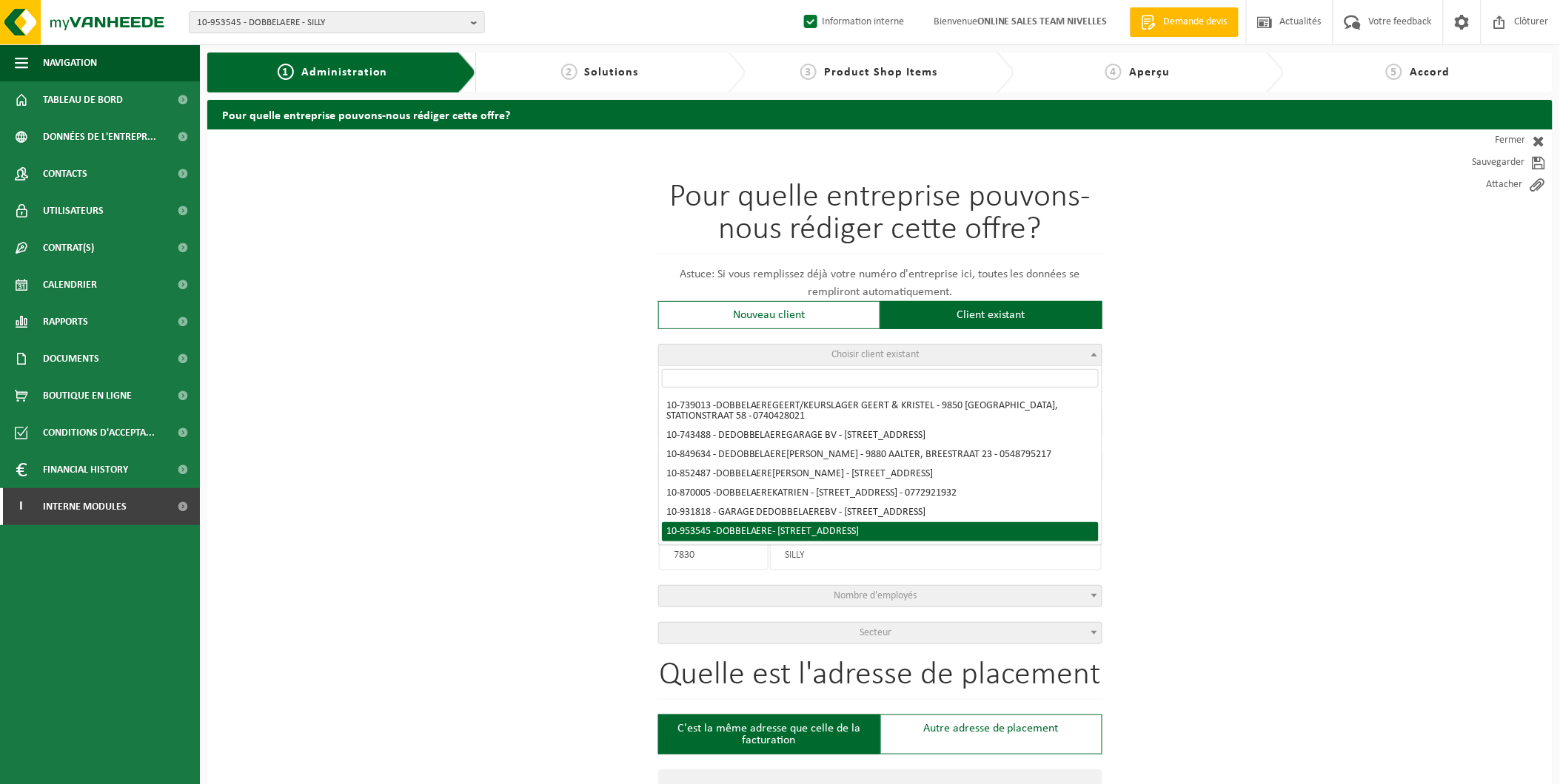
type input "RUE DE HOVES"
type input "99"
type input "7830"
type input "SILLY"
select select "146747"
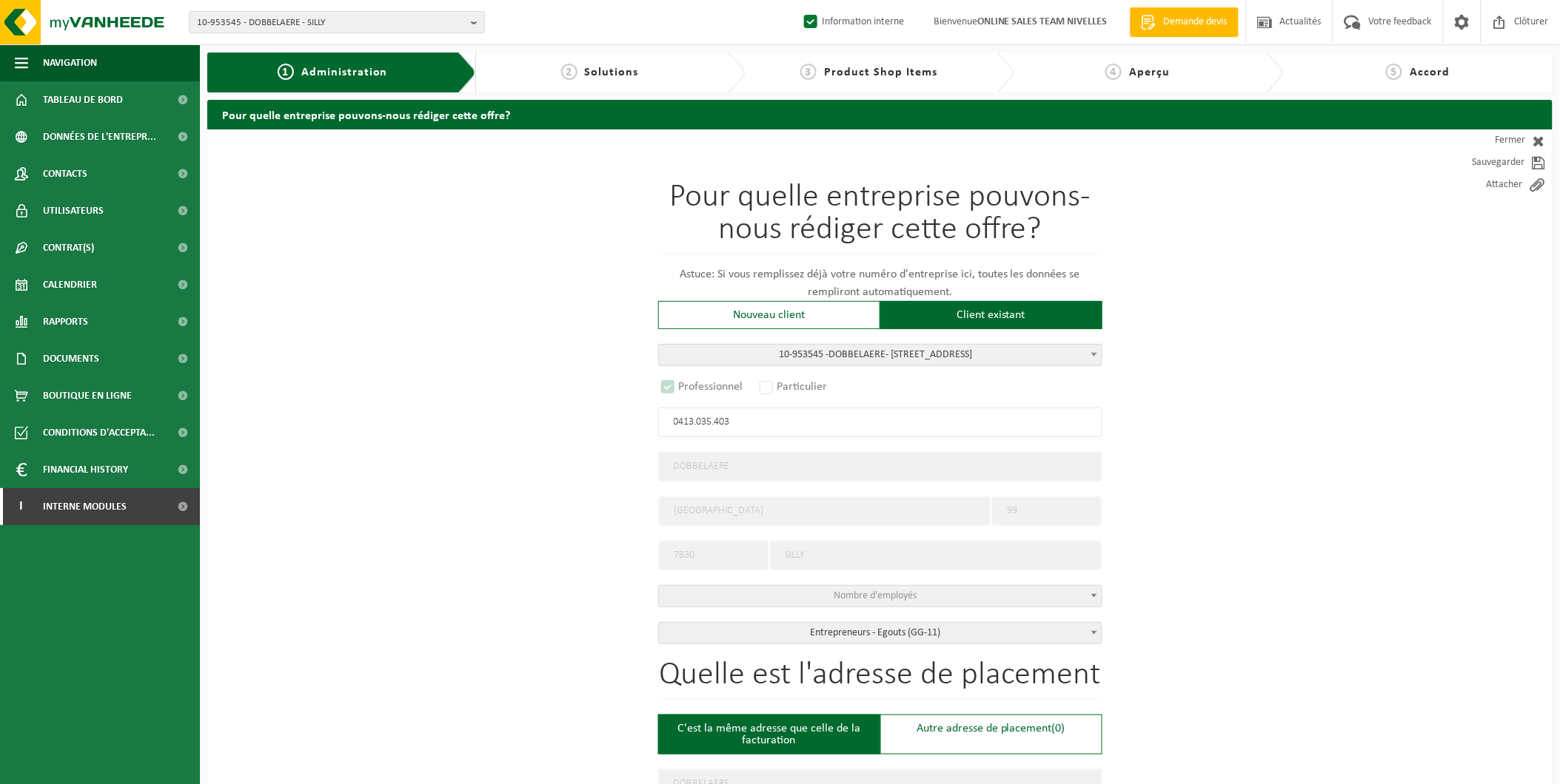
select select "D"
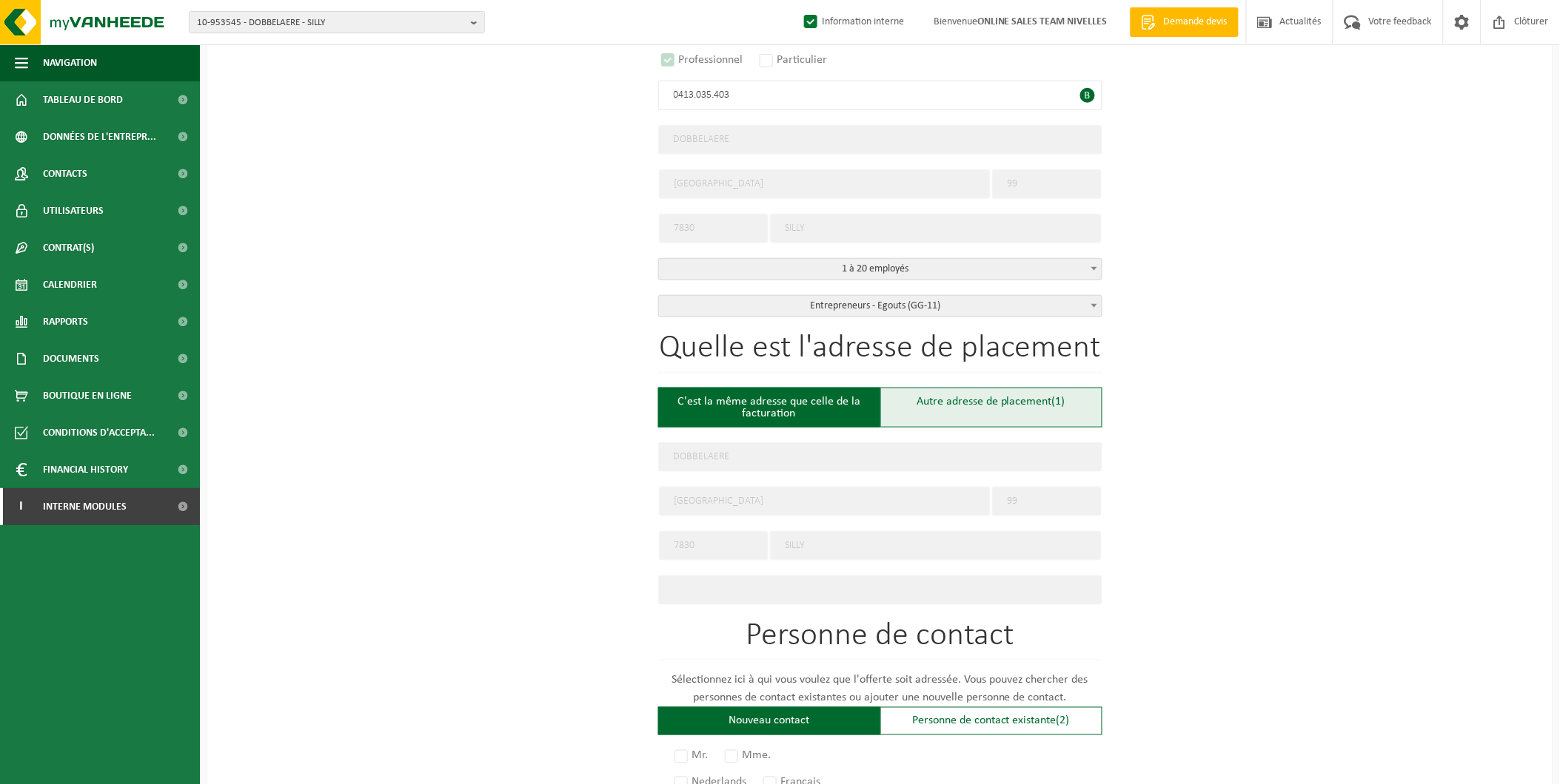
scroll to position [328, 0]
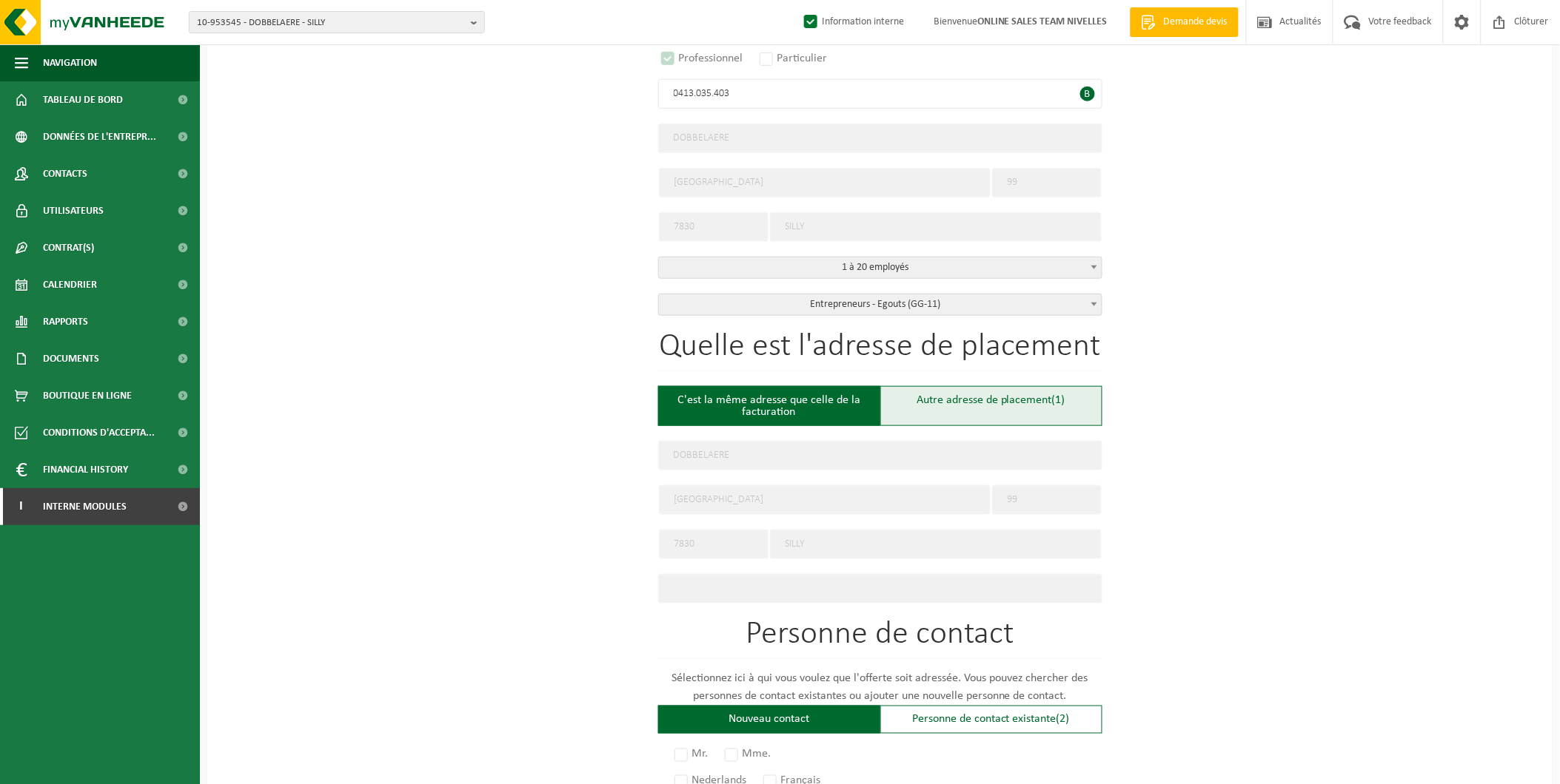
click at [1003, 406] on div "Autre adresse de placement (1)" at bounding box center [992, 406] width 222 height 40
type input "Chantier -"
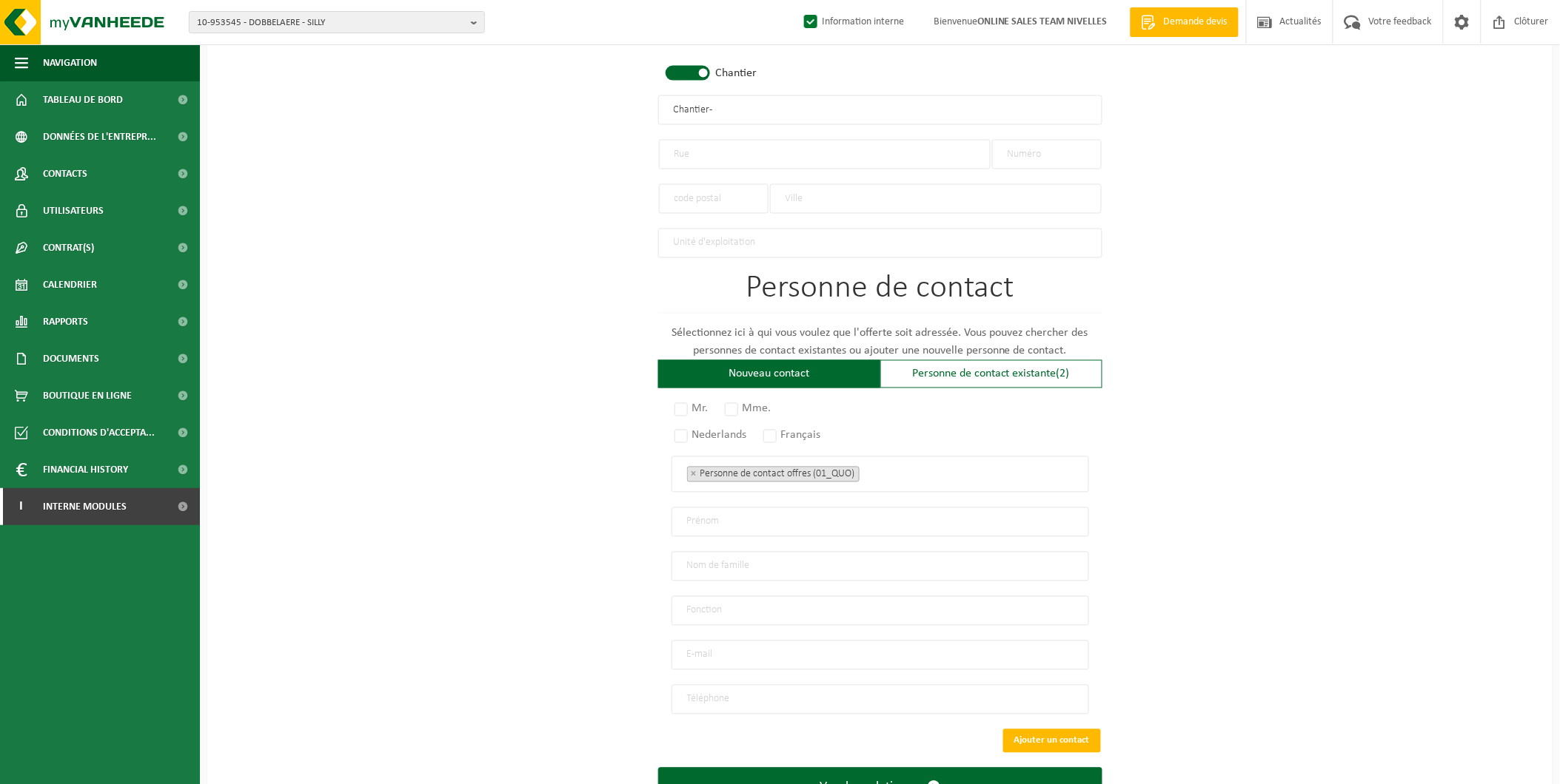
scroll to position [816, 0]
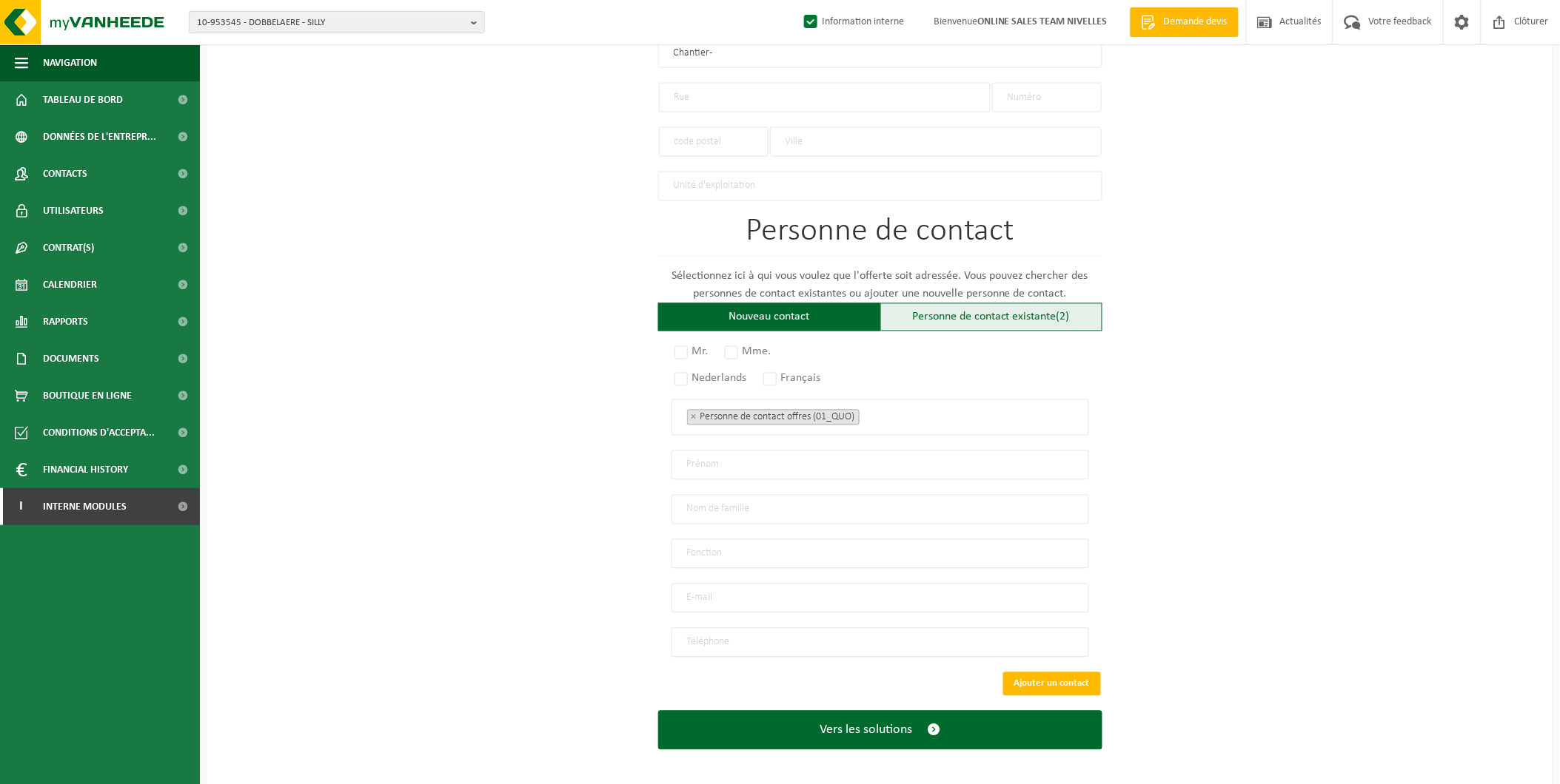
click at [968, 314] on div "Personne de contact existante (2)" at bounding box center [992, 318] width 222 height 28
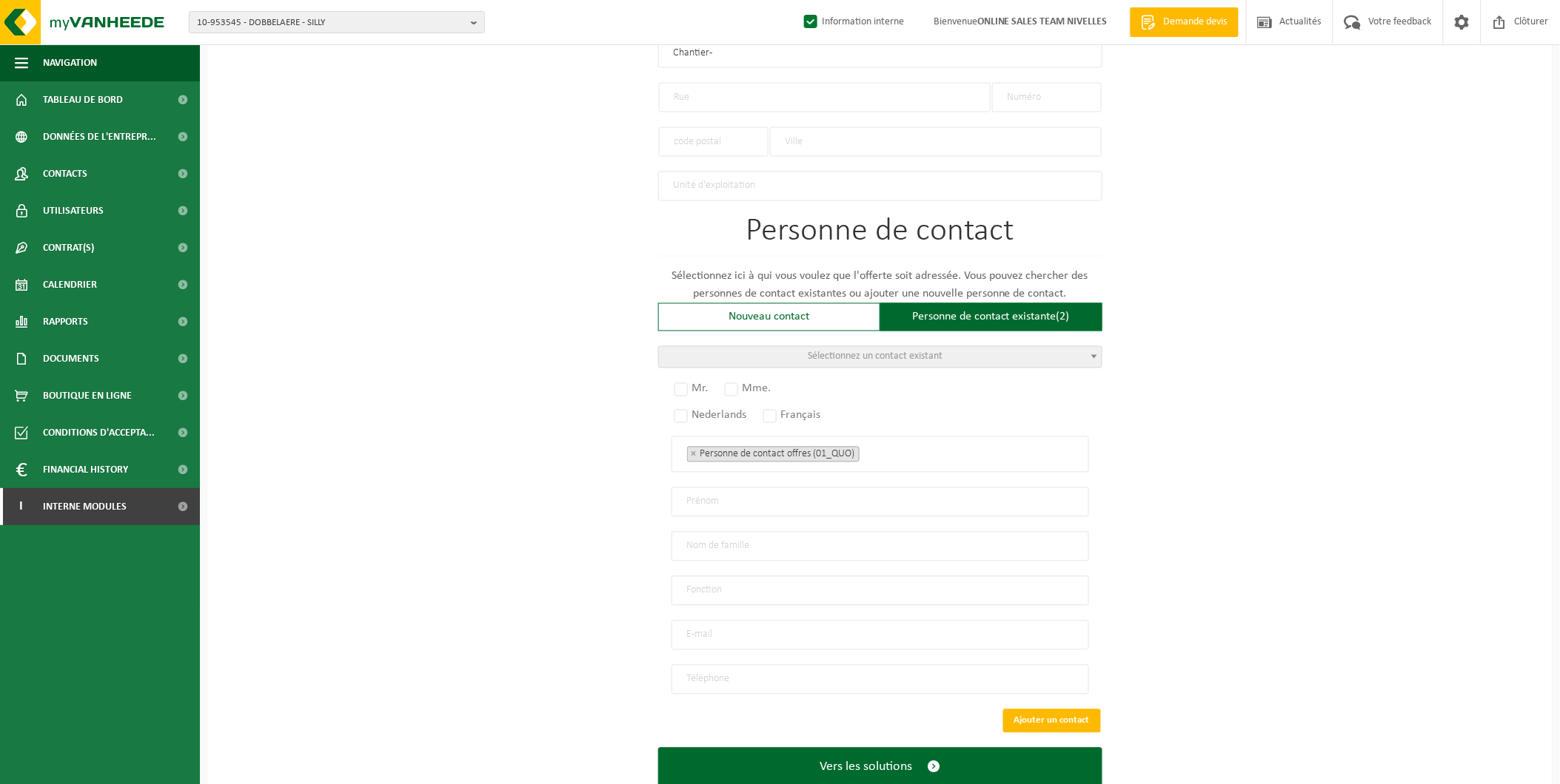
click at [798, 352] on span "Sélectionnez un contact existant" at bounding box center [881, 357] width 443 height 21
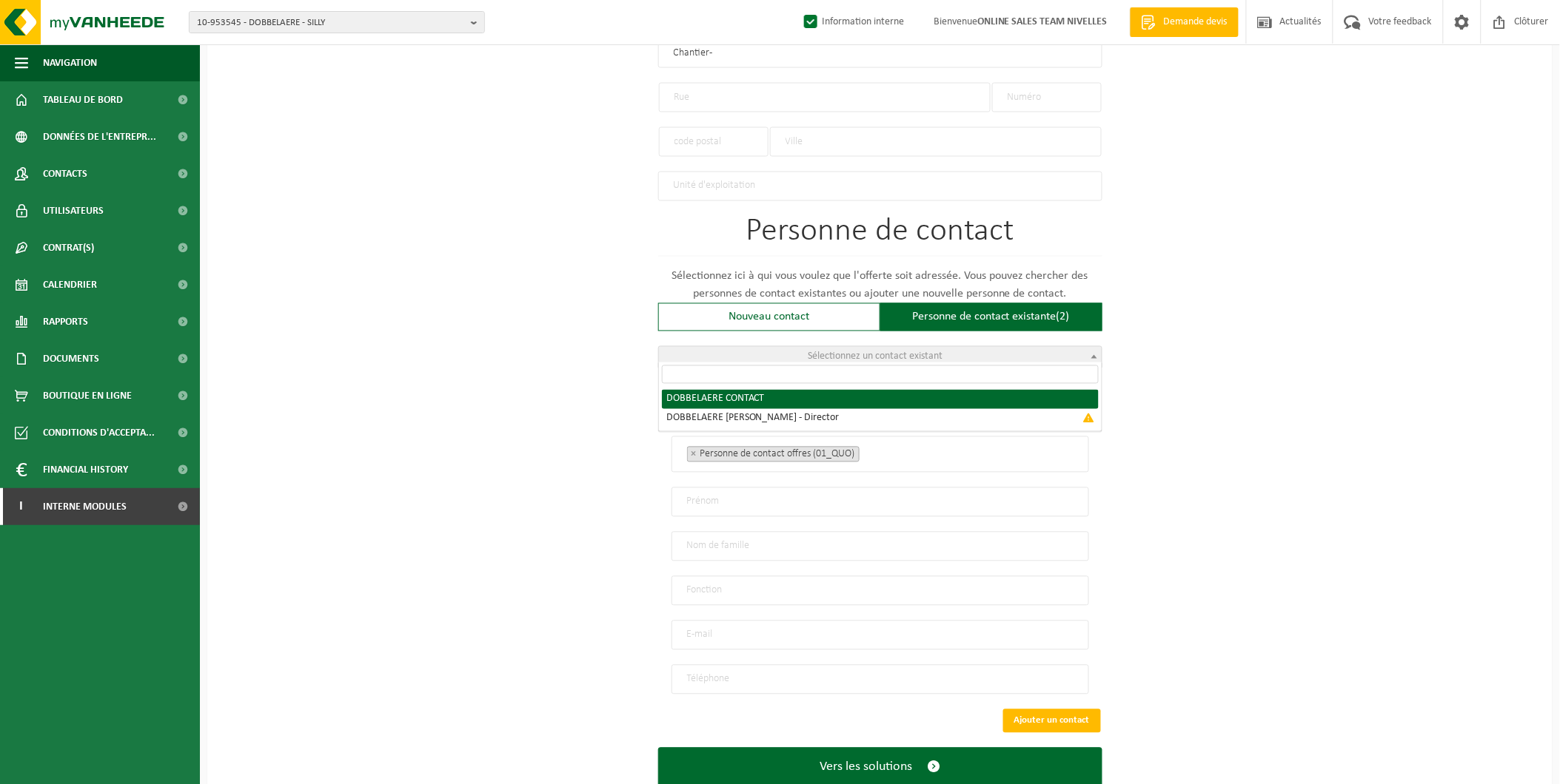
radio input "true"
select select "{"code":"10-958297","firstname":"CONTACT","surname":"DOBBELAERE","gender":"Unkn…"
type input "CONTACT"
type input "[PERSON_NAME]"
type input "[PERSON_NAME][EMAIL_ADDRESS][PERSON_NAME][DOMAIN_NAME]"
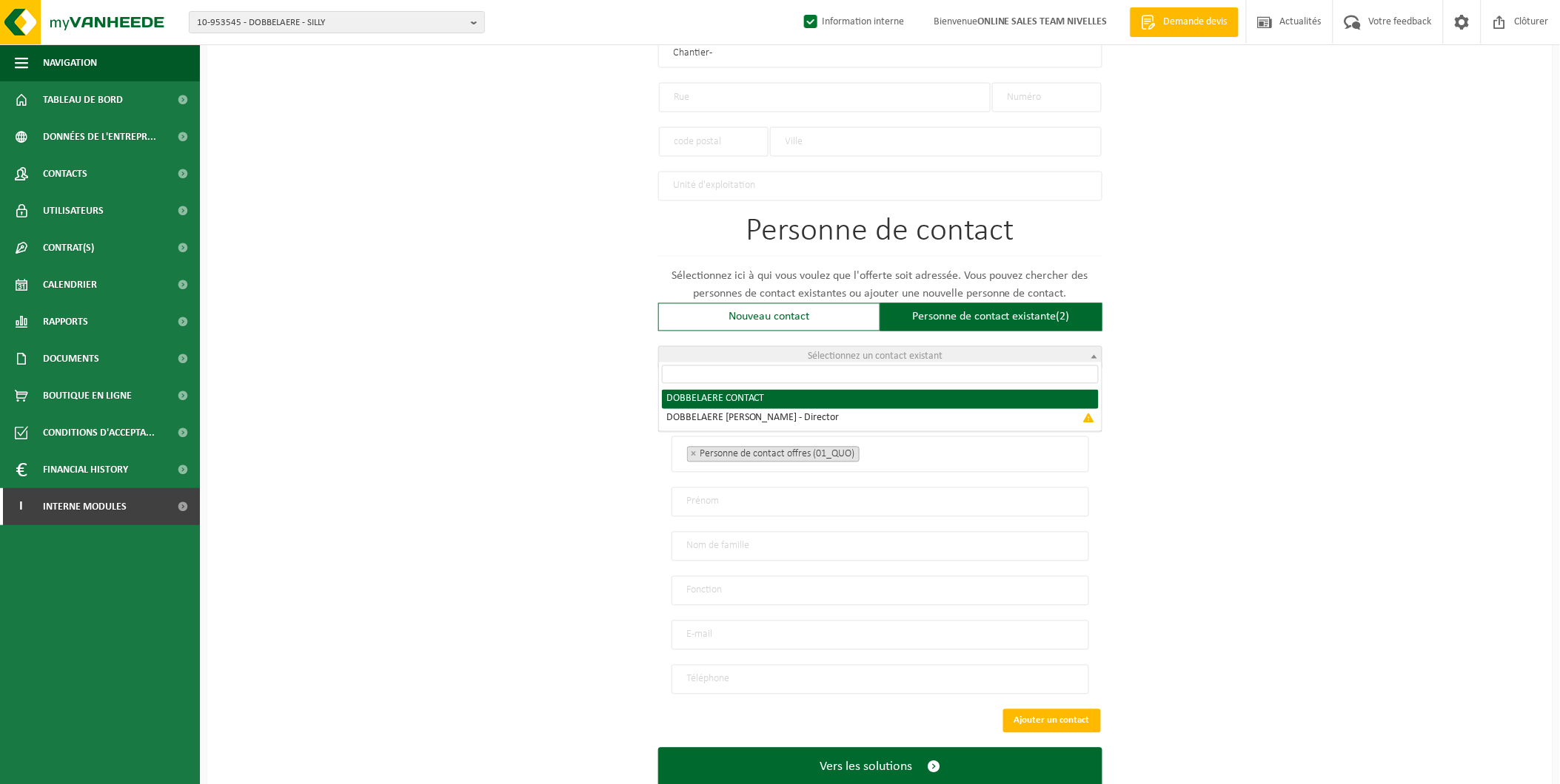
type input "0485036815"
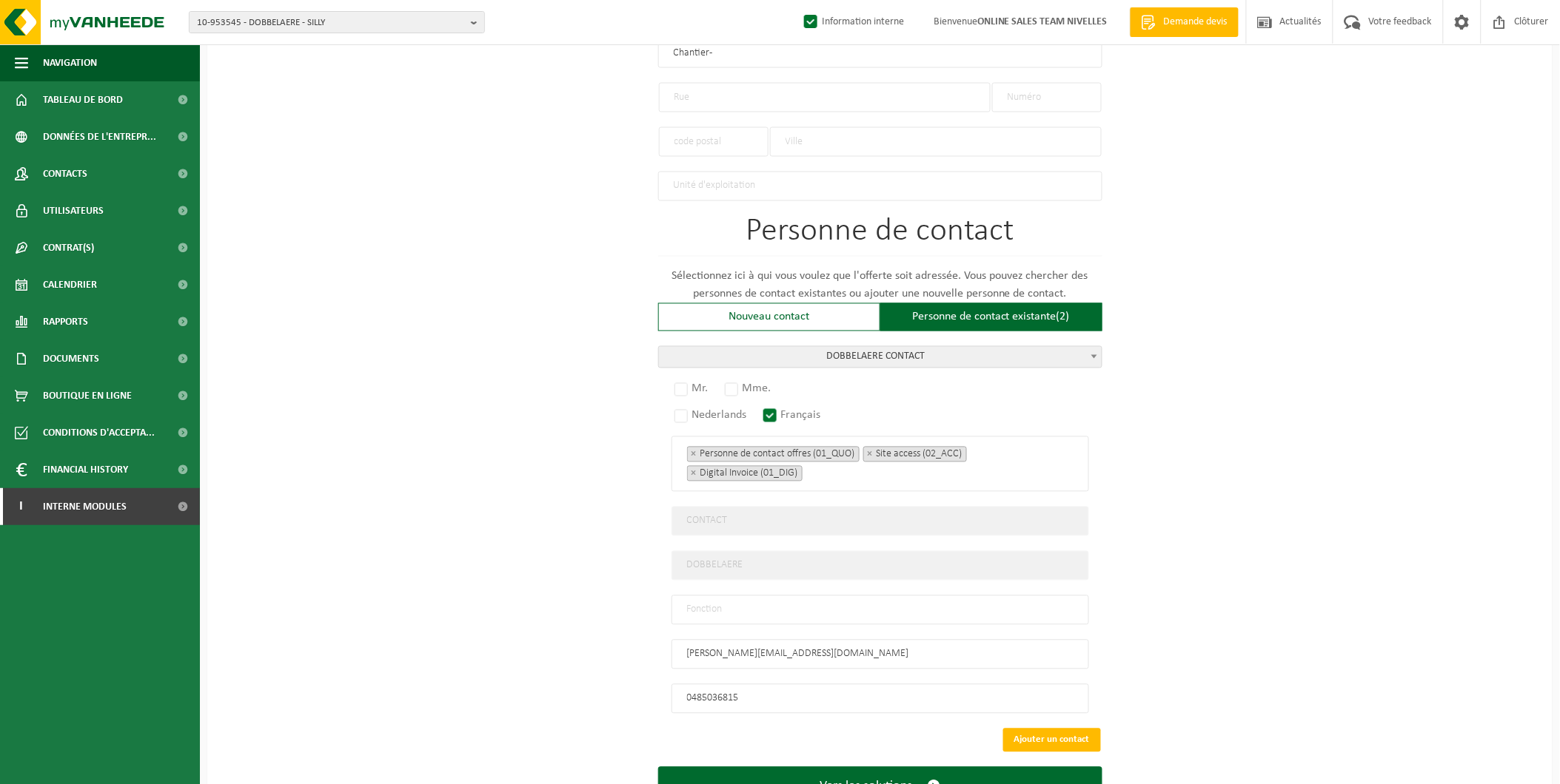
click at [714, 595] on input "text" at bounding box center [880, 610] width 418 height 30
type input "Manager"
click at [687, 381] on label "Mr." at bounding box center [692, 389] width 42 height 21
radio input "true"
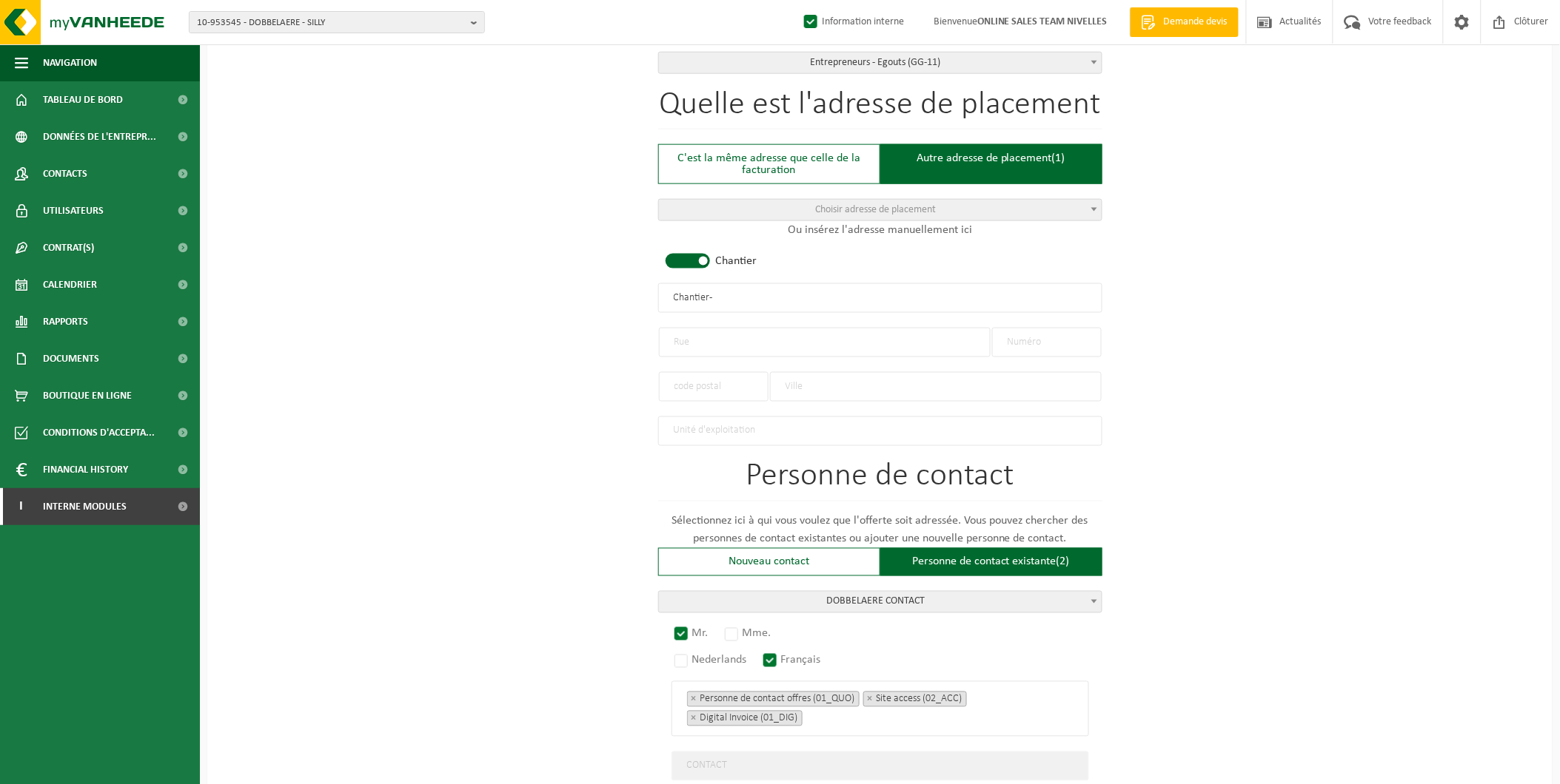
scroll to position [569, 0]
click at [731, 336] on input "text" at bounding box center [825, 345] width 332 height 30
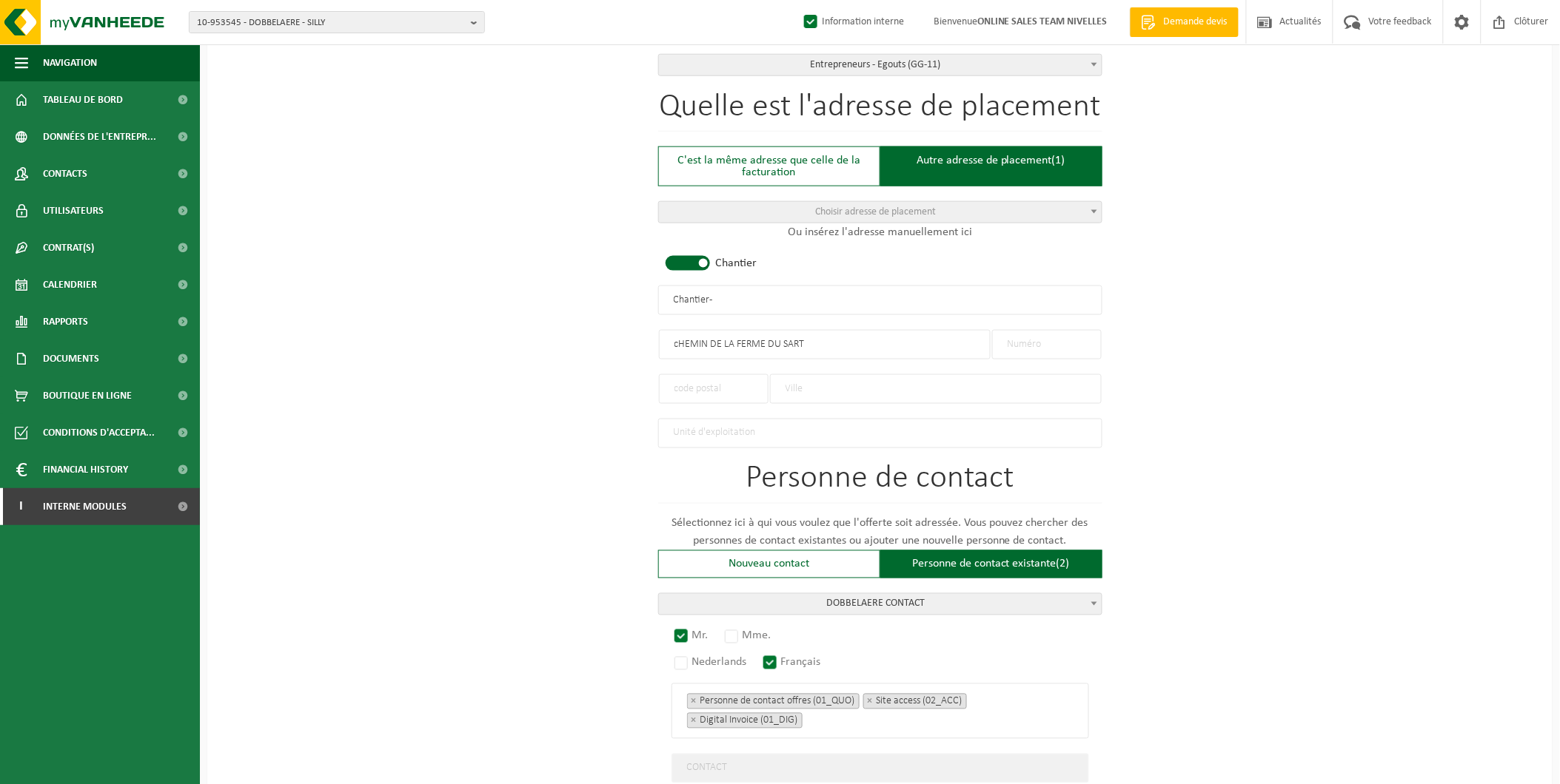
click at [677, 348] on input "cHEMIN DE LA FERME DU SART" at bounding box center [825, 345] width 332 height 30
type input "CHEMIN DE LA FERME DU SART"
drag, startPoint x: 1016, startPoint y: 346, endPoint x: 1027, endPoint y: 346, distance: 11.0
click at [1016, 346] on input "text" at bounding box center [1047, 345] width 109 height 30
type input "2"
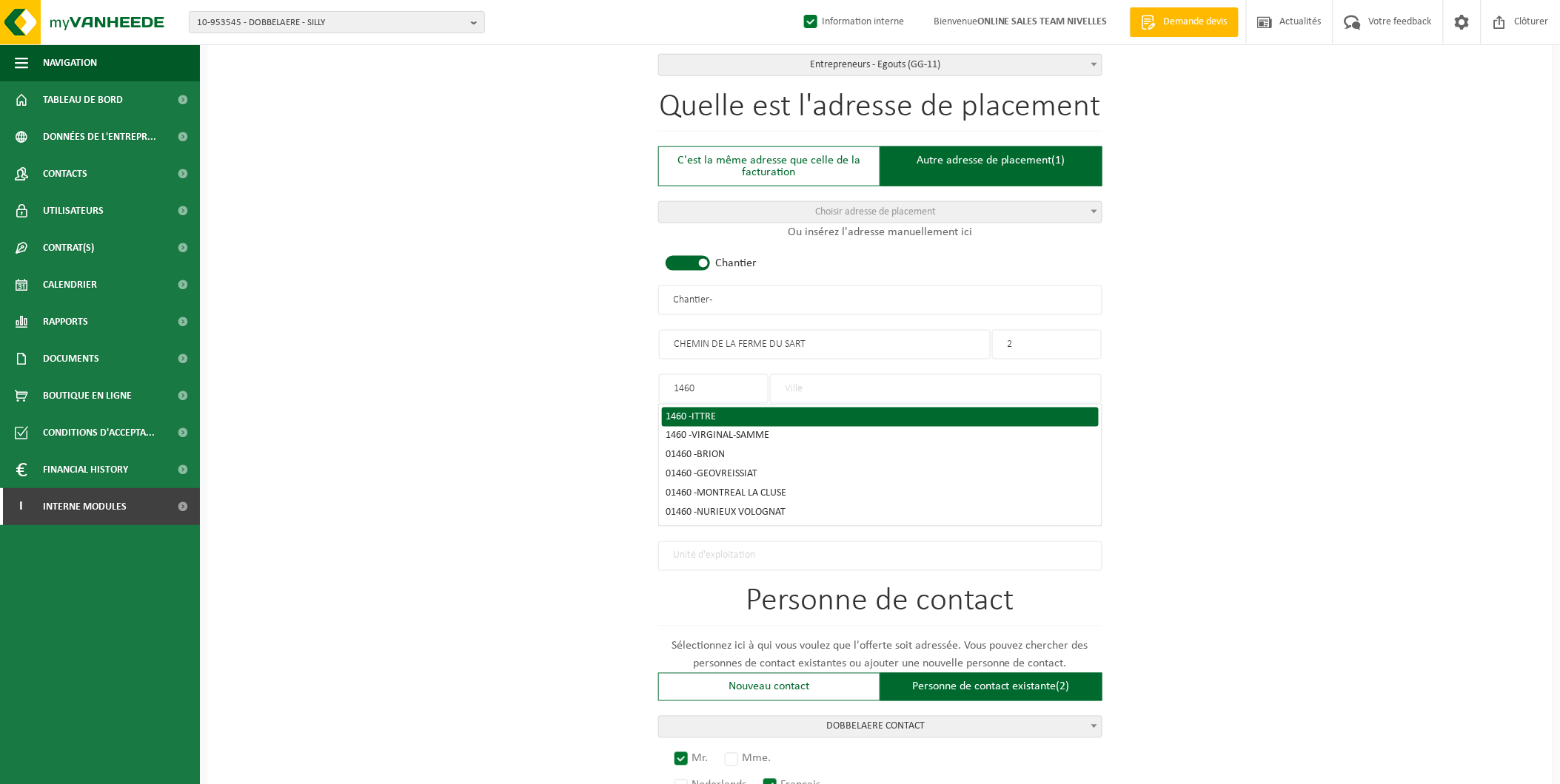
type input "1460"
click at [727, 412] on div "1460 - ITTRE" at bounding box center [880, 417] width 428 height 10
type input "ITTRE"
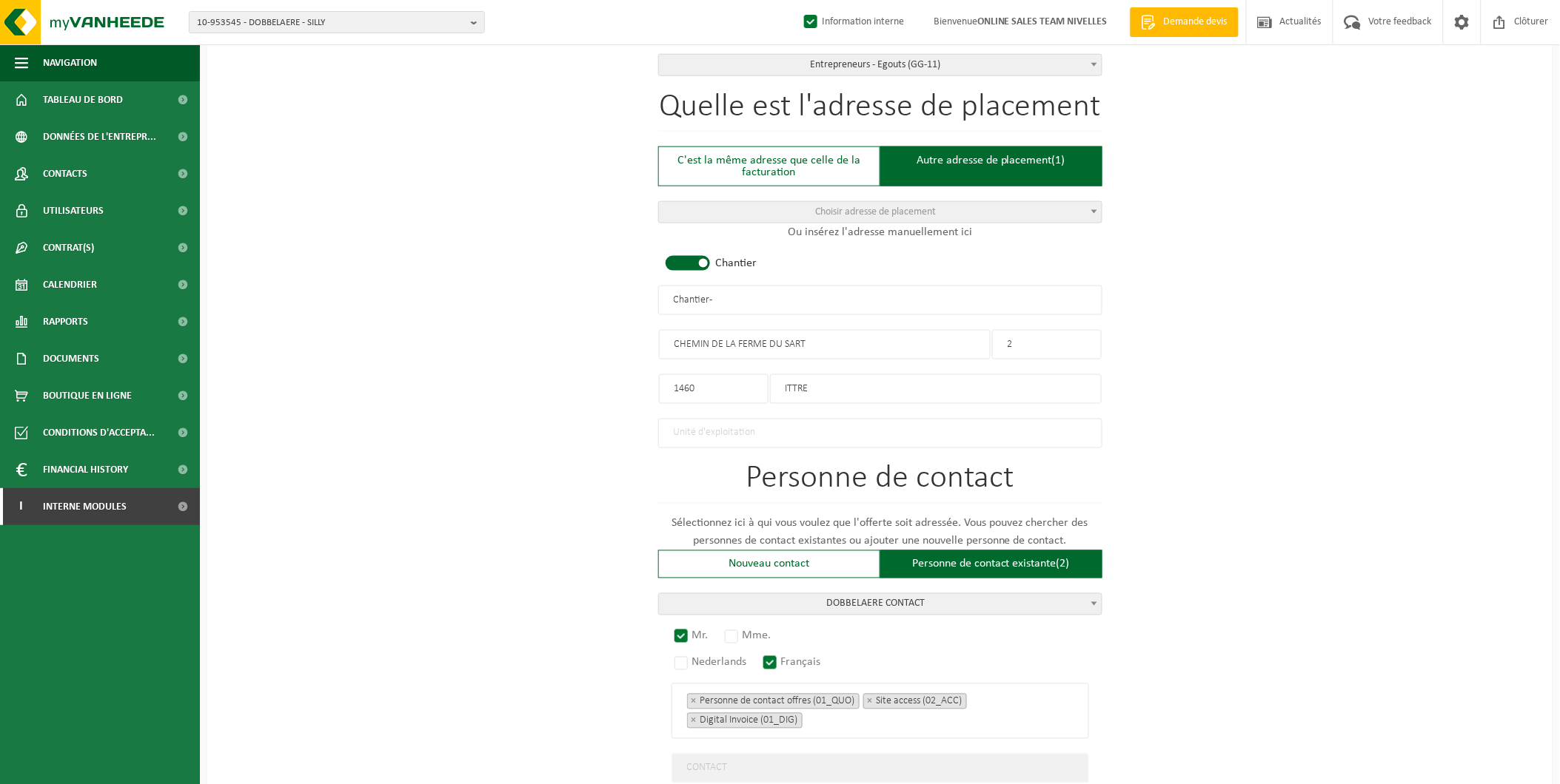
drag, startPoint x: 757, startPoint y: 306, endPoint x: 511, endPoint y: 296, distance: 246.2
click at [515, 296] on div "Pour quelle entreprise pouvons-nous rédiger cette offre? Astuce: Si vous rempli…" at bounding box center [880, 326] width 1346 height 1529
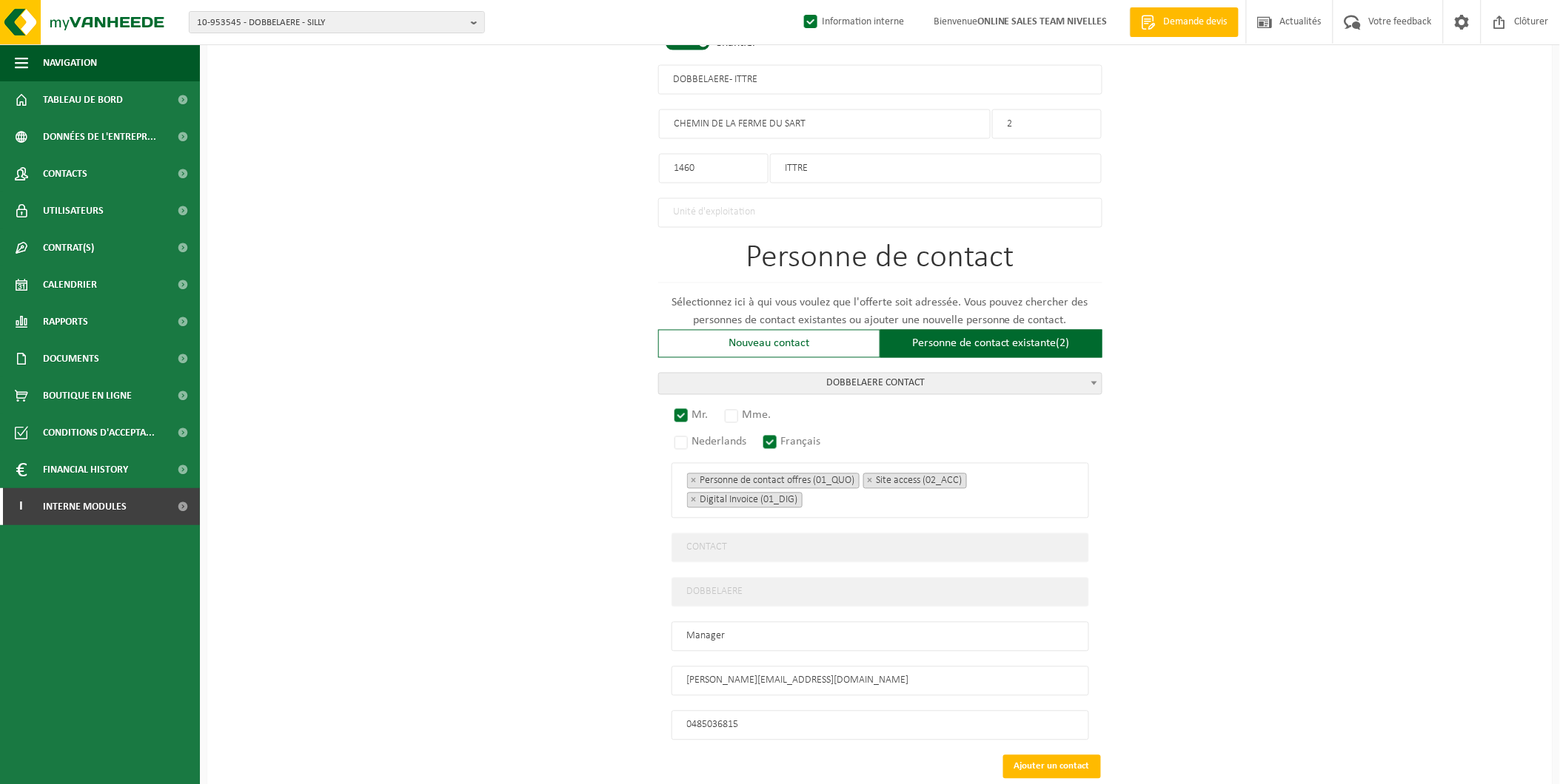
scroll to position [871, 0]
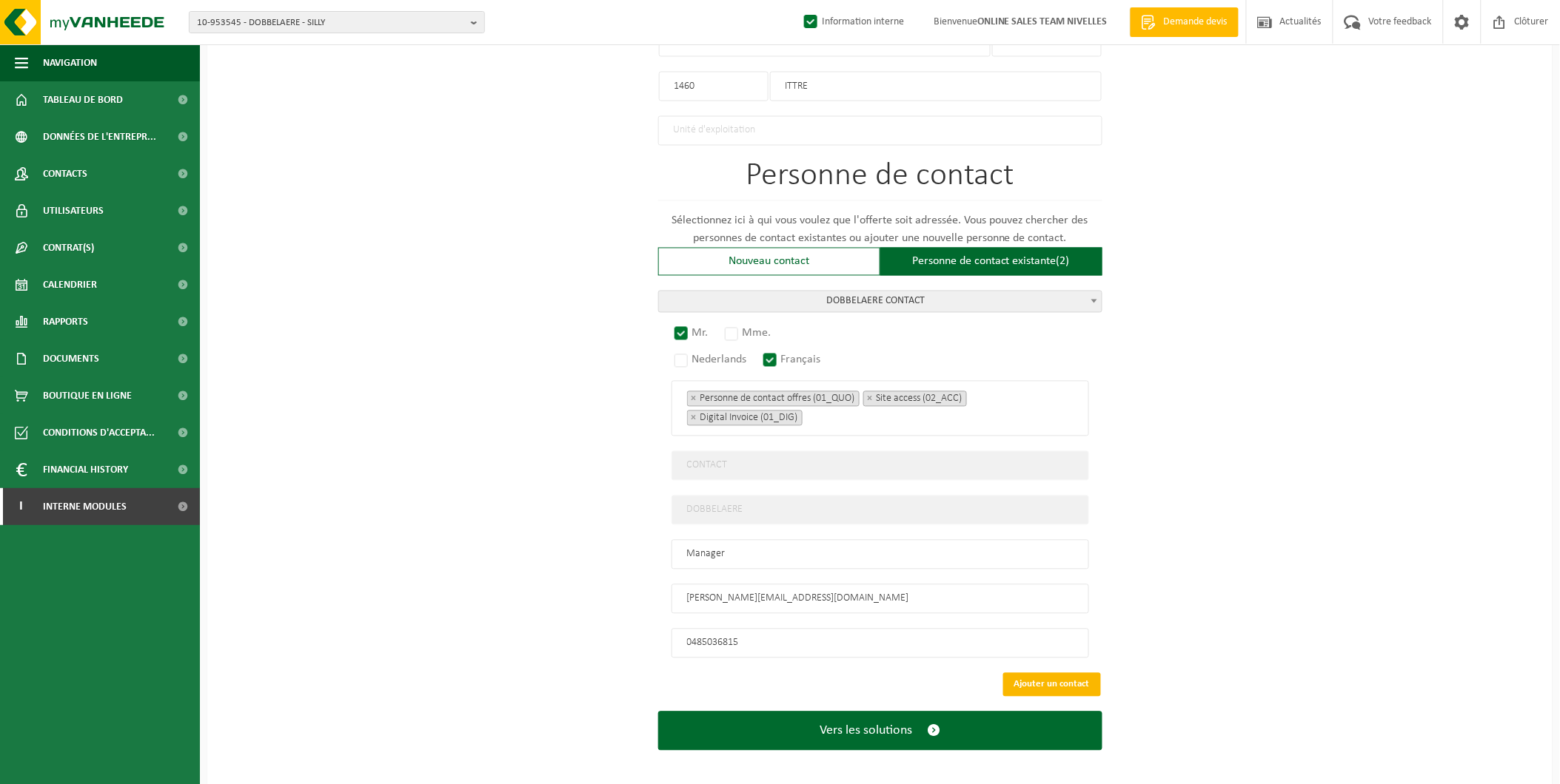
type input "DOBBELAERE - ITTRE"
click at [1043, 675] on button "Ajouter un contact" at bounding box center [1052, 686] width 97 height 24
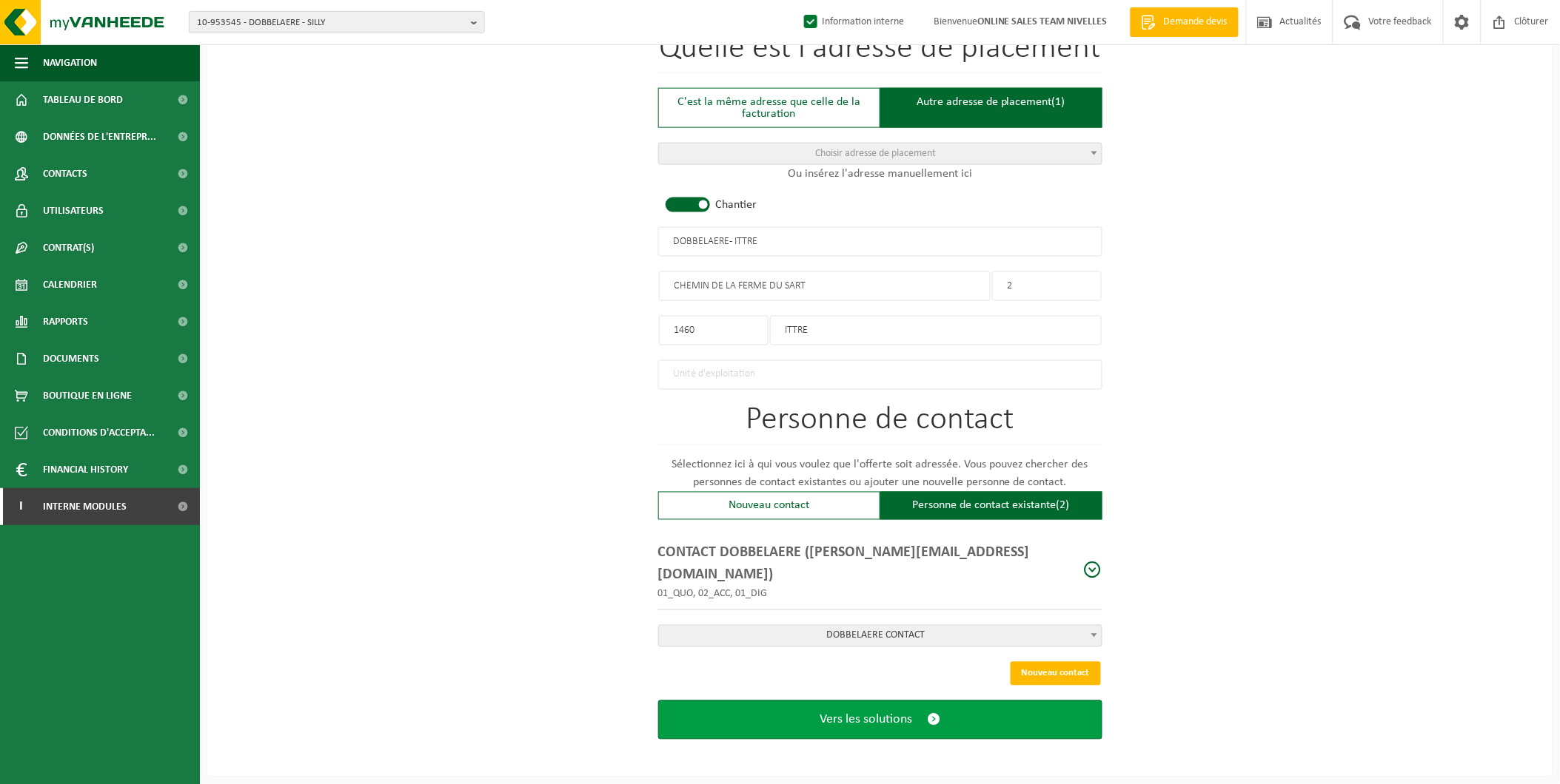
scroll to position [598, 0]
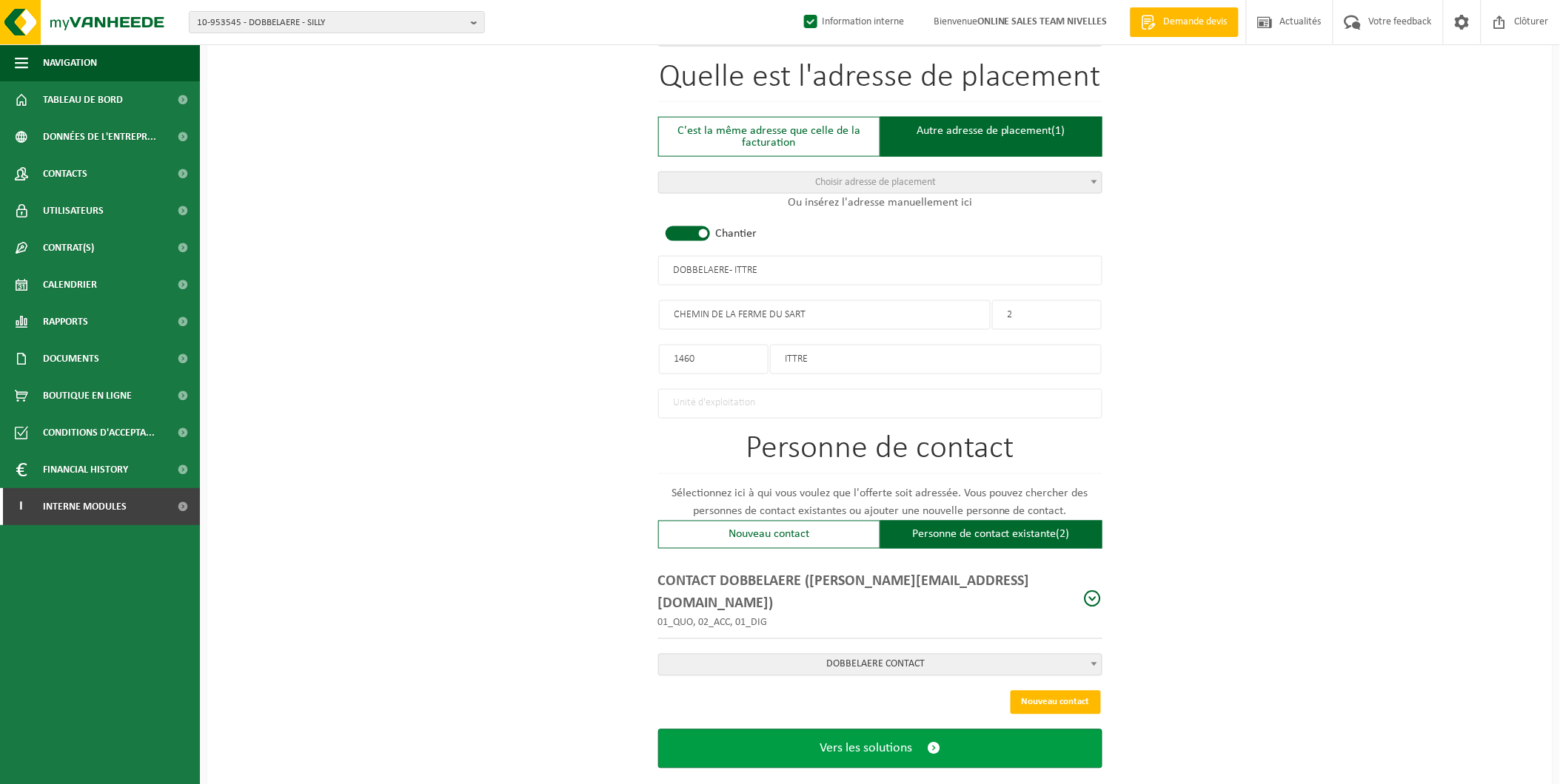
click at [837, 741] on span "Vers les solutions" at bounding box center [865, 749] width 92 height 16
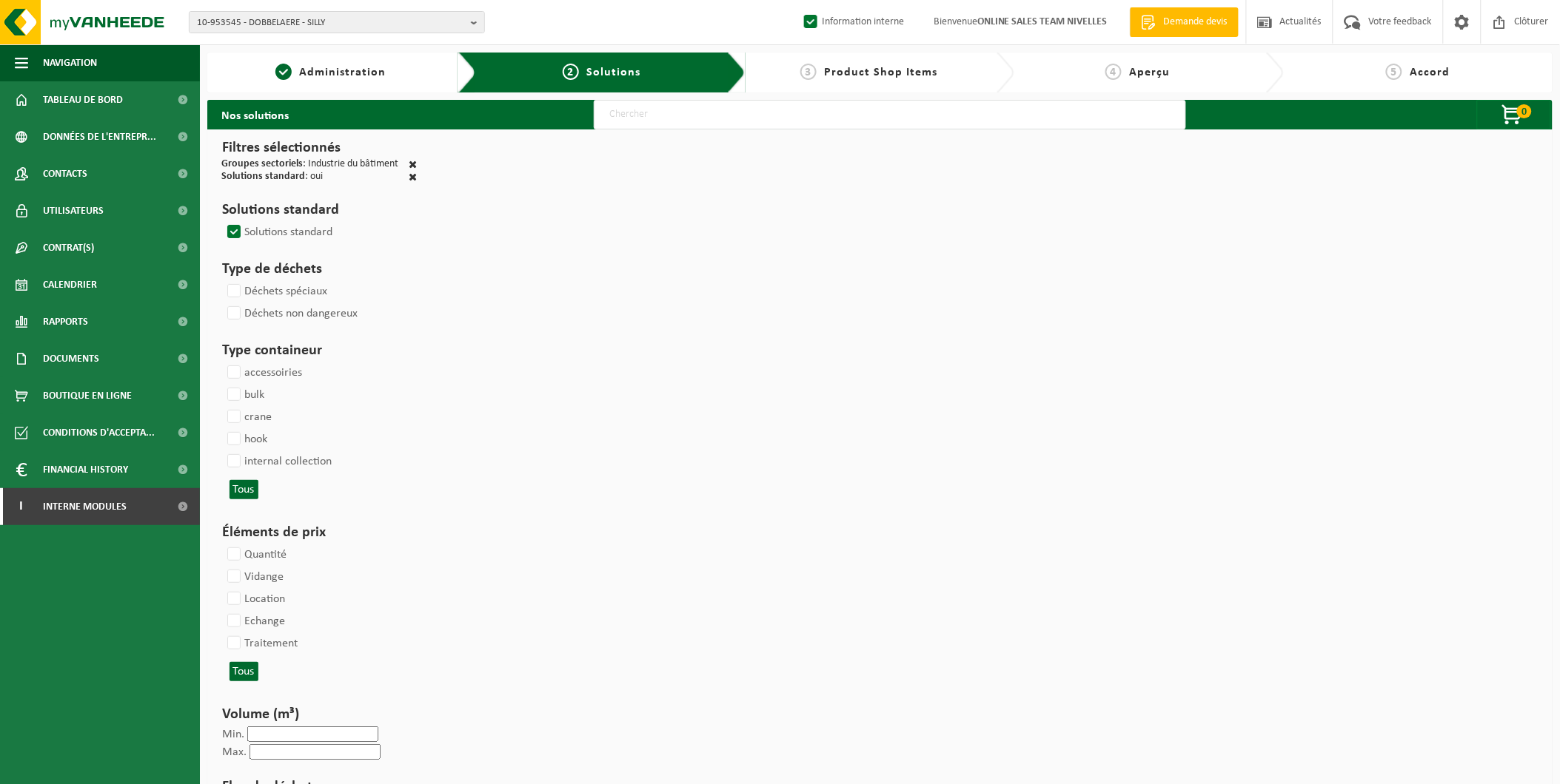
click at [698, 124] on input "text" at bounding box center [890, 115] width 593 height 30
type input "000291"
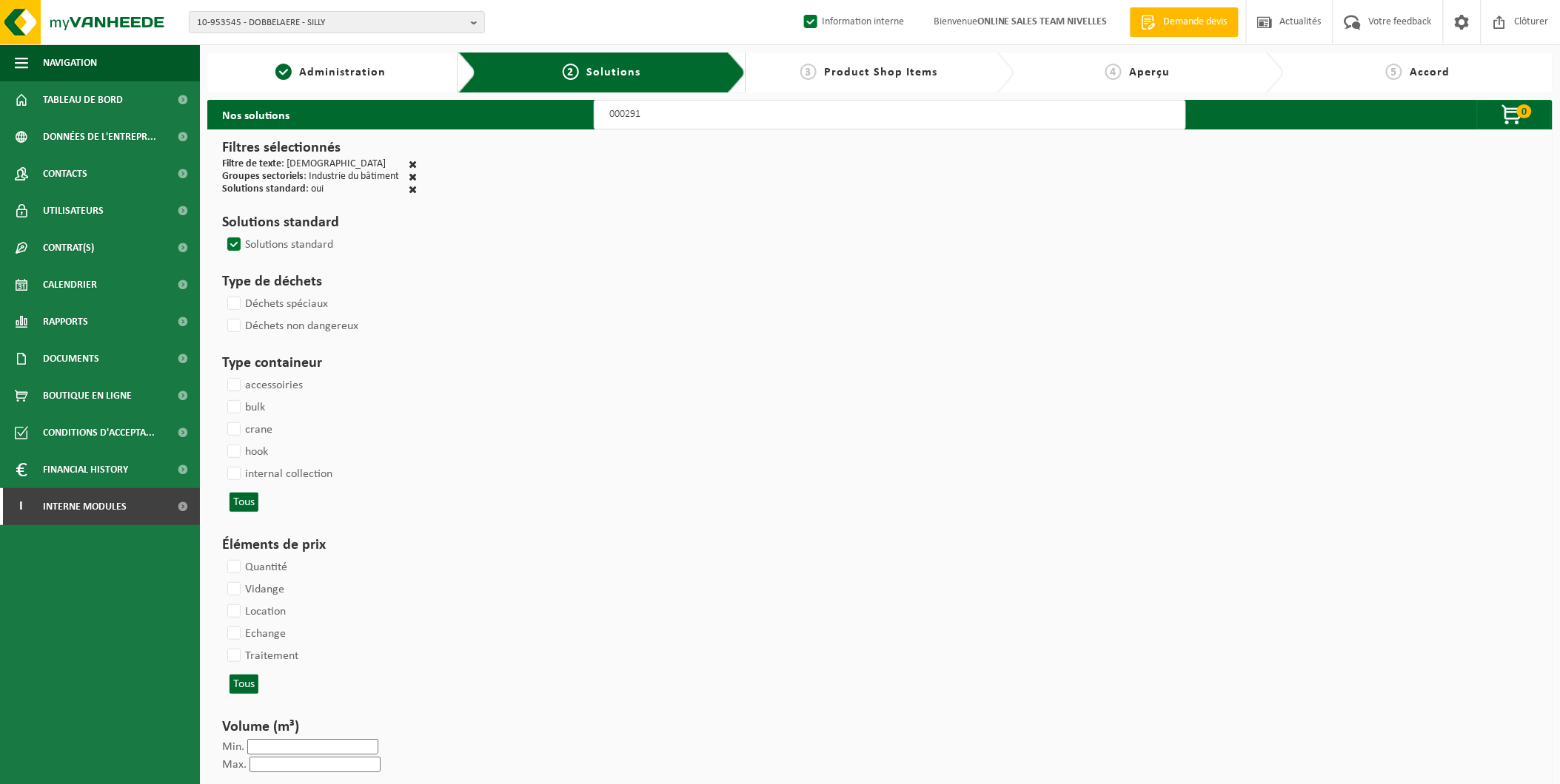
select select
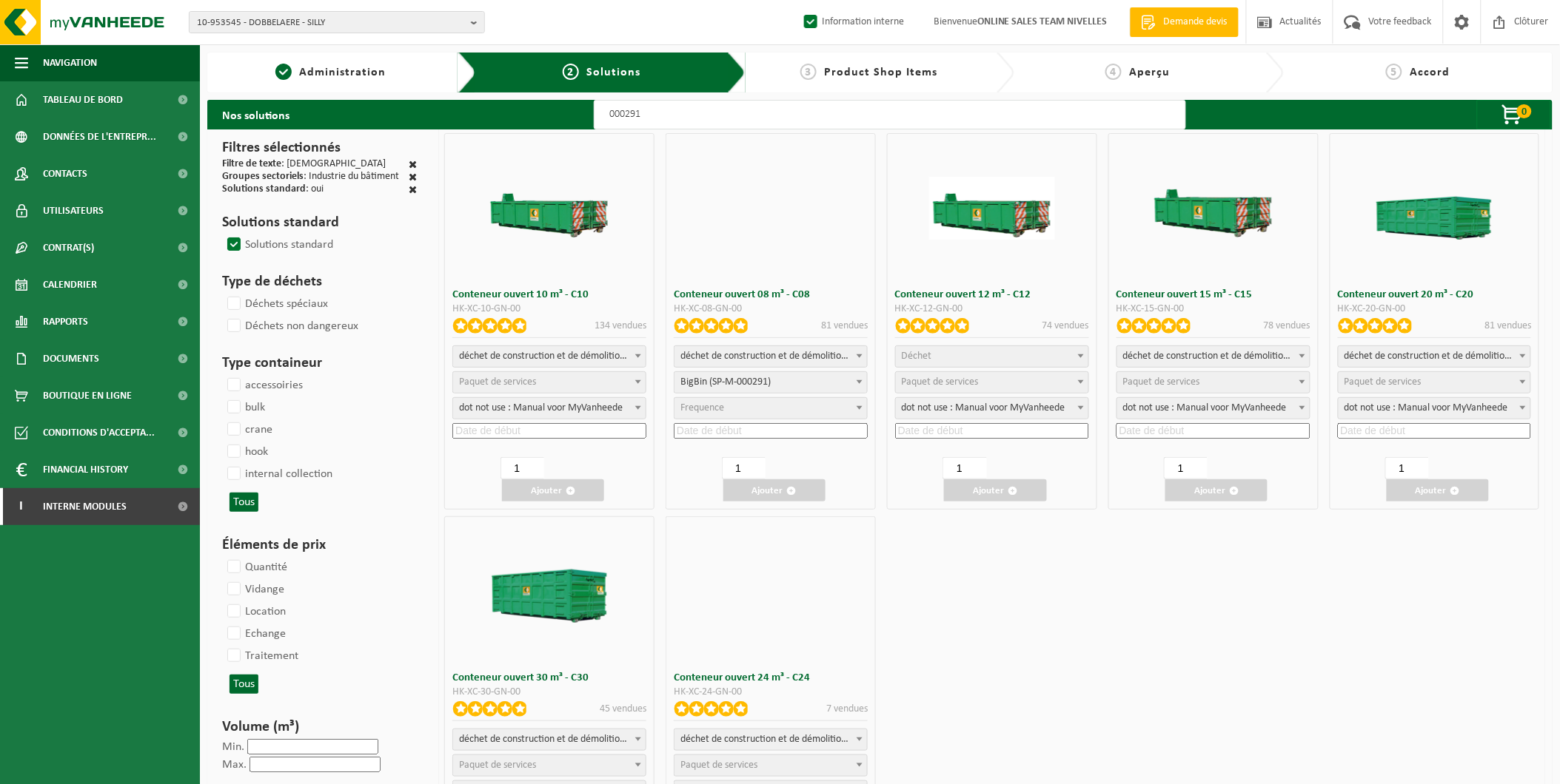
select select
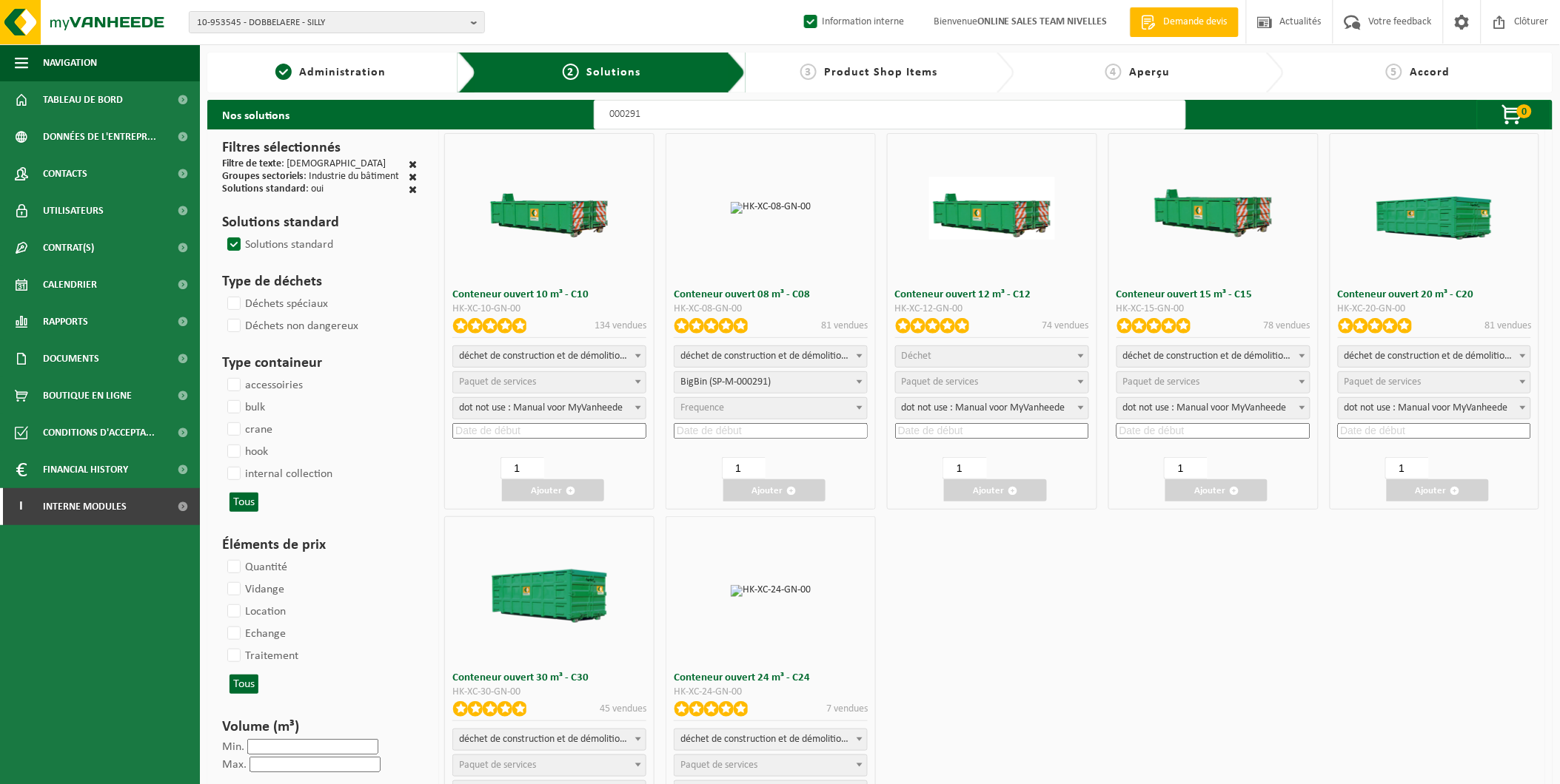
select select "197"
select select
select select "25"
select select
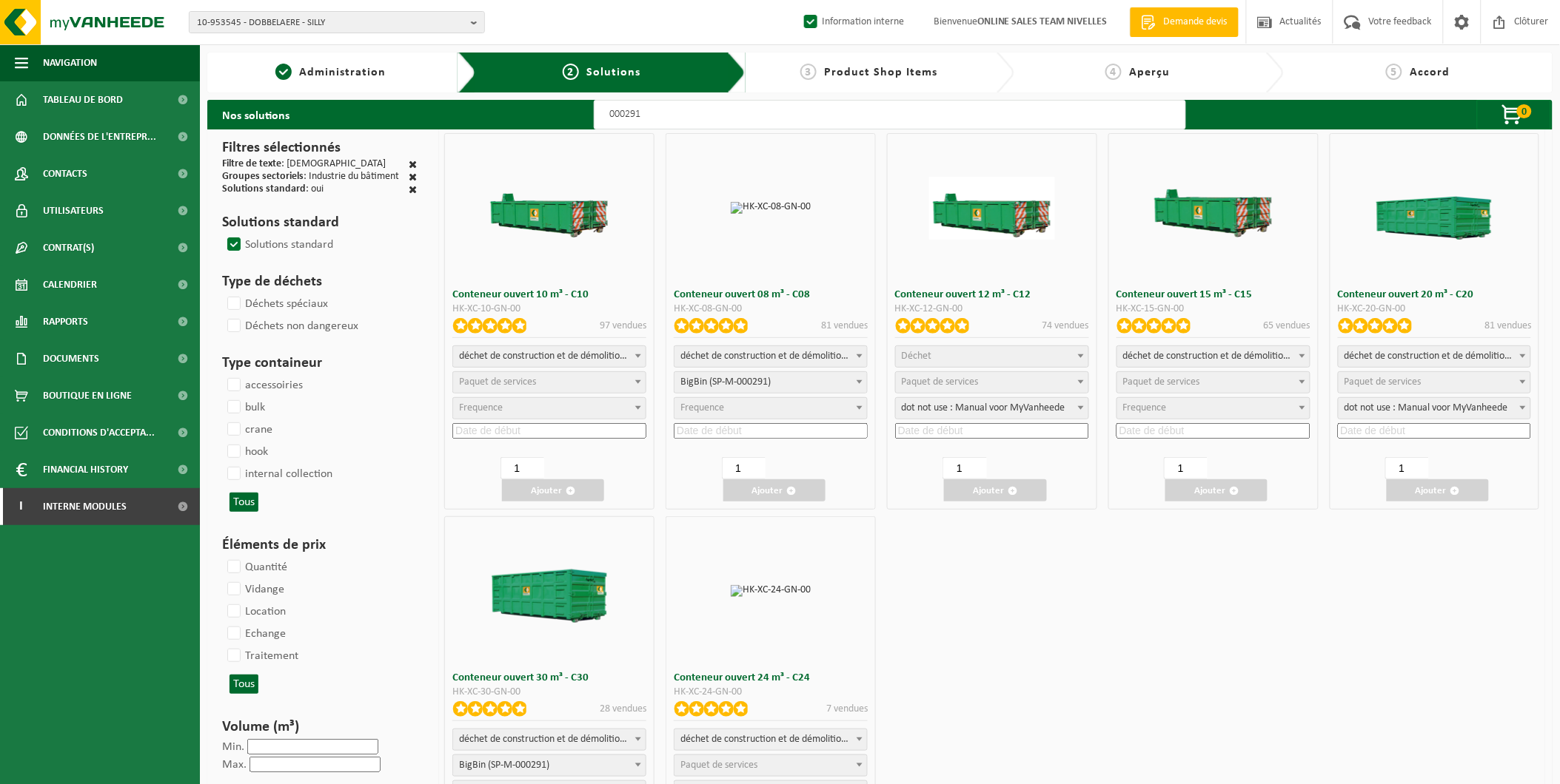
select select "25"
select select "197"
select select "25"
click at [936, 359] on span "Déchet" at bounding box center [992, 356] width 193 height 21
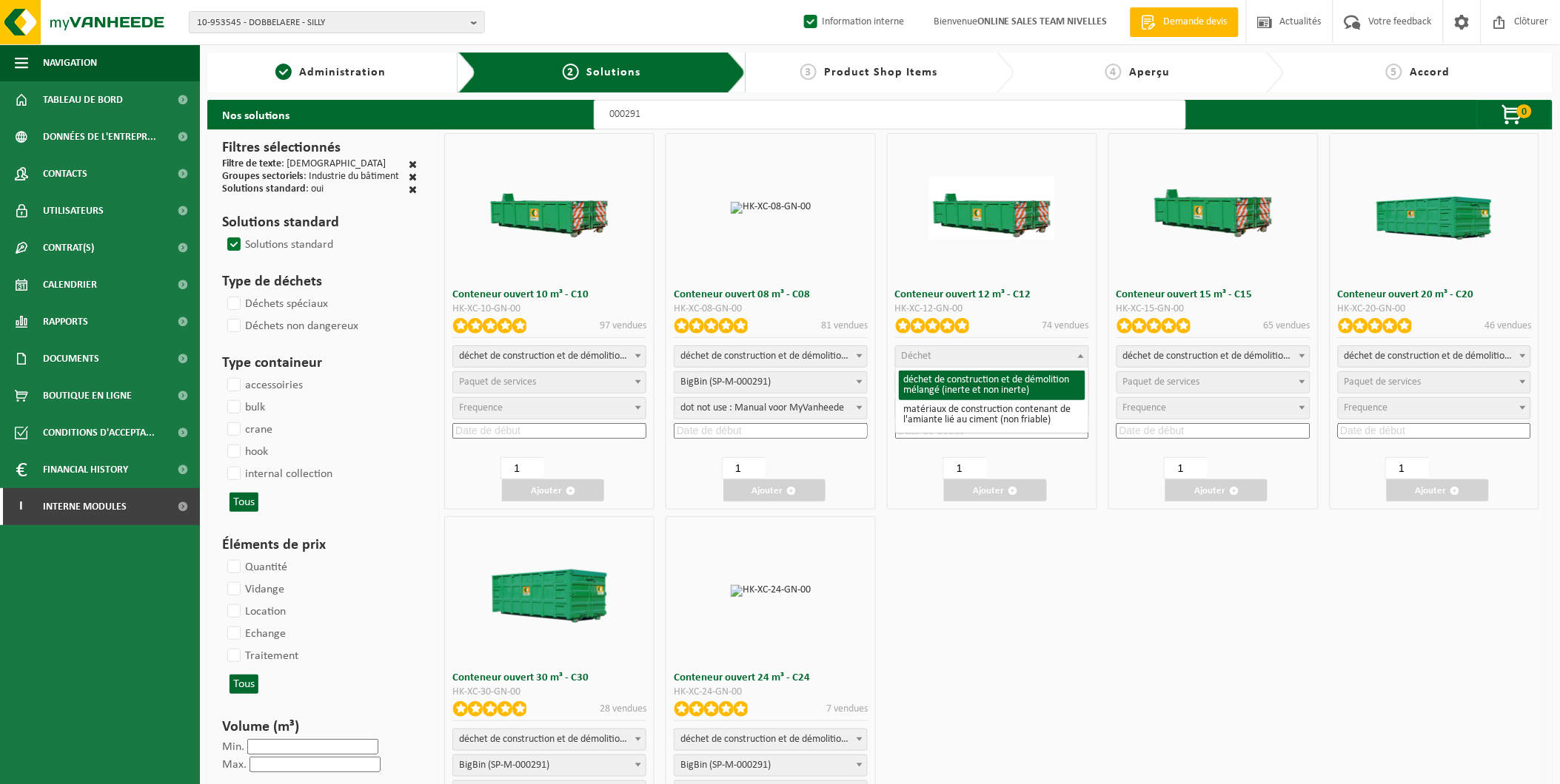
select select "31"
select select
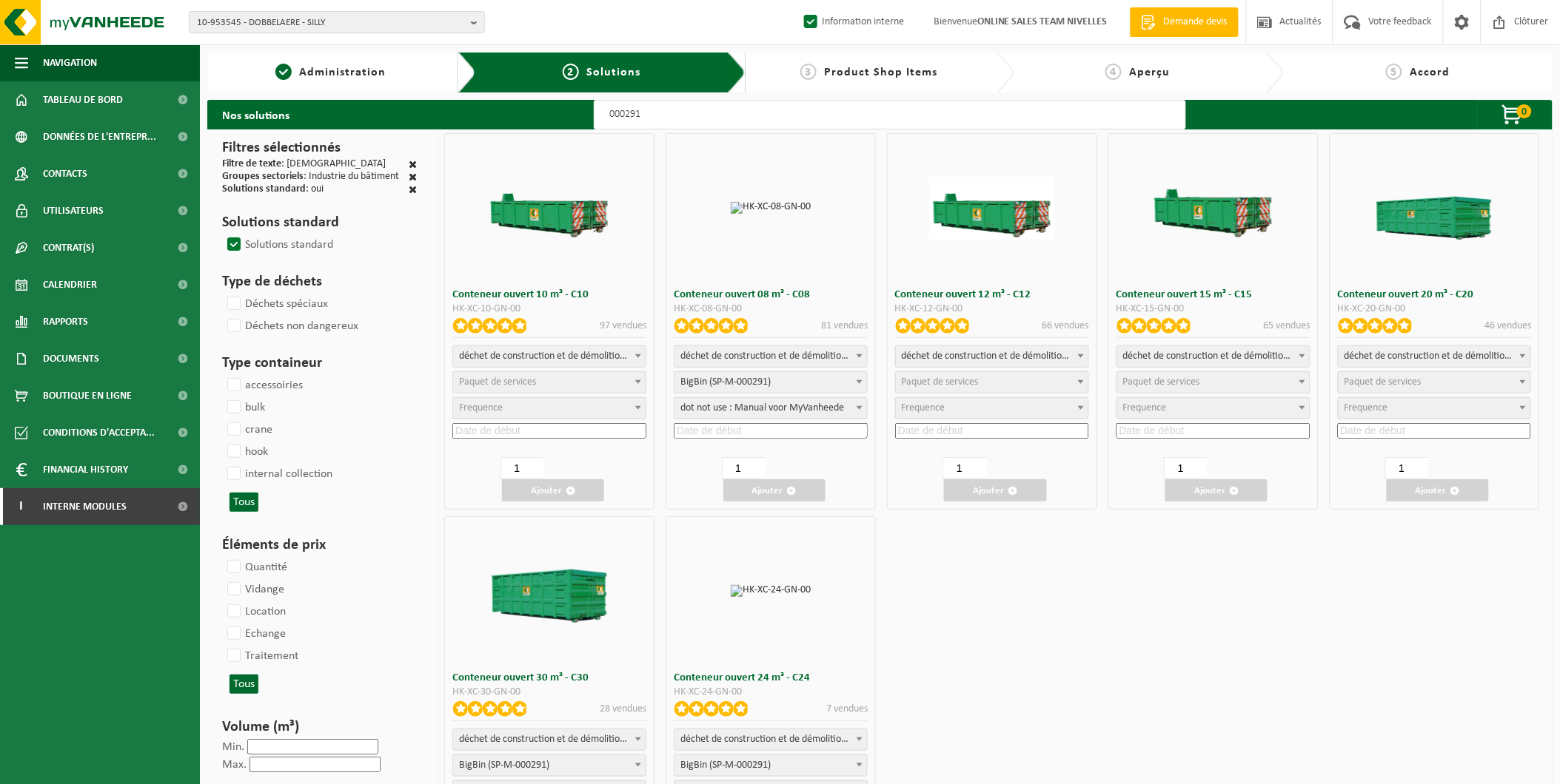
click at [950, 382] on span "Paquet de services" at bounding box center [940, 382] width 77 height 11
select select "197"
select select "25"
click at [952, 421] on div "déchet de construction et de démolition mélangé (inerte et non inerte) matériau…" at bounding box center [992, 394] width 194 height 97
click at [952, 432] on input at bounding box center [992, 432] width 194 height 16
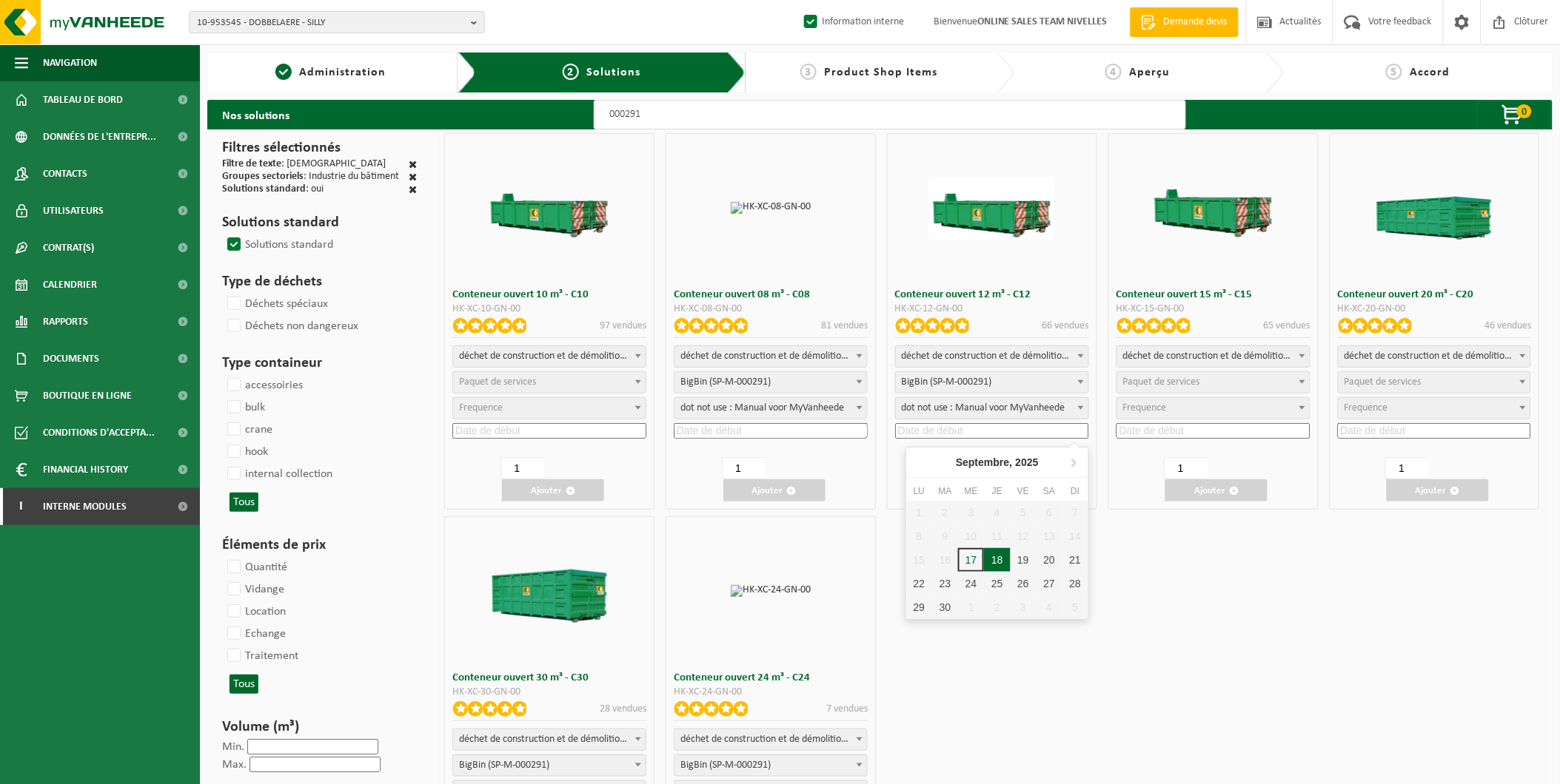
click at [994, 558] on div "18" at bounding box center [997, 561] width 26 height 24
type input "2025-09-18"
click at [1007, 488] on button "Ajouter" at bounding box center [995, 490] width 102 height 22
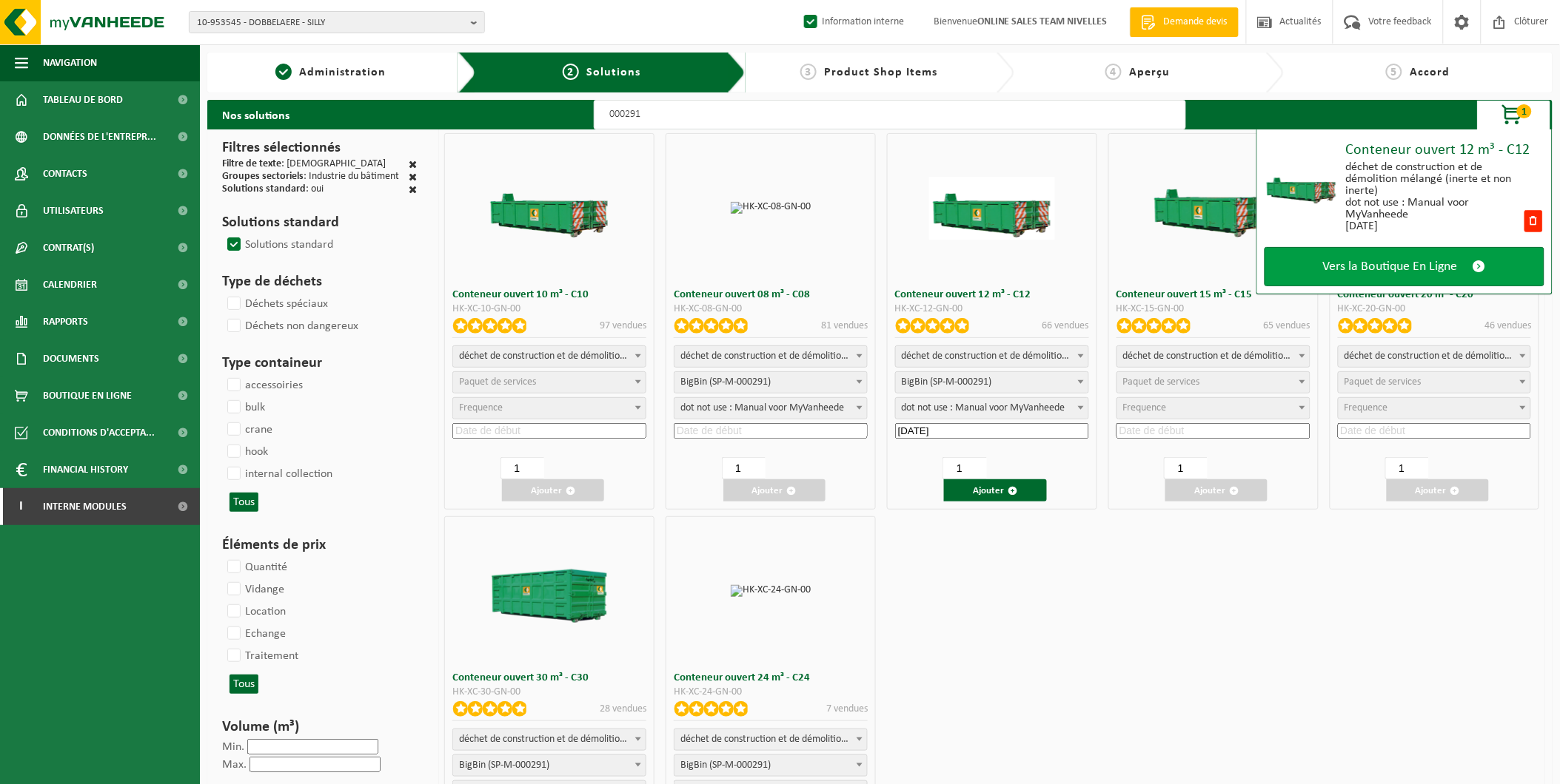
click at [1368, 263] on span "Vers la Boutique En Ligne" at bounding box center [1391, 267] width 135 height 16
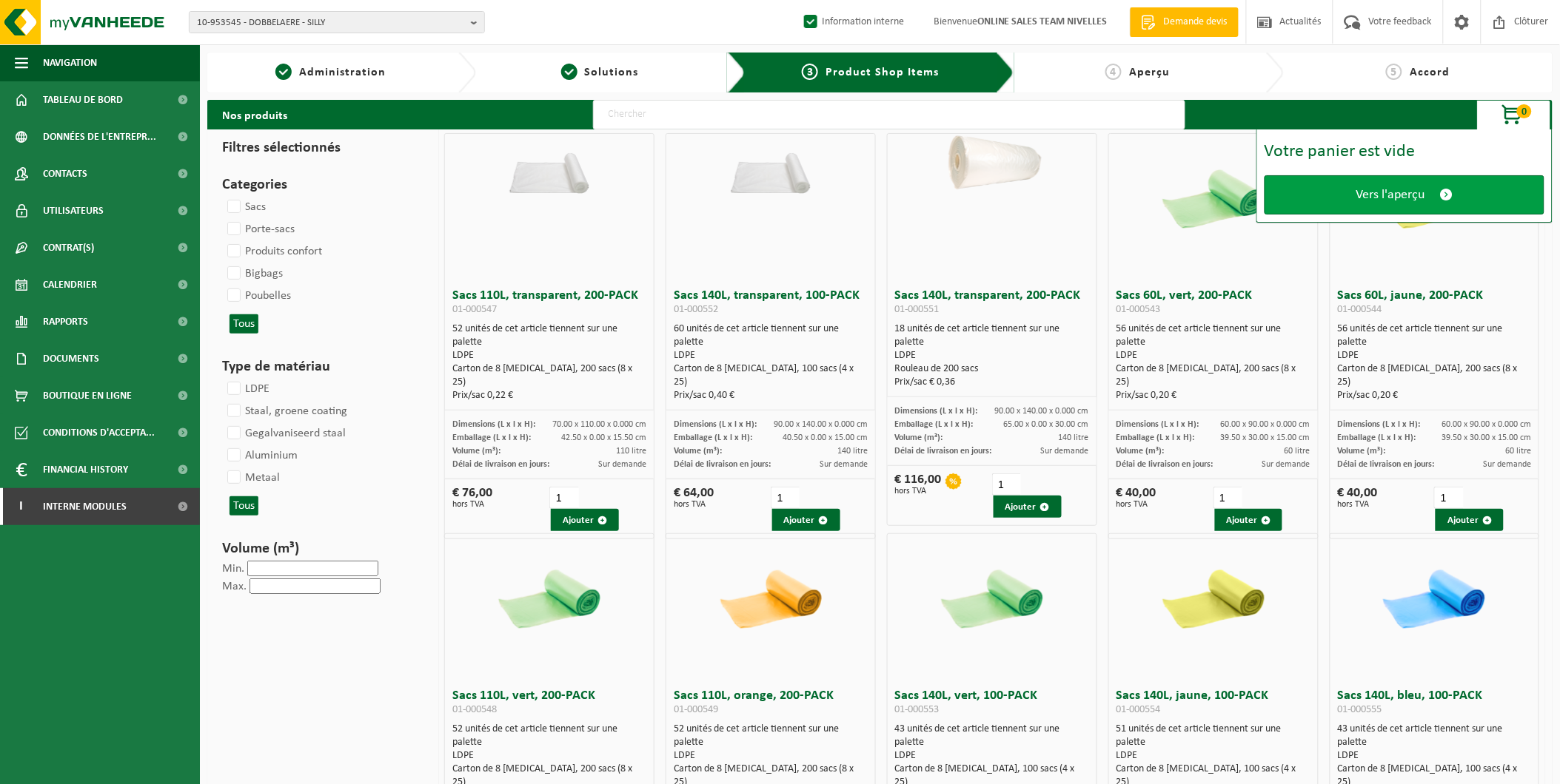
click at [1360, 193] on span "Vers l'aperçu" at bounding box center [1390, 196] width 69 height 16
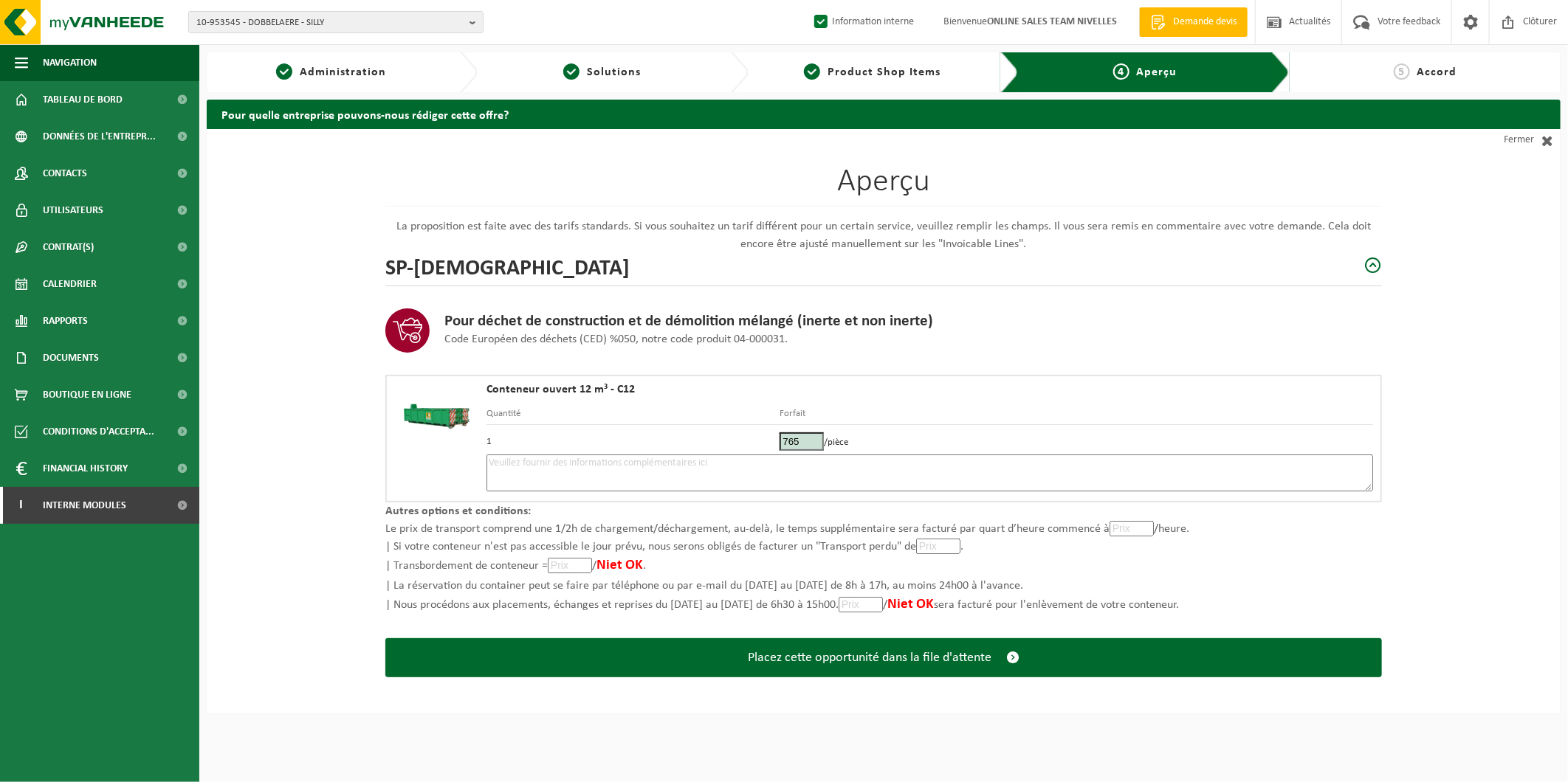
click at [681, 466] on textarea at bounding box center [930, 472] width 887 height 37
type textarea "L"
drag, startPoint x: 710, startPoint y: 465, endPoint x: 681, endPoint y: 474, distance: 30.4
click at [681, 474] on textarea "LIVRAISON CONCASSE - 0485036815 appeler [DATE] pour confirmer" at bounding box center [930, 472] width 887 height 37
click at [768, 460] on textarea "LIVRAISON CONCASSE - 0485036815 appeler 18/09 pour confirmer" at bounding box center [930, 472] width 887 height 37
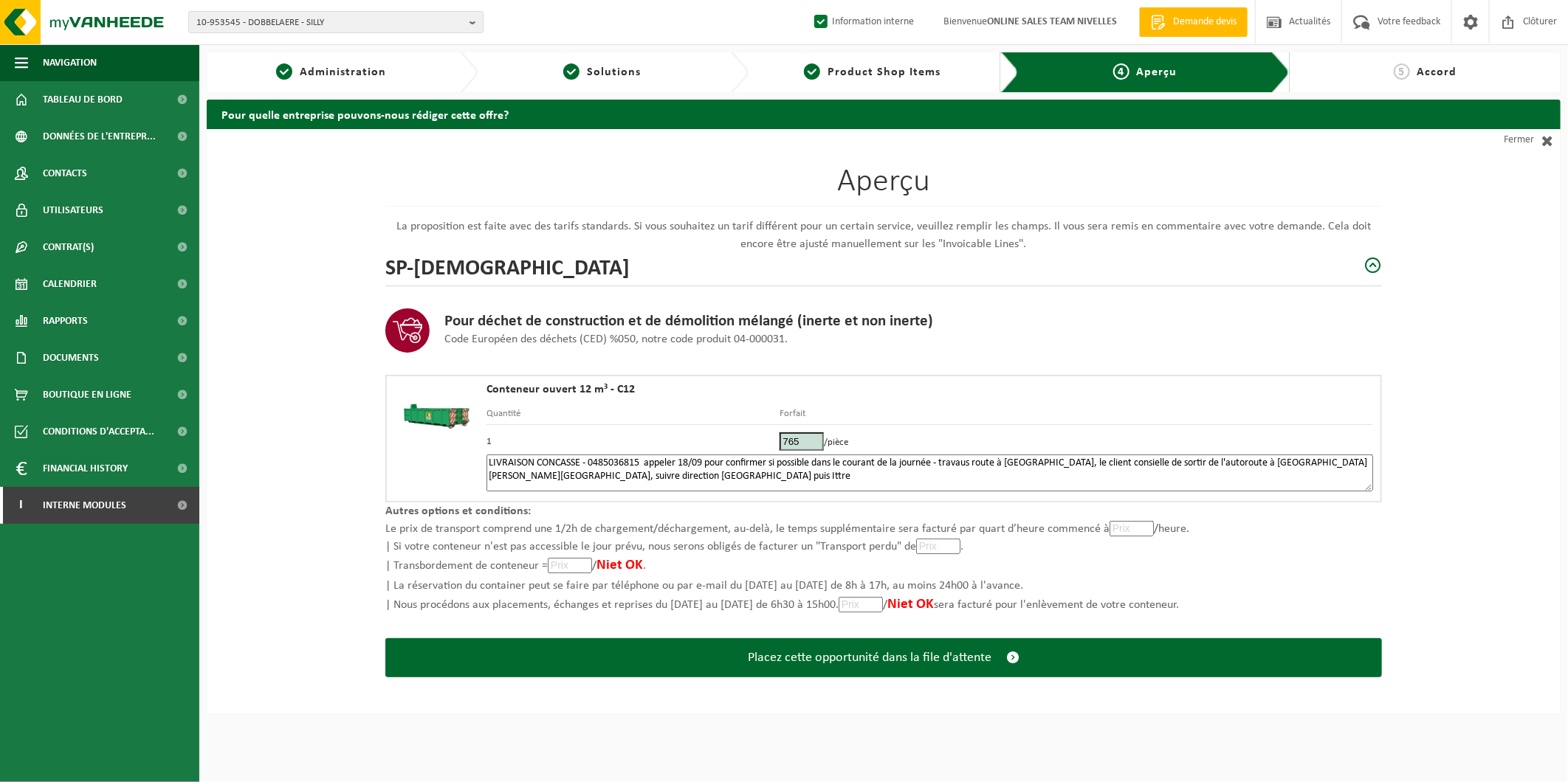
type textarea "LIVRAISON CONCASSE - 0485036815 appeler 18/09 pour confirmer si possible dans l…"
drag, startPoint x: 807, startPoint y: 445, endPoint x: 714, endPoint y: 445, distance: 93.0
click at [719, 445] on tr "1 765 /pièce" at bounding box center [930, 440] width 887 height 30
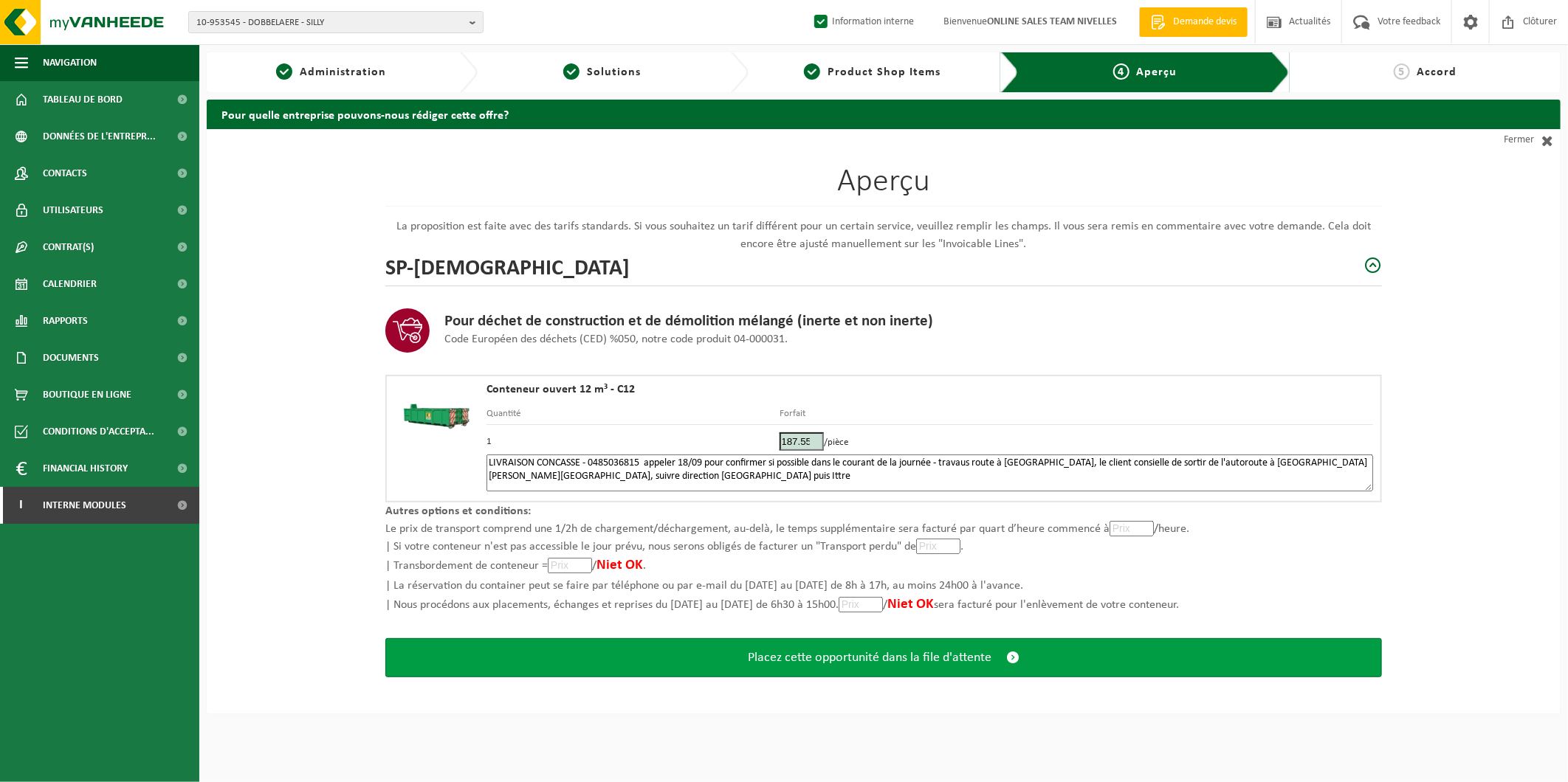
type input "187.55"
click at [831, 652] on span "Placez cette opportunité dans la file d'attente" at bounding box center [869, 658] width 244 height 16
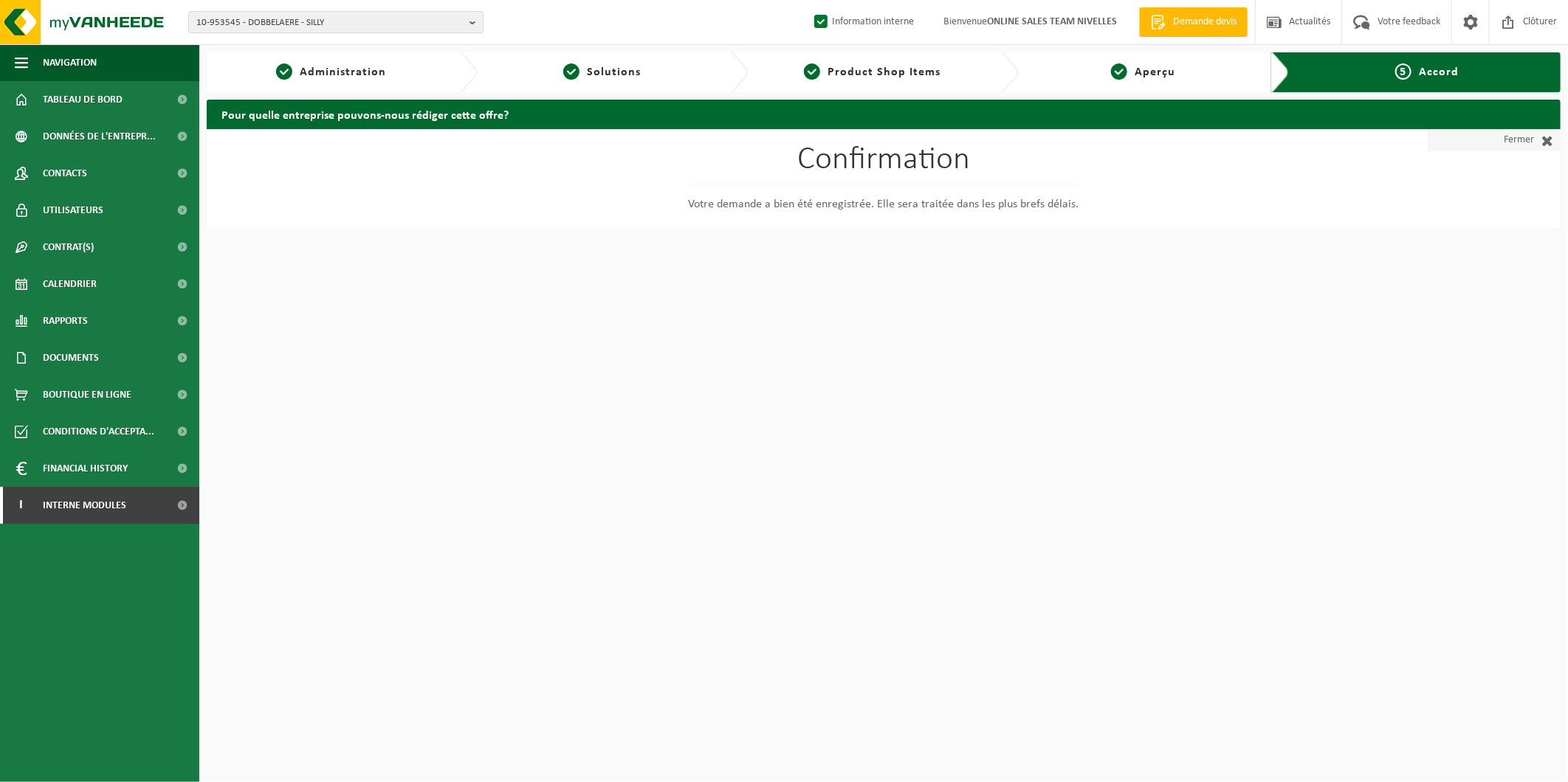
click at [1508, 135] on link "Fermer" at bounding box center [1494, 140] width 133 height 22
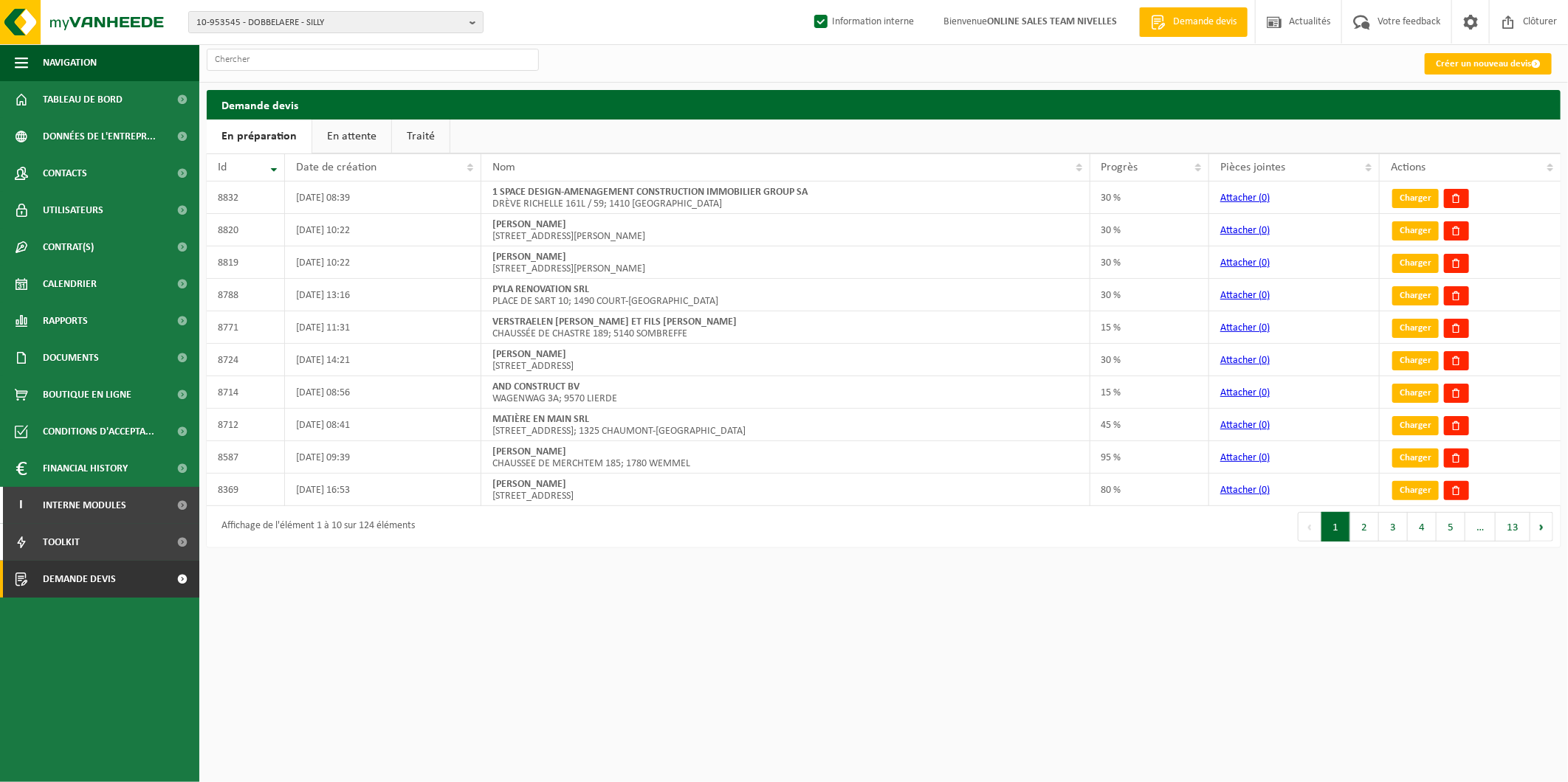
click at [357, 141] on link "En attente" at bounding box center [351, 137] width 79 height 34
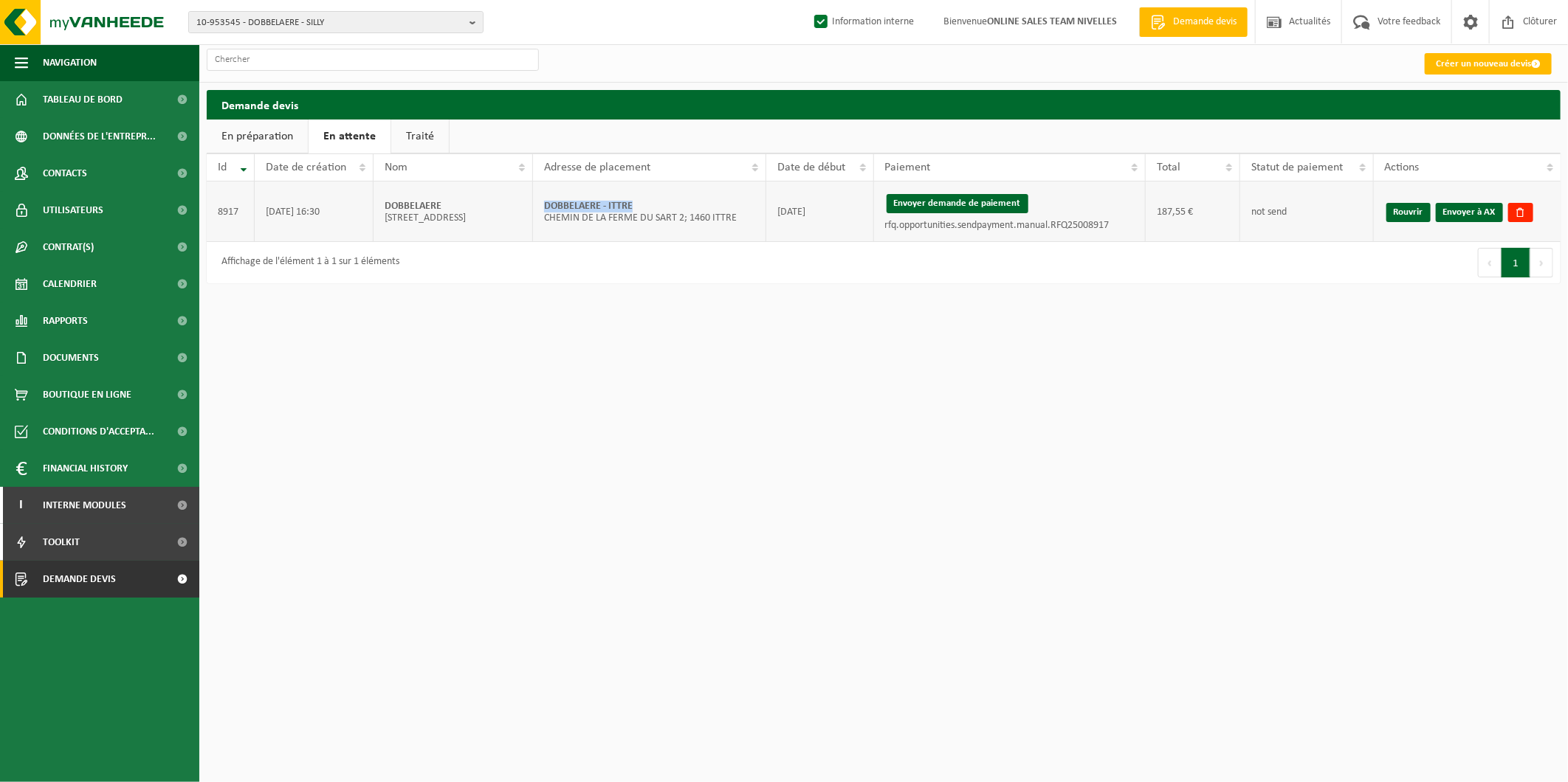
drag, startPoint x: 645, startPoint y: 207, endPoint x: 538, endPoint y: 208, distance: 107.0
click at [538, 208] on td "DOBBELAERE - ITTRE CHEMIN DE LA FERME DU SART 2; 1460 ITTRE" at bounding box center [649, 211] width 234 height 60
copy strong "DOBBELAERE - ITTRE"
click at [975, 199] on button "Envoyer demande de paiement" at bounding box center [957, 203] width 142 height 19
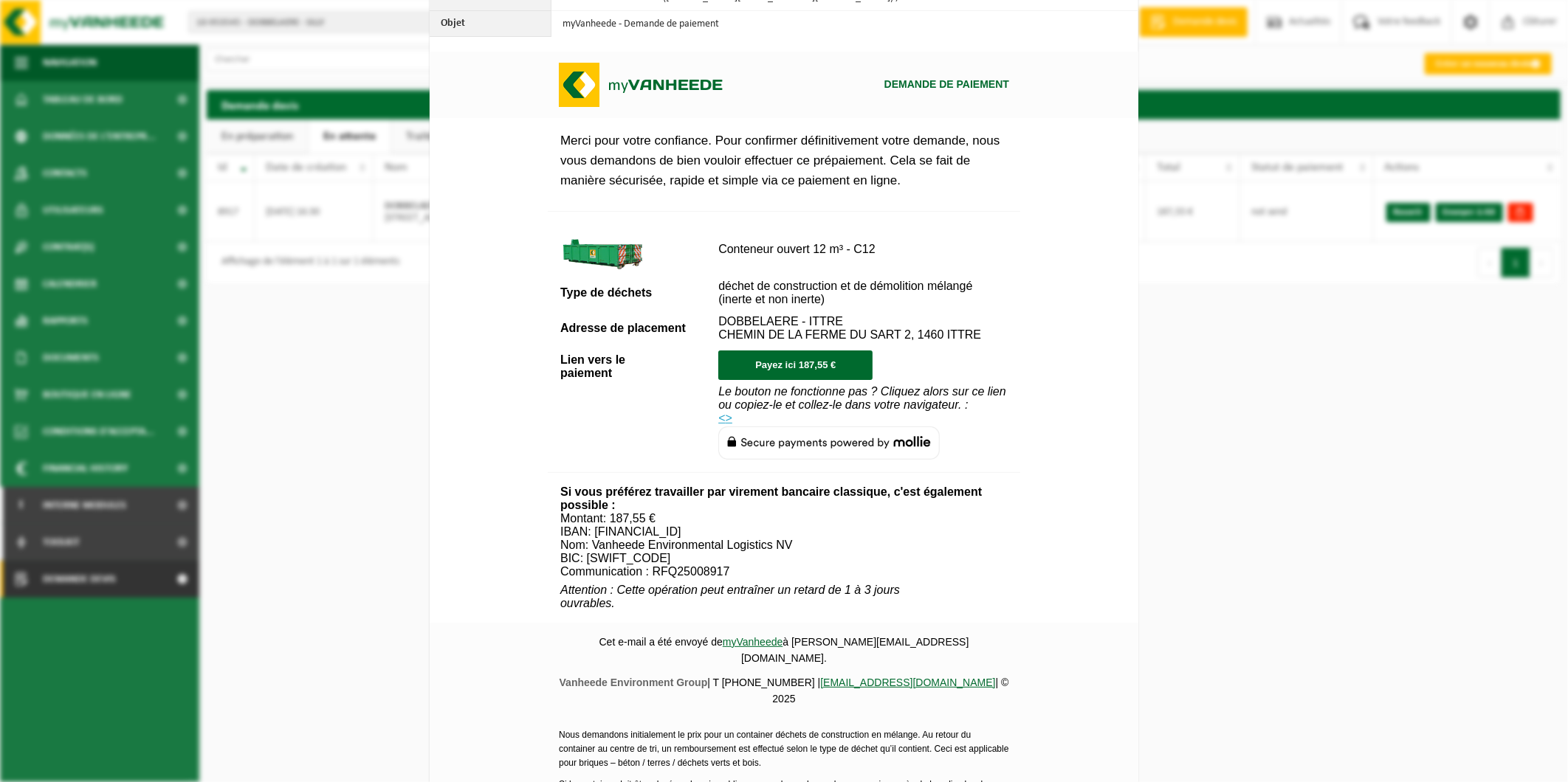
scroll to position [445, 0]
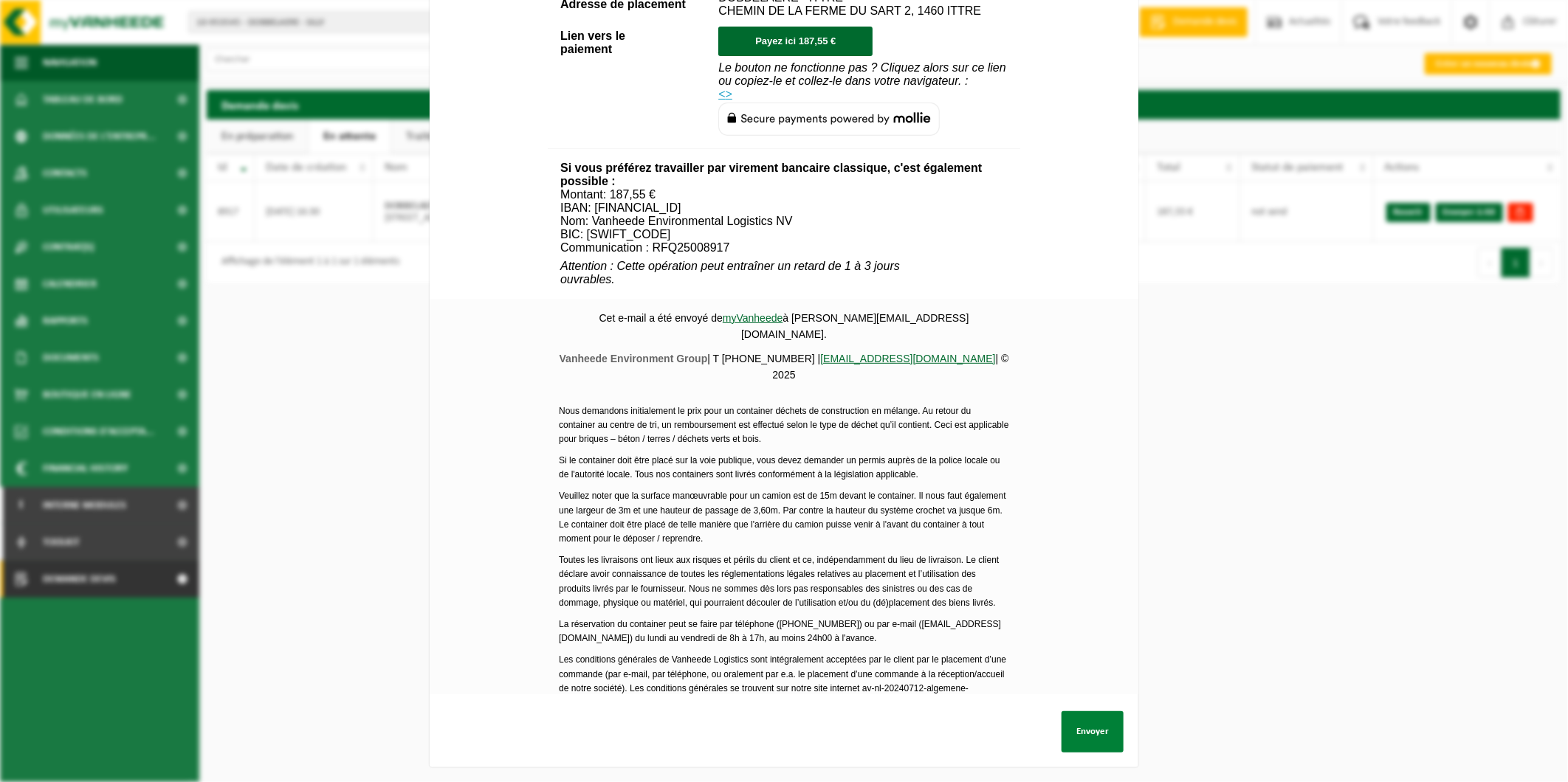
click at [1084, 721] on button "Envoyer" at bounding box center [1092, 733] width 62 height 42
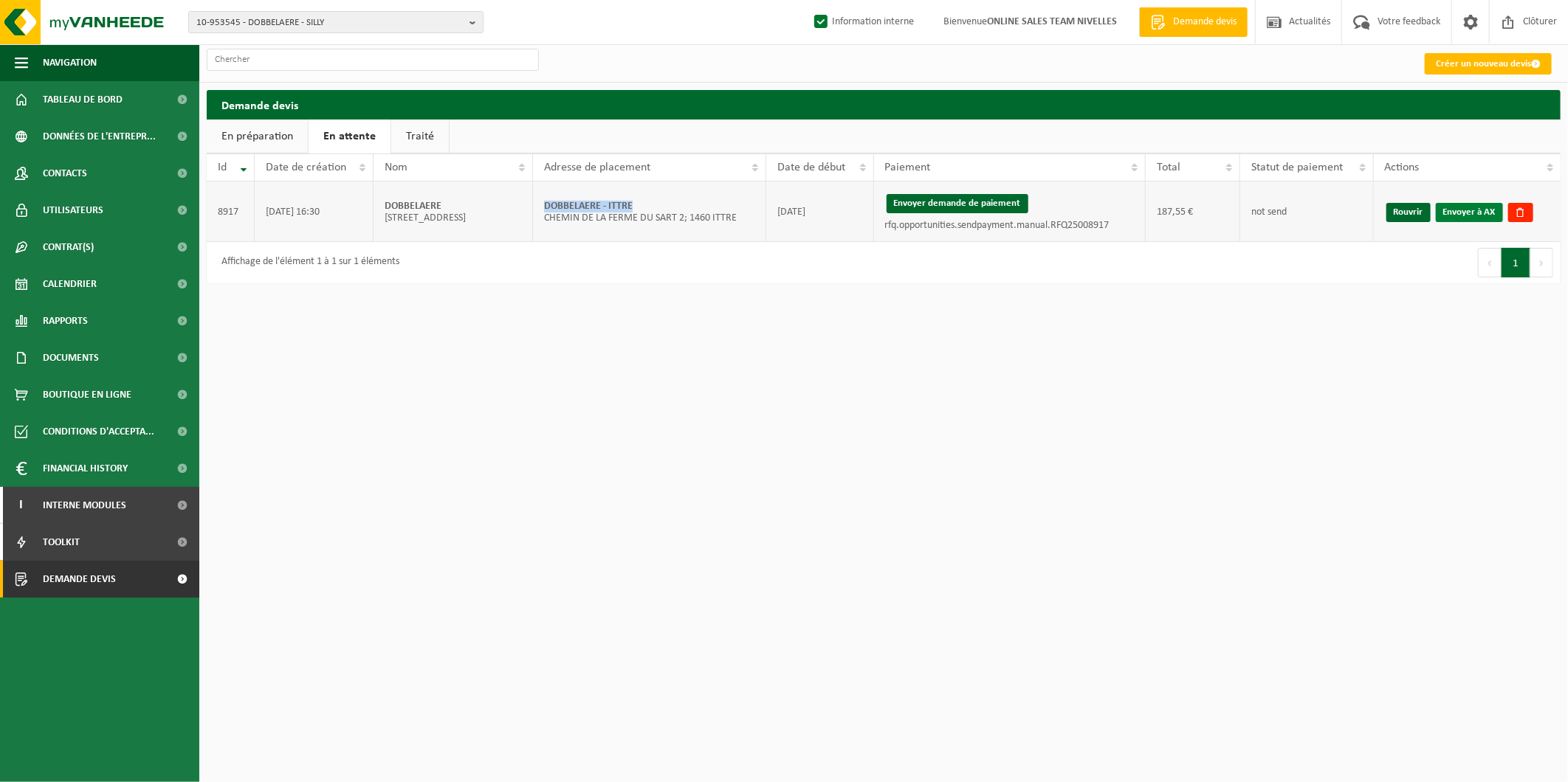
click at [1458, 211] on link "Envoyer à AX" at bounding box center [1469, 212] width 67 height 19
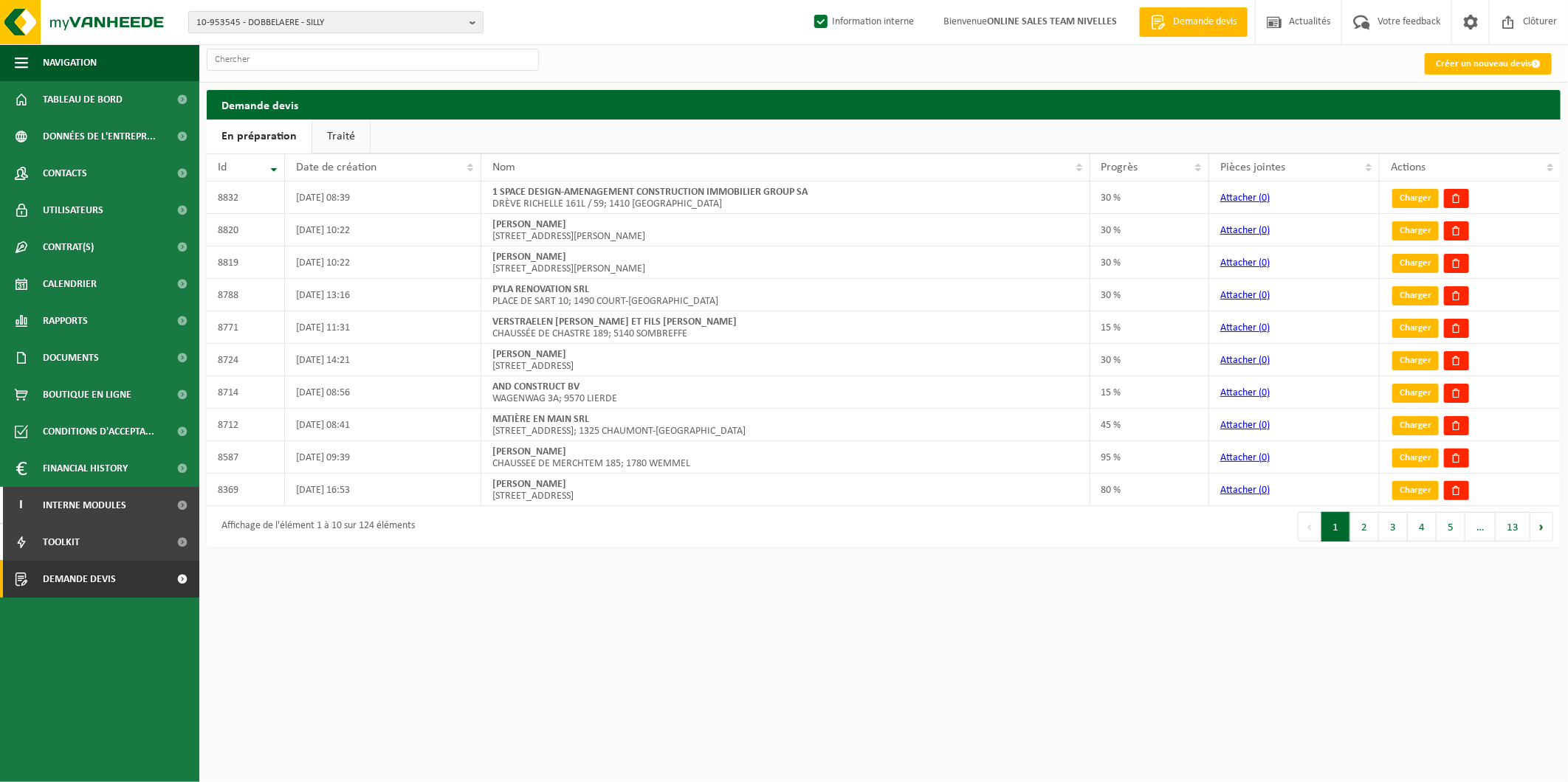
click at [337, 146] on link "Traité" at bounding box center [341, 137] width 57 height 34
